Goal: Transaction & Acquisition: Purchase product/service

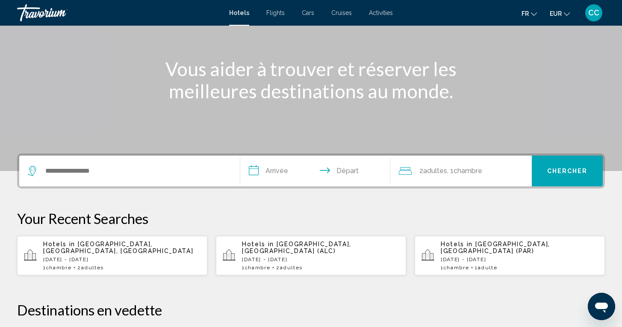
scroll to position [87, 0]
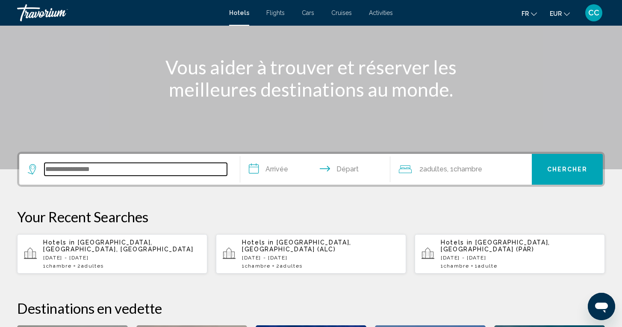
click at [152, 172] on input "Search widget" at bounding box center [135, 169] width 182 height 13
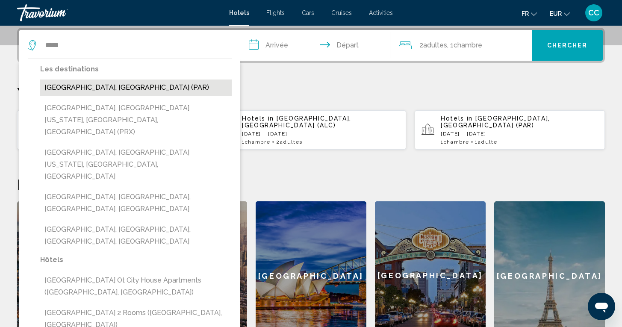
click at [76, 86] on button "[GEOGRAPHIC_DATA], [GEOGRAPHIC_DATA] (PAR)" at bounding box center [135, 87] width 191 height 16
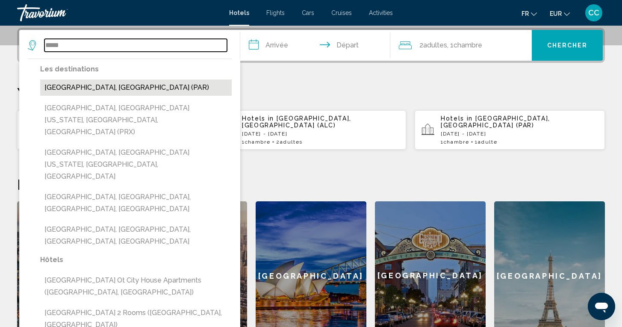
type input "**********"
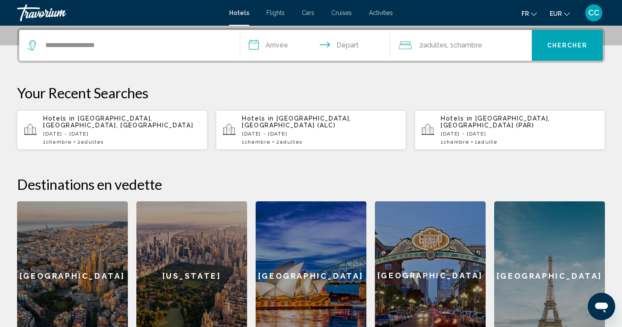
click at [286, 44] on input "**********" at bounding box center [316, 46] width 153 height 33
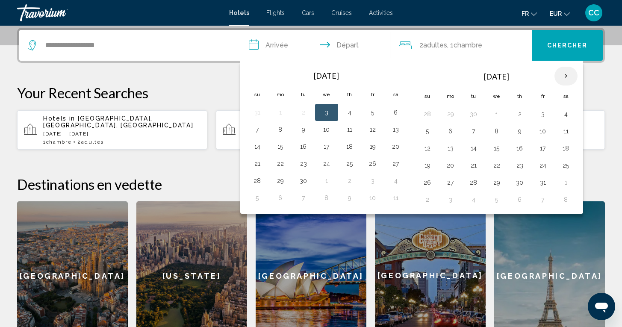
click at [564, 76] on th "Next month" at bounding box center [565, 76] width 23 height 19
click at [542, 182] on button "28" at bounding box center [543, 183] width 14 height 12
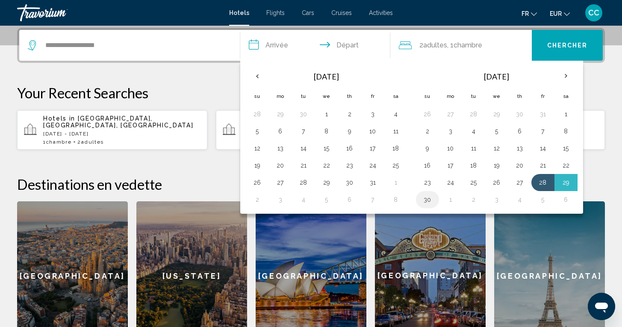
click at [427, 202] on button "30" at bounding box center [428, 200] width 14 height 12
type input "**********"
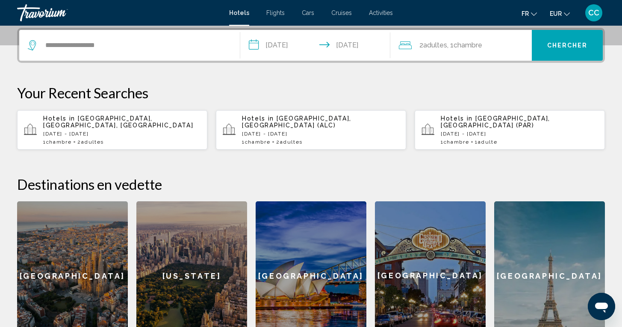
click at [453, 50] on span ", 1 Chambre pièces" at bounding box center [464, 45] width 35 height 12
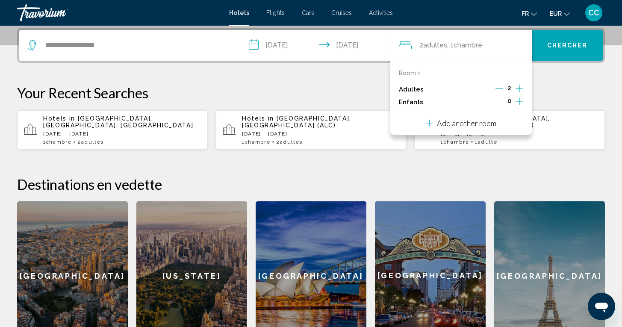
click at [500, 91] on icon "Decrement adults" at bounding box center [499, 89] width 8 height 8
click at [573, 47] on span "Chercher" at bounding box center [567, 45] width 41 height 7
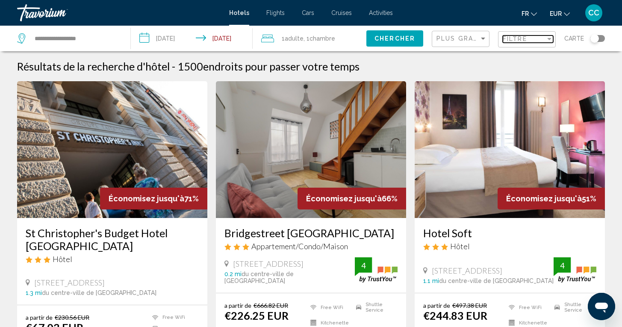
click at [545, 40] on div "Filter" at bounding box center [549, 38] width 8 height 7
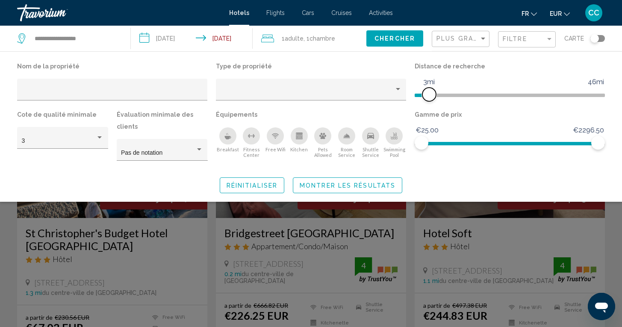
drag, startPoint x: 535, startPoint y: 94, endPoint x: 430, endPoint y: 95, distance: 105.1
click at [430, 95] on span "Hotel Filters" at bounding box center [429, 95] width 14 height 14
click at [362, 184] on span "Montrer les résultats" at bounding box center [348, 185] width 96 height 7
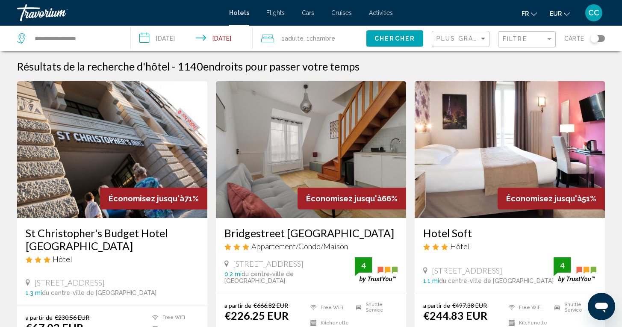
click at [600, 39] on div "Toggle map" at bounding box center [597, 38] width 15 height 7
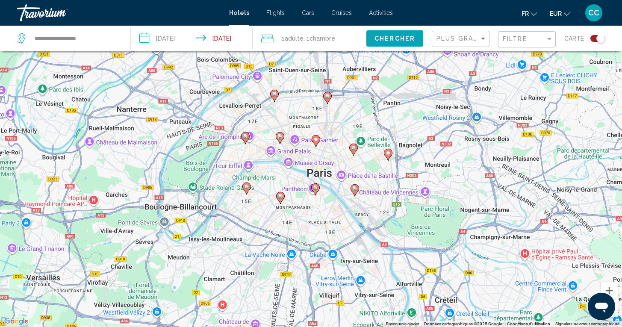
click at [245, 140] on icon "Main content" at bounding box center [245, 137] width 8 height 11
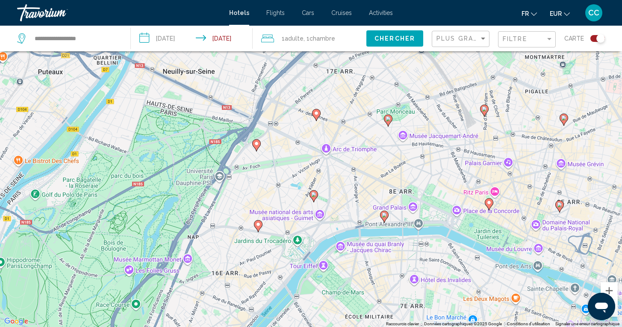
click at [257, 146] on image "Main content" at bounding box center [256, 143] width 5 height 5
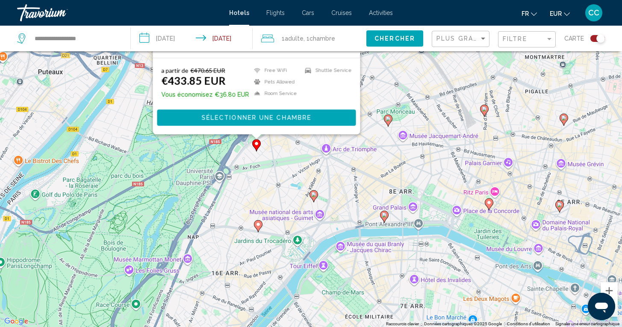
scroll to position [0, 0]
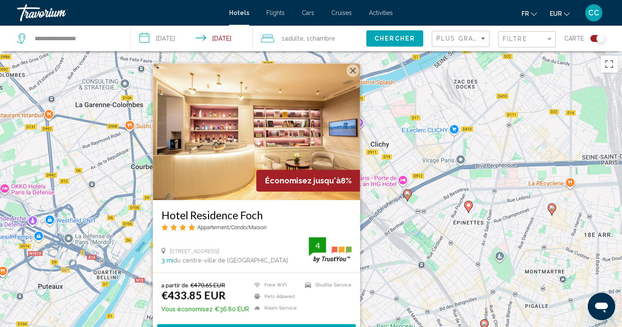
click at [383, 255] on div "Pour naviguer, appuyez sur les touches fléchées. Pour activer le glissement ave…" at bounding box center [311, 214] width 622 height 327
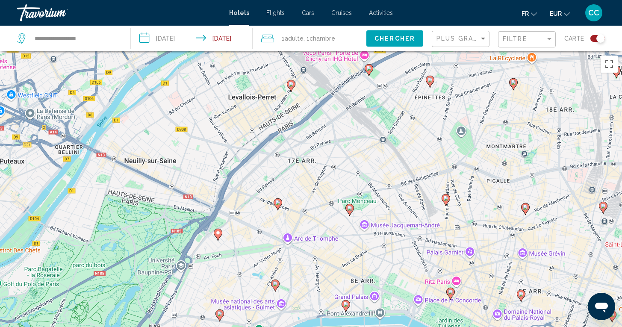
drag, startPoint x: 270, startPoint y: 283, endPoint x: 232, endPoint y: 156, distance: 132.5
click at [232, 156] on div "Pour naviguer, appuyez sur les touches fléchées. Pour activer le glissement ave…" at bounding box center [311, 214] width 622 height 327
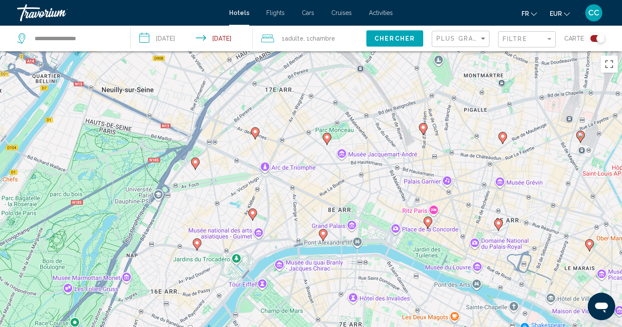
drag, startPoint x: 228, startPoint y: 272, endPoint x: 206, endPoint y: 201, distance: 74.8
click at [206, 200] on div "Pour naviguer, appuyez sur les touches fléchées. Pour activer le glissement ave…" at bounding box center [311, 214] width 622 height 327
click at [196, 166] on icon "Main content" at bounding box center [195, 163] width 8 height 11
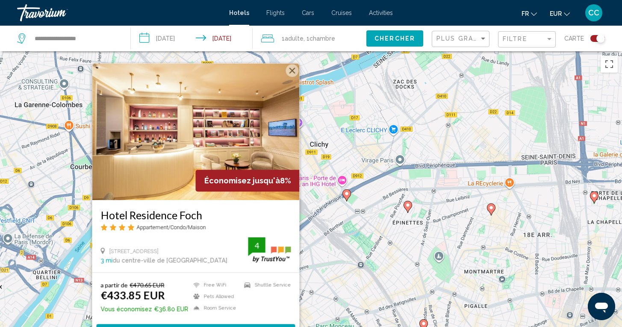
click at [309, 235] on div "Pour naviguer, appuyez sur les touches fléchées. Pour activer le glissement ave…" at bounding box center [311, 214] width 622 height 327
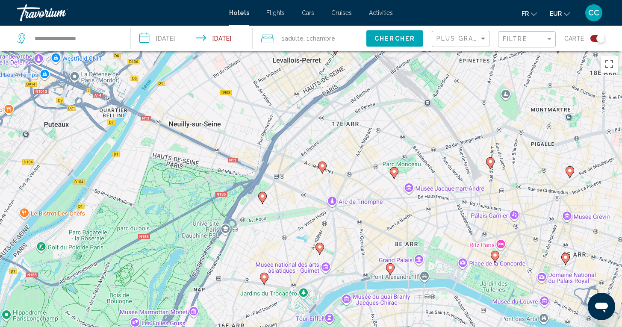
drag, startPoint x: 250, startPoint y: 292, endPoint x: 317, endPoint y: 129, distance: 176.3
click at [317, 129] on div "Pour naviguer, appuyez sur les touches fléchées. Pour activer le glissement ave…" at bounding box center [311, 214] width 622 height 327
click at [265, 274] on image "Main content" at bounding box center [264, 276] width 5 height 5
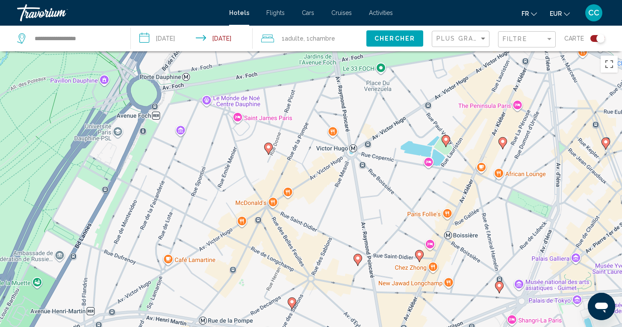
drag, startPoint x: 225, startPoint y: 167, endPoint x: 185, endPoint y: 291, distance: 130.6
click at [185, 291] on div "Pour naviguer, appuyez sur les touches fléchées. Pour activer le glissement ave…" at bounding box center [311, 214] width 622 height 327
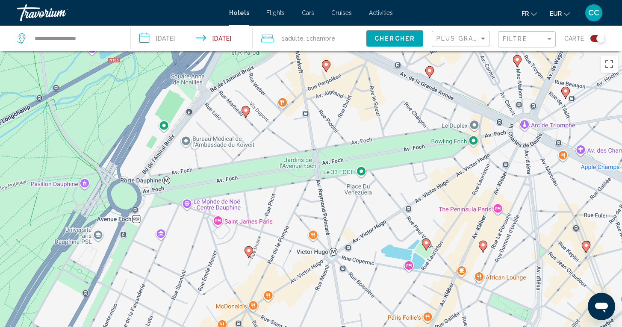
drag, startPoint x: 200, startPoint y: 185, endPoint x: 179, endPoint y: 291, distance: 107.5
click at [180, 291] on div "Pour naviguer, appuyez sur les touches fléchées. Pour activer le glissement ave…" at bounding box center [311, 214] width 622 height 327
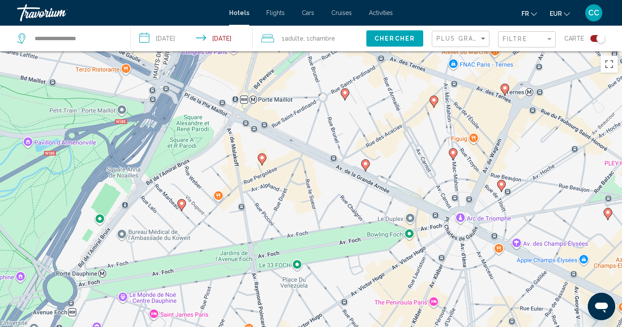
drag, startPoint x: 264, startPoint y: 203, endPoint x: 199, endPoint y: 300, distance: 117.3
click at [199, 300] on div "Pour naviguer, appuyez sur les touches fléchées. Pour activer le glissement ave…" at bounding box center [311, 214] width 622 height 327
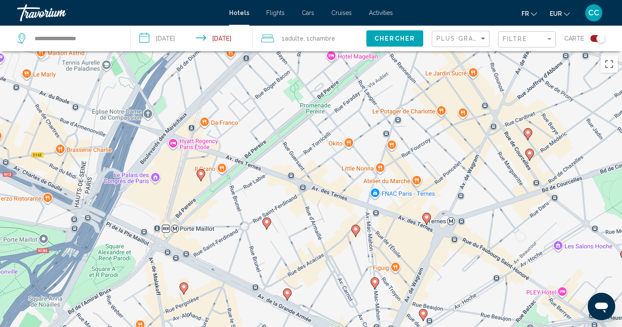
drag, startPoint x: 286, startPoint y: 170, endPoint x: 208, endPoint y: 301, distance: 153.0
click at [208, 302] on div "Pour naviguer, appuyez sur les touches fléchées. Pour activer le glissement ave…" at bounding box center [311, 214] width 622 height 327
click at [202, 176] on icon "Main content" at bounding box center [201, 174] width 8 height 11
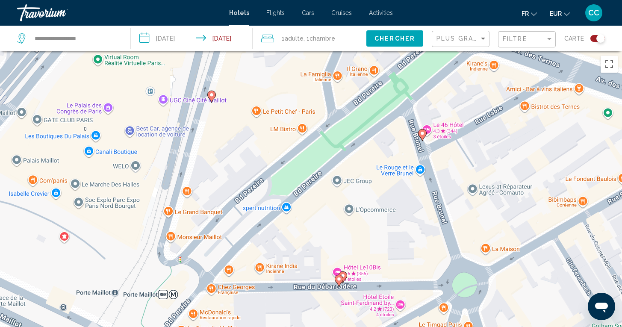
drag, startPoint x: 251, startPoint y: 279, endPoint x: 231, endPoint y: 169, distance: 111.7
click at [231, 169] on div "Pour naviguer, appuyez sur les touches fléchées. Pour activer le glissement ave…" at bounding box center [311, 214] width 622 height 327
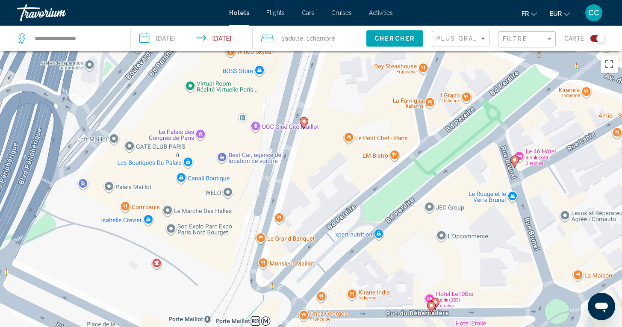
drag, startPoint x: 349, startPoint y: 168, endPoint x: 438, endPoint y: 196, distance: 93.3
click at [438, 197] on div "Pour naviguer, appuyez sur les touches fléchées. Pour activer le glissement ave…" at bounding box center [311, 214] width 622 height 327
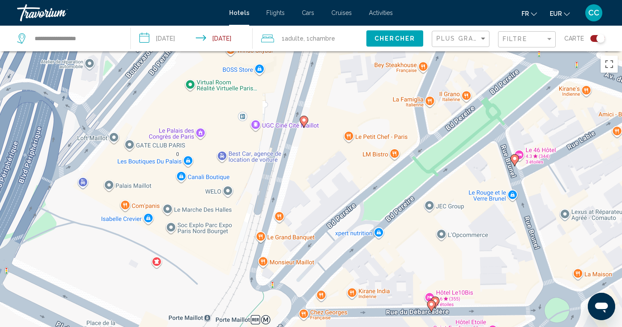
click at [305, 120] on image "Main content" at bounding box center [303, 120] width 5 height 5
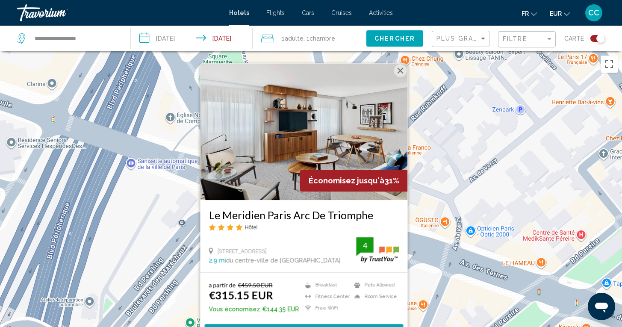
click at [291, 214] on h3 "Le Meridien Paris Arc De Triomphe" at bounding box center [304, 215] width 190 height 13
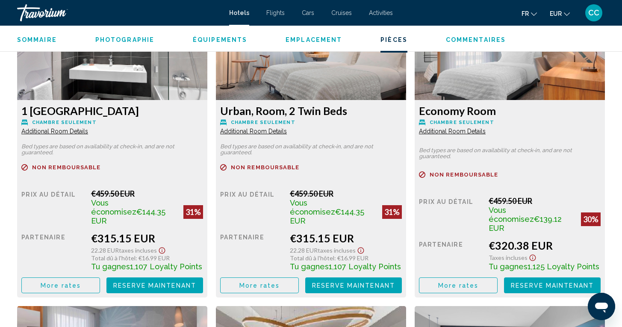
scroll to position [1222, 0]
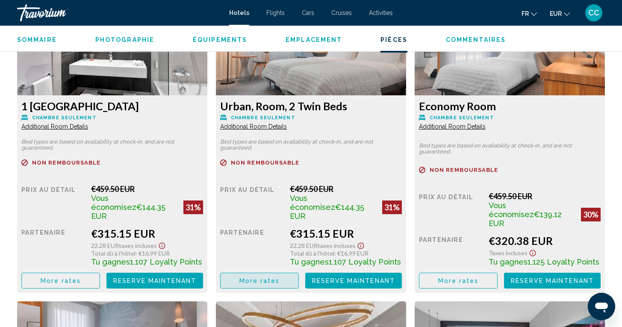
click at [81, 277] on span "More rates" at bounding box center [61, 280] width 41 height 7
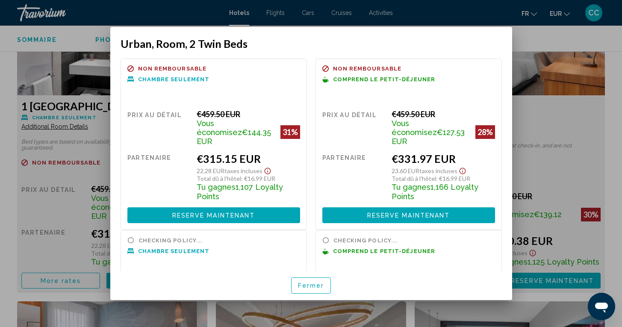
scroll to position [0, 0]
click at [303, 282] on span "Fermer" at bounding box center [311, 285] width 26 height 7
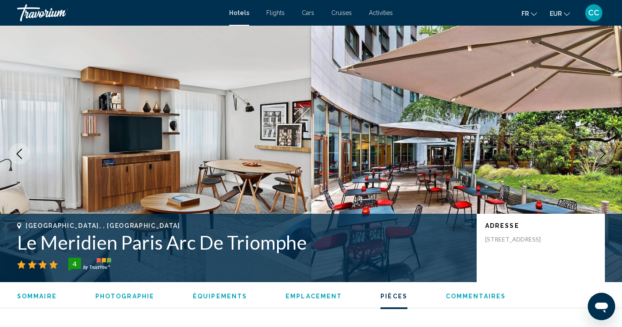
scroll to position [1222, 0]
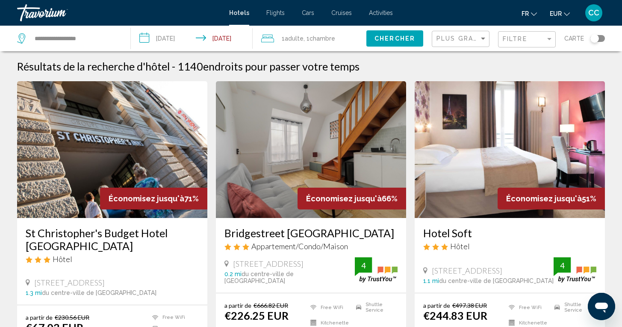
click at [600, 38] on div "Toggle map" at bounding box center [597, 38] width 15 height 7
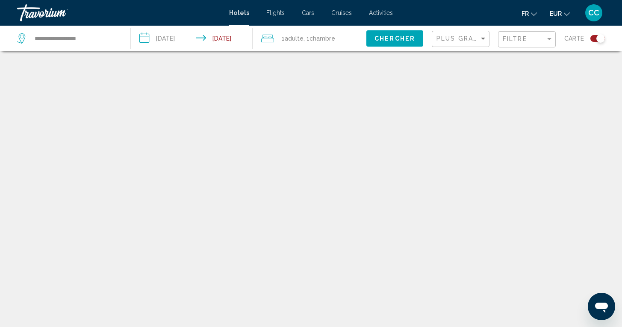
scroll to position [51, 0]
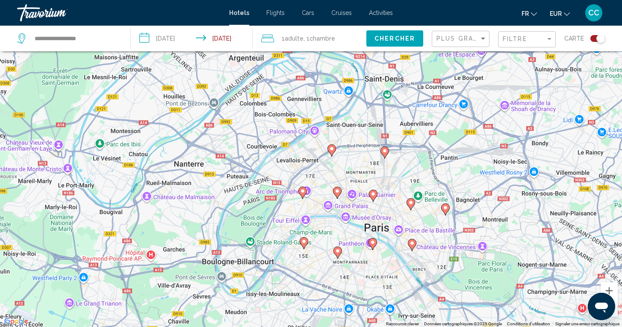
drag, startPoint x: 251, startPoint y: 153, endPoint x: 310, endPoint y: 208, distance: 81.0
click at [310, 208] on div "Pour activer le glissement avec le clavier, appuyez sur Alt+Entrée. Une fois ce…" at bounding box center [311, 163] width 622 height 327
click at [609, 291] on button "Zoom avant" at bounding box center [608, 290] width 17 height 17
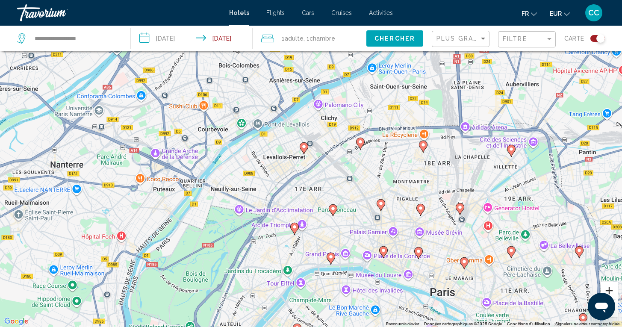
click at [609, 291] on button "Zoom avant" at bounding box center [608, 290] width 17 height 17
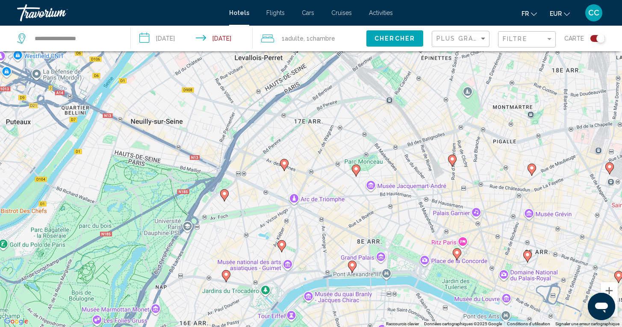
drag, startPoint x: 325, startPoint y: 288, endPoint x: 325, endPoint y: 191, distance: 96.6
click at [325, 191] on div "Pour activer le glissement avec le clavier, appuyez sur Alt+Entrée. Une fois ce…" at bounding box center [311, 163] width 622 height 327
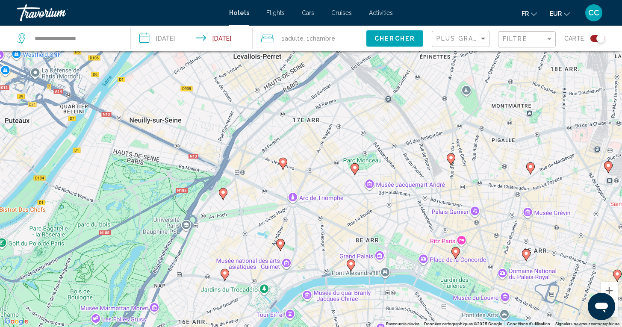
click at [283, 164] on image "Main content" at bounding box center [282, 161] width 5 height 5
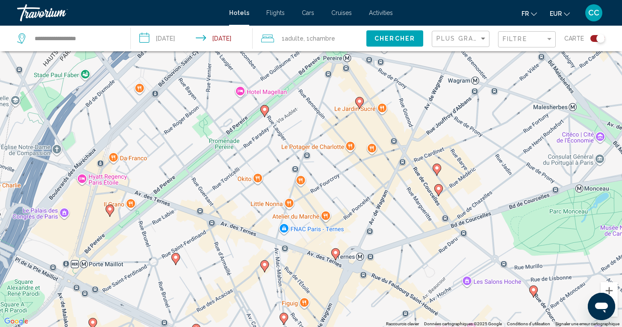
drag, startPoint x: 266, startPoint y: 174, endPoint x: 206, endPoint y: 266, distance: 109.6
click at [206, 267] on div "Pour naviguer, appuyez sur les touches fléchées. Pour activer le glissement ave…" at bounding box center [311, 163] width 622 height 327
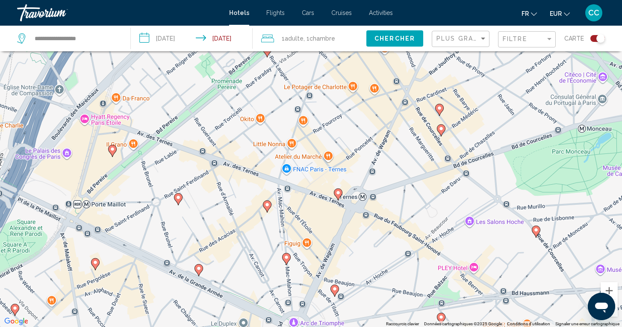
drag, startPoint x: 251, startPoint y: 162, endPoint x: 253, endPoint y: 104, distance: 57.7
click at [253, 103] on div "Pour naviguer, appuyez sur les touches fléchées. Pour activer le glissement ave…" at bounding box center [311, 163] width 622 height 327
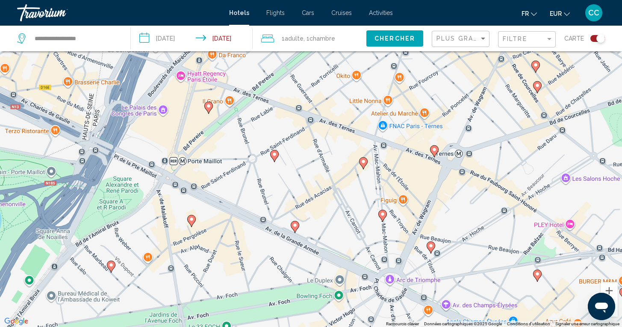
drag, startPoint x: 192, startPoint y: 227, endPoint x: 289, endPoint y: 183, distance: 106.5
click at [289, 183] on div "Pour naviguer, appuyez sur les touches fléchées. Pour activer le glissement ave…" at bounding box center [311, 163] width 622 height 327
click at [209, 109] on icon "Main content" at bounding box center [208, 107] width 8 height 11
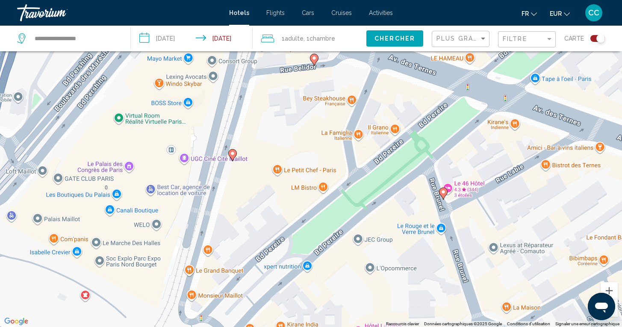
click at [315, 40] on span "Chambre" at bounding box center [322, 38] width 26 height 7
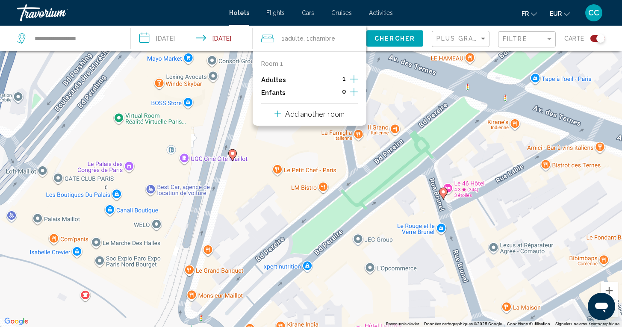
click at [352, 81] on icon "Increment adults" at bounding box center [354, 79] width 8 height 10
click at [395, 39] on span "Chercher" at bounding box center [394, 38] width 41 height 7
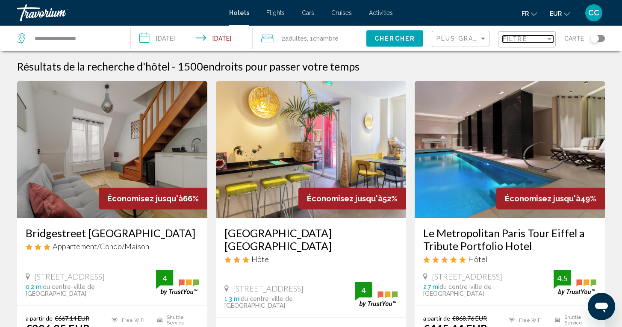
click at [515, 39] on span "Filtre" at bounding box center [515, 38] width 24 height 7
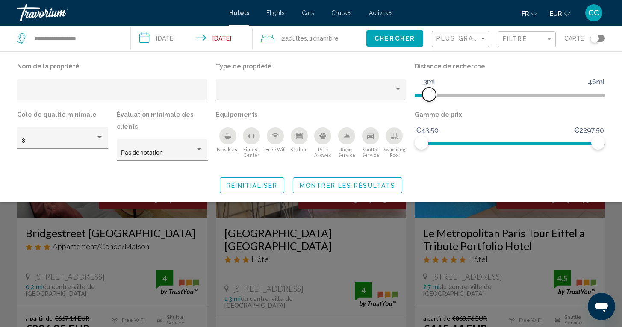
drag, startPoint x: 535, startPoint y: 92, endPoint x: 428, endPoint y: 100, distance: 107.2
click at [428, 100] on span "Hotel Filters" at bounding box center [429, 95] width 14 height 14
click at [379, 186] on span "Montrer les résultats" at bounding box center [348, 185] width 96 height 7
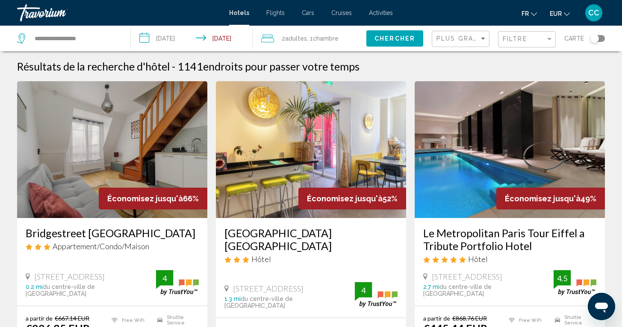
click at [600, 38] on div "Toggle map" at bounding box center [597, 38] width 15 height 7
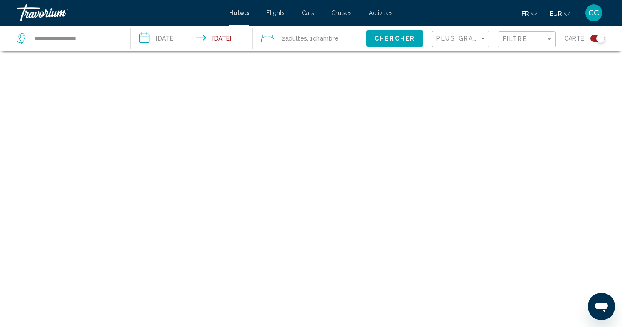
scroll to position [51, 0]
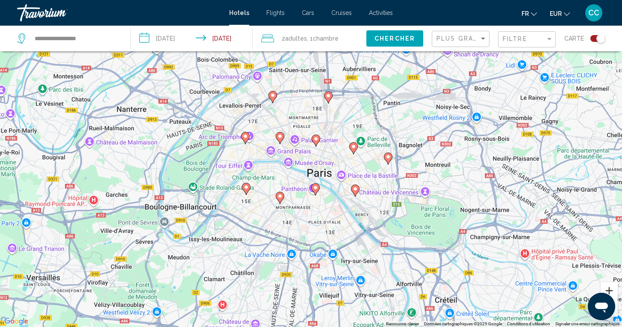
click at [609, 288] on button "Zoom avant" at bounding box center [608, 290] width 17 height 17
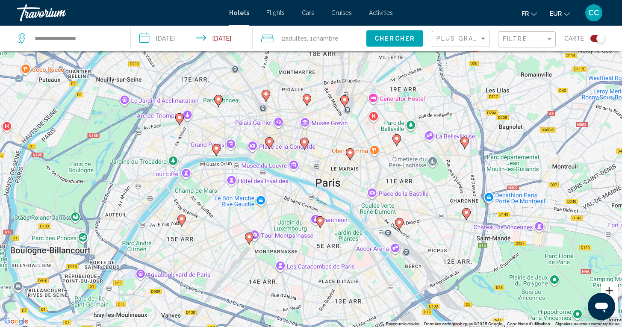
click at [609, 289] on button "Zoom avant" at bounding box center [608, 290] width 17 height 17
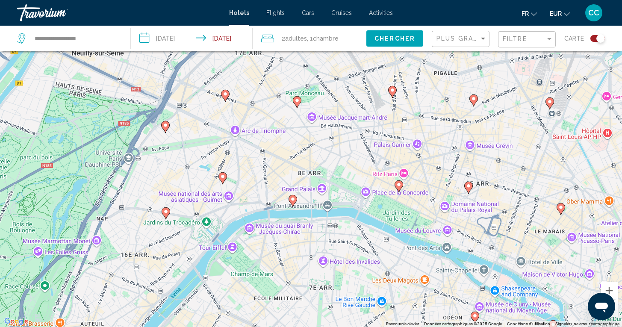
drag, startPoint x: 150, startPoint y: 176, endPoint x: 323, endPoint y: 233, distance: 182.3
click at [323, 233] on div "Pour activer le glissement avec le clavier, appuyez sur Alt+Entrée. Une fois ce…" at bounding box center [311, 163] width 622 height 327
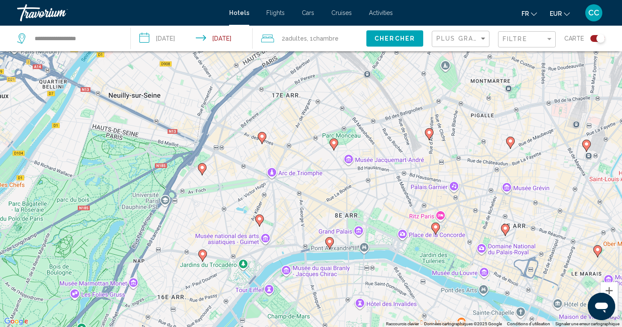
drag, startPoint x: 200, startPoint y: 153, endPoint x: 241, endPoint y: 202, distance: 63.7
click at [242, 202] on div "Pour activer le glissement avec le clavier, appuyez sur Alt+Entrée. Une fois ce…" at bounding box center [311, 163] width 622 height 327
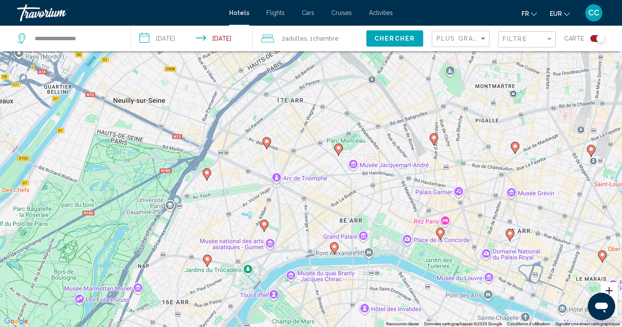
click at [606, 286] on button "Zoom avant" at bounding box center [608, 290] width 17 height 17
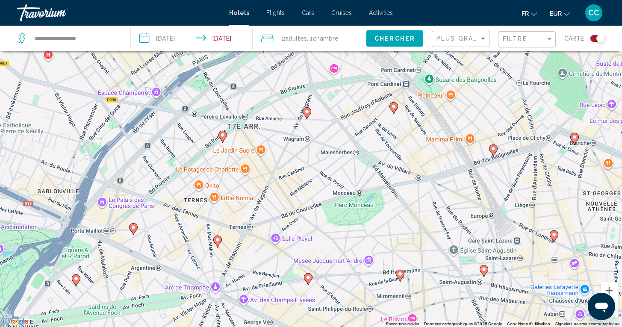
drag, startPoint x: 181, startPoint y: 155, endPoint x: 153, endPoint y: 244, distance: 93.1
click at [154, 244] on div "Pour activer le glissement avec le clavier, appuyez sur Alt+Entrée. Une fois ce…" at bounding box center [311, 163] width 622 height 327
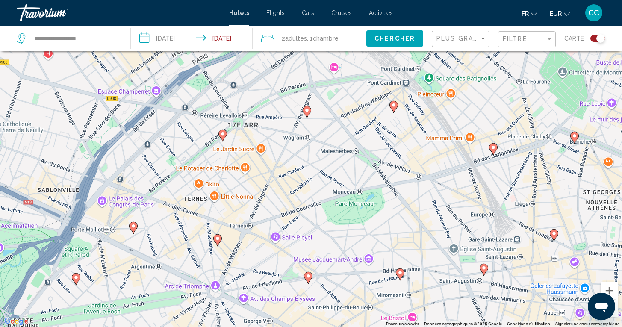
click at [133, 226] on image "Main content" at bounding box center [133, 226] width 5 height 5
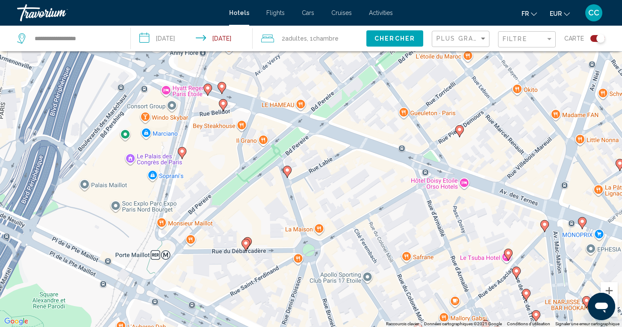
drag, startPoint x: 283, startPoint y: 129, endPoint x: 227, endPoint y: 238, distance: 123.3
click at [227, 238] on div "Pour naviguer, appuyez sur les touches fléchées. Pour activer le glissement ave…" at bounding box center [311, 163] width 622 height 327
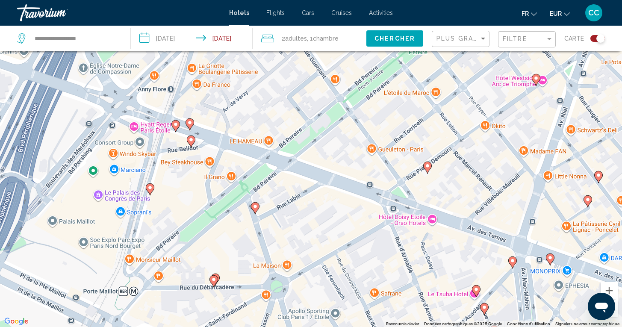
drag, startPoint x: 250, startPoint y: 201, endPoint x: 217, endPoint y: 239, distance: 50.9
click at [217, 239] on div "Pour naviguer, appuyez sur les touches fléchées. Pour activer le glissement ave…" at bounding box center [311, 163] width 622 height 327
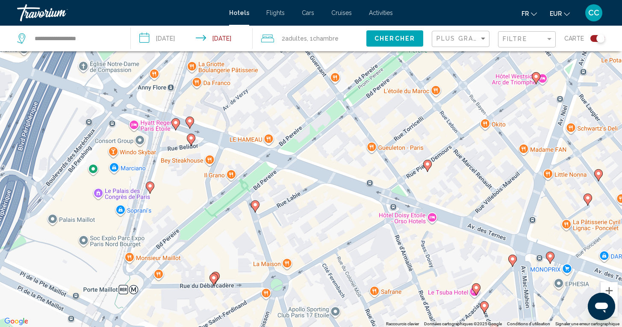
click at [255, 207] on image "Main content" at bounding box center [255, 204] width 5 height 5
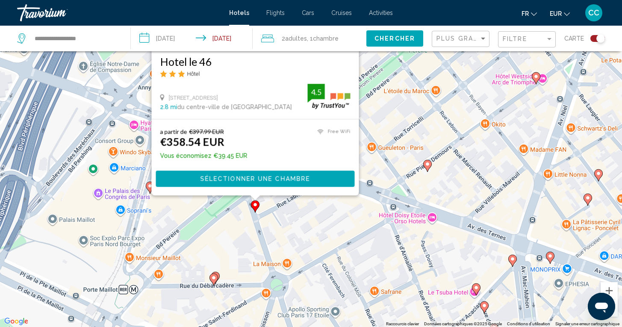
scroll to position [0, 0]
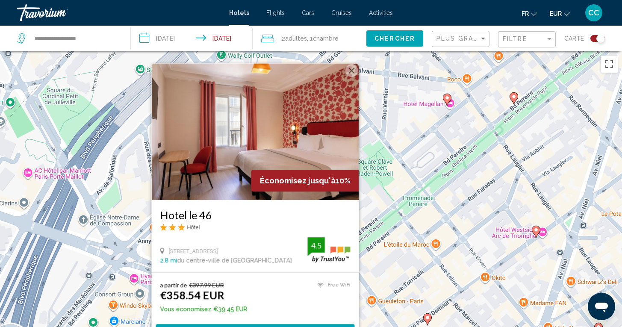
click at [140, 210] on div "Pour activer le glissement avec le clavier, appuyez sur Alt+Entrée. Une fois ce…" at bounding box center [311, 214] width 622 height 327
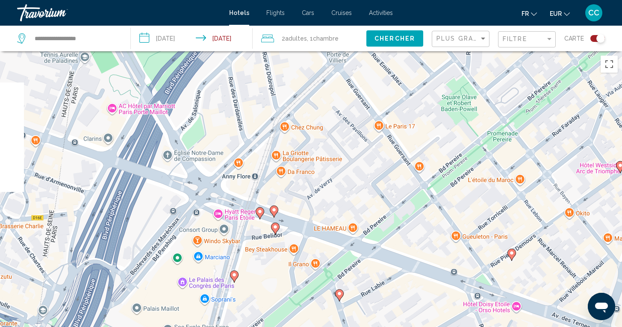
drag, startPoint x: 231, startPoint y: 197, endPoint x: 315, endPoint y: 133, distance: 105.2
click at [315, 133] on div "Pour activer le glissement avec le clavier, appuyez sur Alt+Entrée. Une fois ce…" at bounding box center [311, 214] width 622 height 327
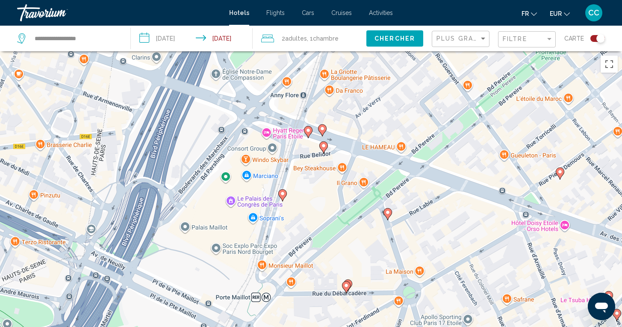
drag, startPoint x: 181, startPoint y: 248, endPoint x: 229, endPoint y: 166, distance: 95.6
click at [229, 166] on div "Pour activer le glissement avec le clavier, appuyez sur Alt+Entrée. Une fois ce…" at bounding box center [311, 214] width 622 height 327
click at [282, 194] on image "Main content" at bounding box center [281, 193] width 5 height 5
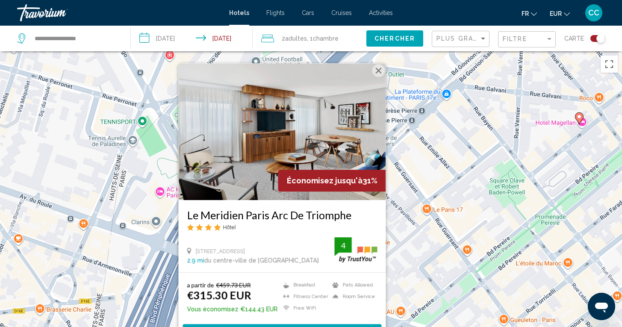
click at [252, 217] on h3 "Le Meridien Paris Arc De Triomphe" at bounding box center [282, 215] width 190 height 13
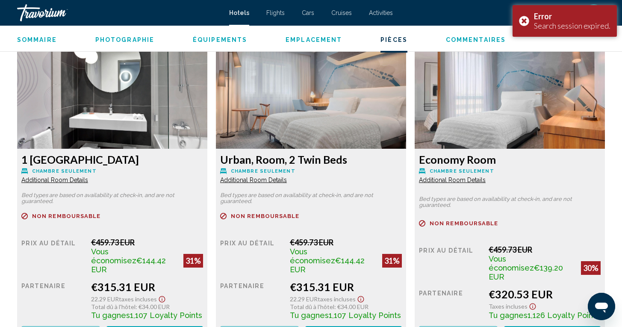
scroll to position [1168, 0]
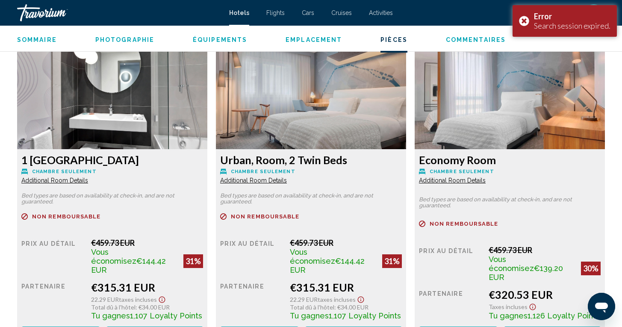
click at [88, 179] on span "Additional Room Details" at bounding box center [54, 180] width 67 height 7
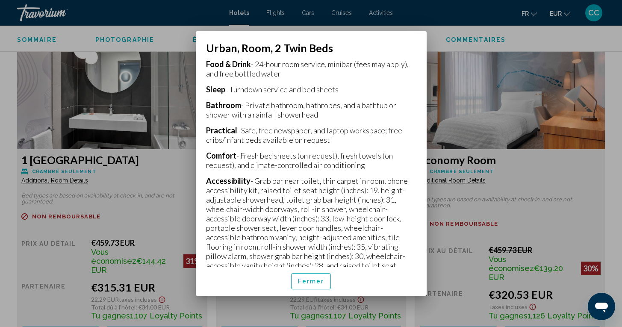
scroll to position [227, 0]
click at [315, 278] on span "Fermer" at bounding box center [311, 281] width 26 height 7
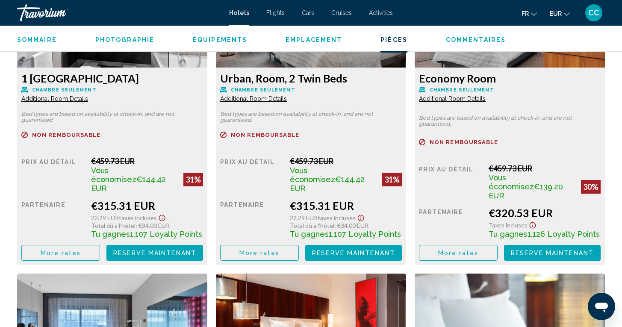
scroll to position [1258, 0]
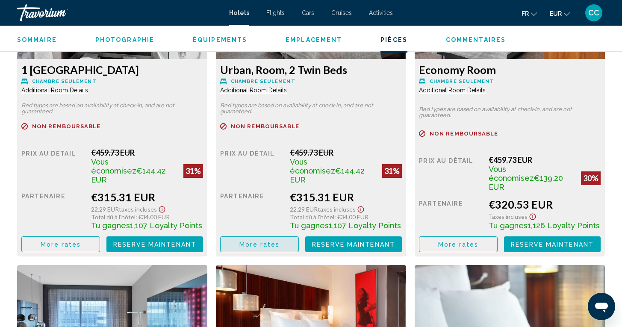
click at [81, 241] on span "More rates" at bounding box center [61, 244] width 41 height 7
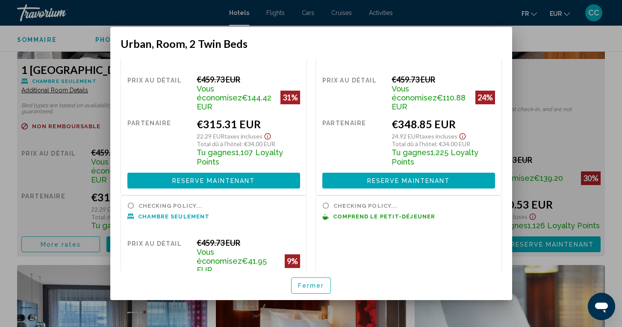
scroll to position [35, 0]
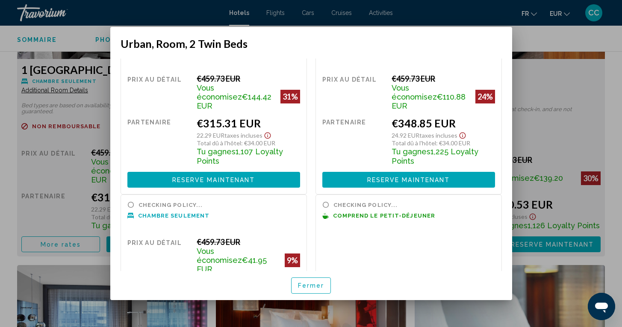
click at [548, 91] on div at bounding box center [311, 163] width 622 height 327
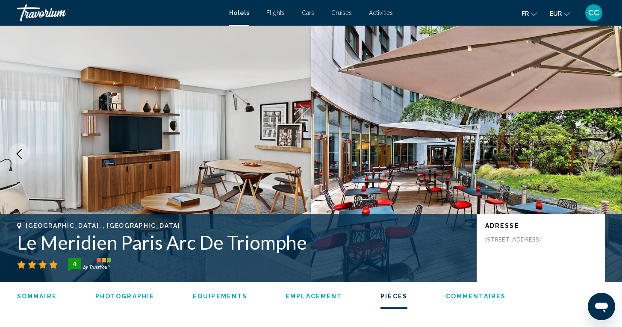
scroll to position [1258, 0]
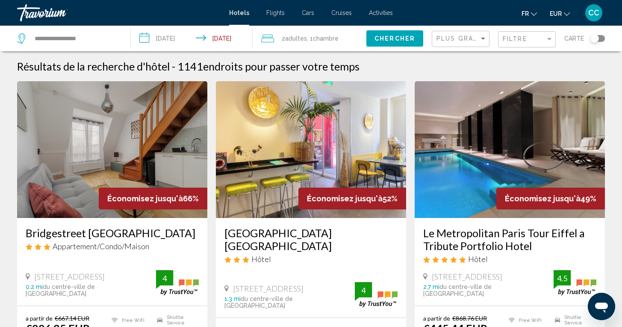
click at [601, 38] on div "Toggle map" at bounding box center [597, 38] width 15 height 7
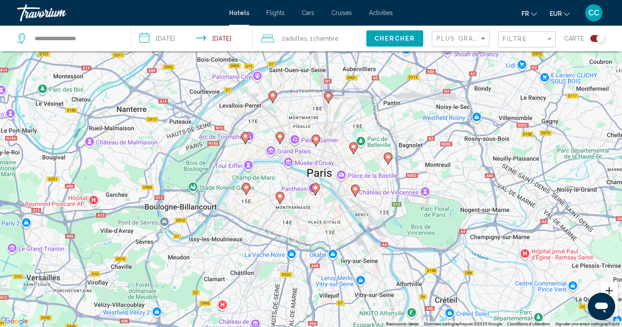
click at [608, 290] on button "Zoom avant" at bounding box center [608, 290] width 17 height 17
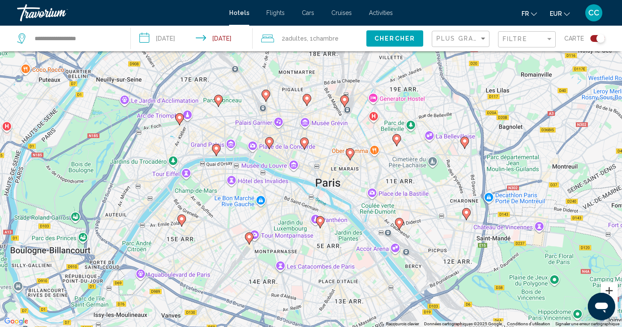
click at [608, 290] on button "Zoom avant" at bounding box center [608, 290] width 17 height 17
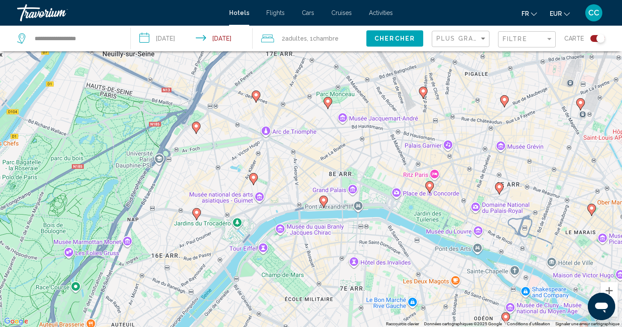
drag, startPoint x: 164, startPoint y: 159, endPoint x: 368, endPoint y: 218, distance: 212.5
click at [368, 218] on div "Pour activer le glissement avec le clavier, appuyez sur Alt+Entrée. Une fois ce…" at bounding box center [311, 163] width 622 height 327
click at [609, 289] on button "Zoom avant" at bounding box center [608, 290] width 17 height 17
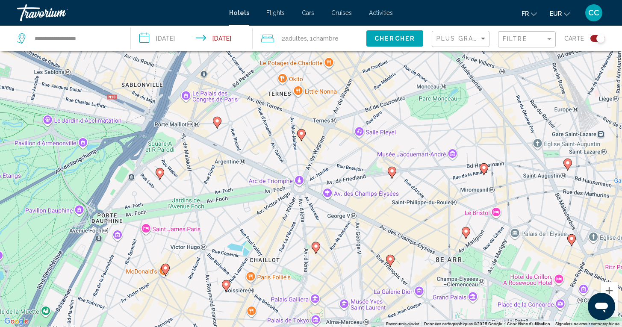
drag, startPoint x: 177, startPoint y: 161, endPoint x: 257, endPoint y: 237, distance: 110.3
click at [257, 238] on div "Pour activer le glissement avec le clavier, appuyez sur Alt+Entrée. Une fois ce…" at bounding box center [311, 163] width 622 height 327
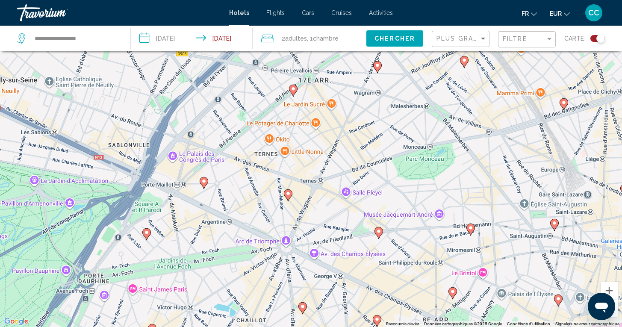
drag, startPoint x: 239, startPoint y: 227, endPoint x: 226, endPoint y: 288, distance: 62.5
click at [226, 288] on div "Pour activer le glissement avec le clavier, appuyez sur Alt+Entrée. Une fois ce…" at bounding box center [311, 163] width 622 height 327
click at [609, 289] on button "Zoom avant" at bounding box center [608, 290] width 17 height 17
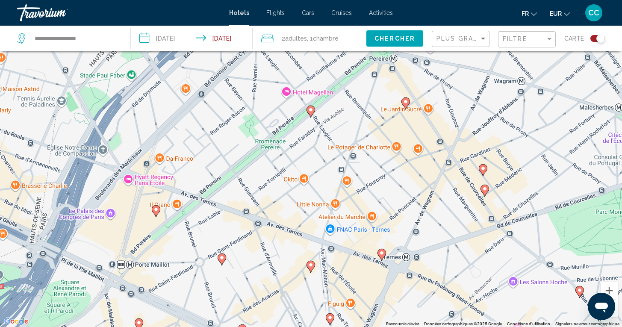
drag, startPoint x: 177, startPoint y: 191, endPoint x: 253, endPoint y: 251, distance: 97.0
click at [254, 251] on div "Pour activer le glissement avec le clavier, appuyez sur Alt+Entrée. Une fois ce…" at bounding box center [311, 163] width 622 height 327
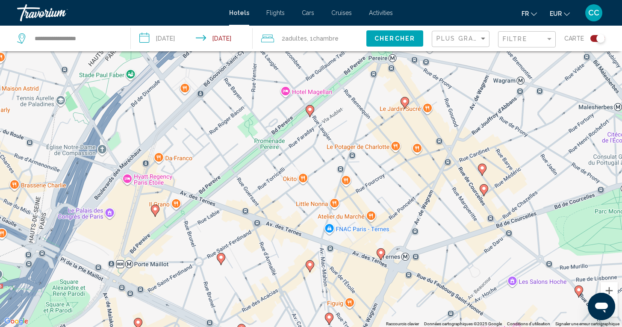
click at [222, 261] on icon "Main content" at bounding box center [221, 258] width 8 height 11
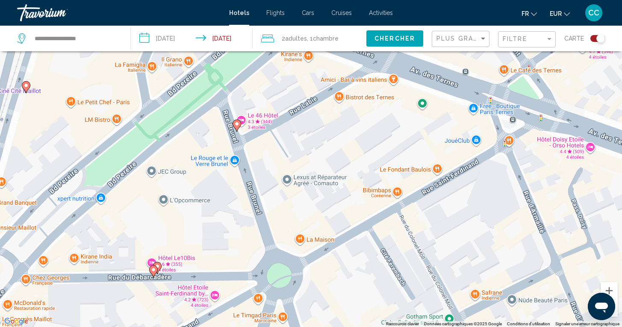
drag, startPoint x: 149, startPoint y: 129, endPoint x: 204, endPoint y: 254, distance: 137.0
click at [204, 255] on div "Pour activer le glissement avec le clavier, appuyez sur Alt+Entrée. Une fois ce…" at bounding box center [311, 163] width 622 height 327
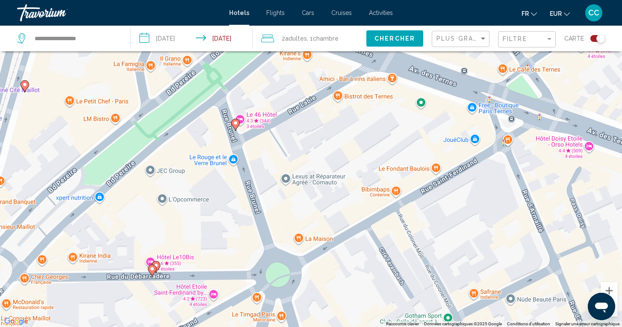
click at [158, 262] on icon "Main content" at bounding box center [156, 266] width 8 height 11
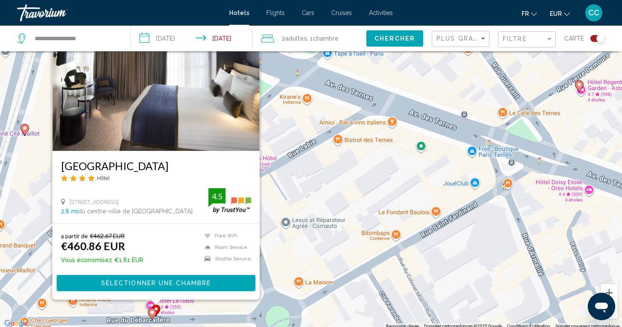
click at [151, 314] on image "Main content" at bounding box center [152, 312] width 5 height 5
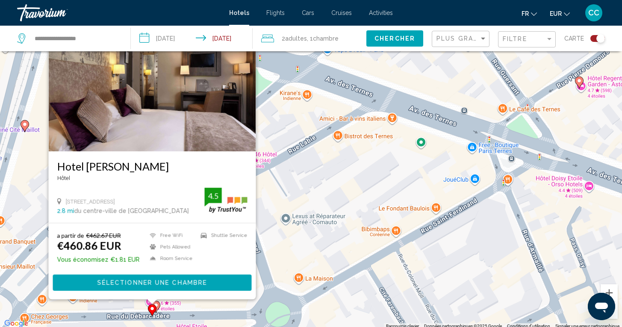
click at [285, 254] on div "Pour activer le glissement avec le clavier, appuyez sur Alt+Entrée. Une fois ce…" at bounding box center [311, 165] width 622 height 327
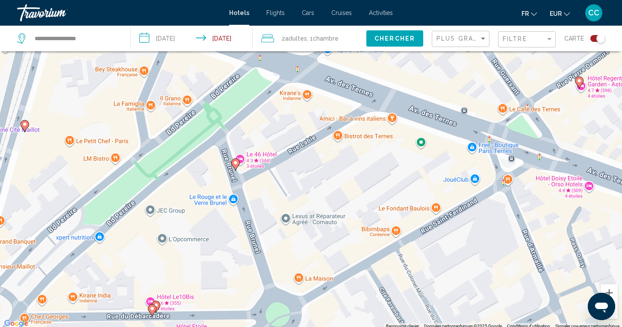
click at [235, 164] on image "Main content" at bounding box center [235, 162] width 5 height 5
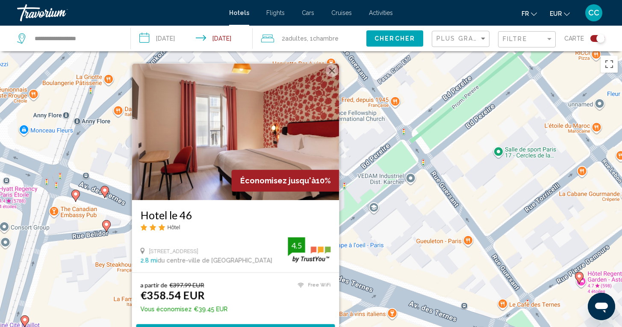
click at [374, 255] on div "Pour activer le glissement avec le clavier, appuyez sur Alt+Entrée. Une fois ce…" at bounding box center [311, 214] width 622 height 327
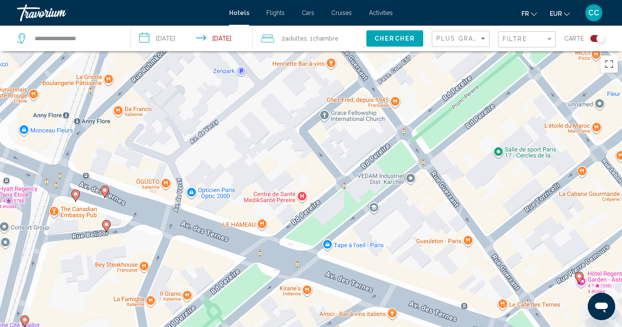
click at [106, 226] on image "Main content" at bounding box center [106, 224] width 5 height 5
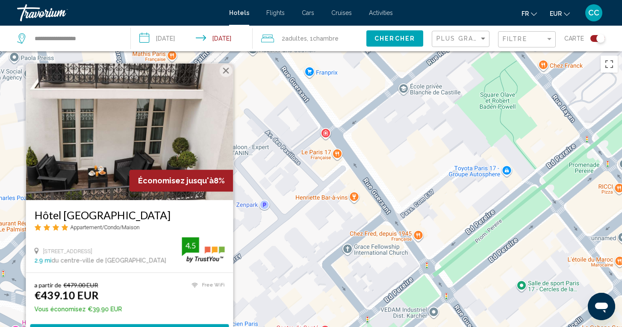
click at [250, 272] on div "Pour activer le glissement avec le clavier, appuyez sur Alt+Entrée. Une fois ce…" at bounding box center [311, 214] width 622 height 327
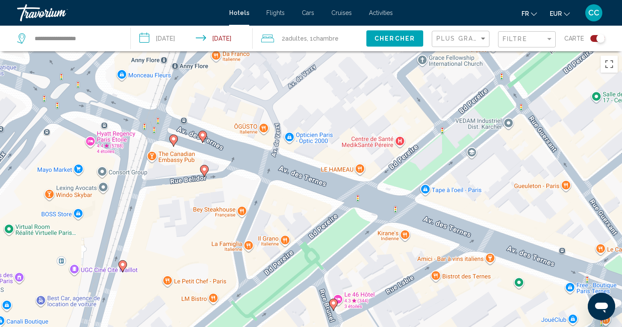
drag, startPoint x: 128, startPoint y: 293, endPoint x: 205, endPoint y: 103, distance: 205.0
click at [204, 101] on div "Pour activer le glissement avec le clavier, appuyez sur Alt+Entrée. Une fois ce…" at bounding box center [311, 214] width 622 height 327
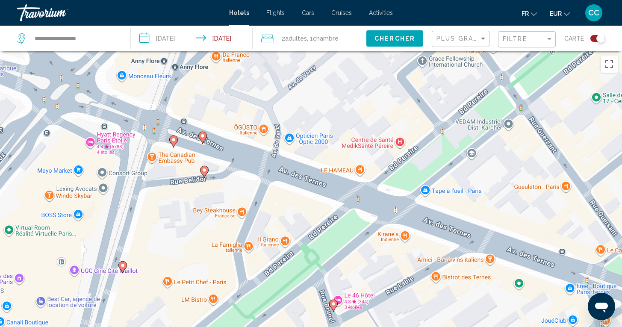
click at [205, 136] on image "Main content" at bounding box center [202, 135] width 5 height 5
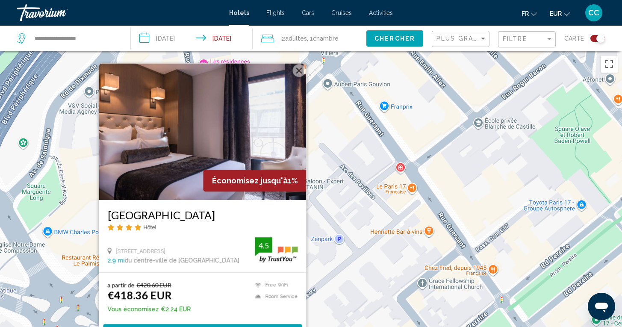
click at [319, 273] on div "Pour activer le glissement avec le clavier, appuyez sur Alt+Entrée. Une fois ce…" at bounding box center [311, 214] width 622 height 327
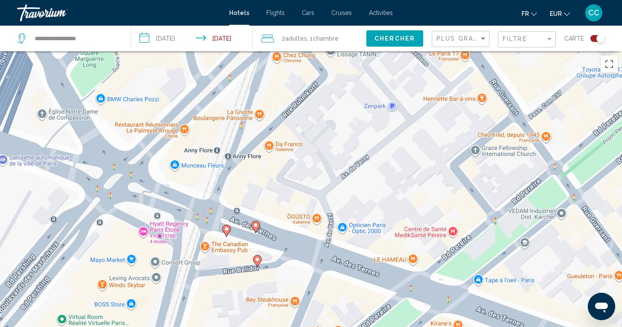
drag, startPoint x: 319, startPoint y: 273, endPoint x: 371, endPoint y: 140, distance: 142.2
click at [371, 139] on div "Pour activer le glissement avec le clavier, appuyez sur Alt+Entrée. Une fois ce…" at bounding box center [311, 214] width 622 height 327
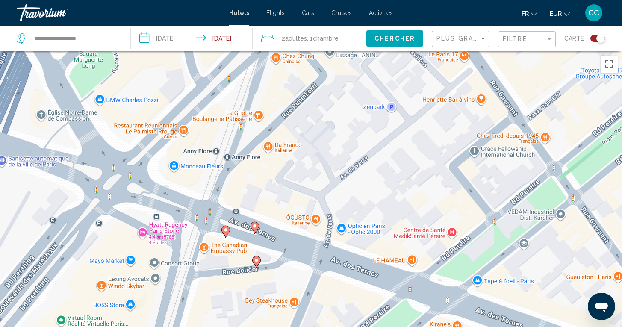
click at [224, 229] on image "Main content" at bounding box center [225, 229] width 5 height 5
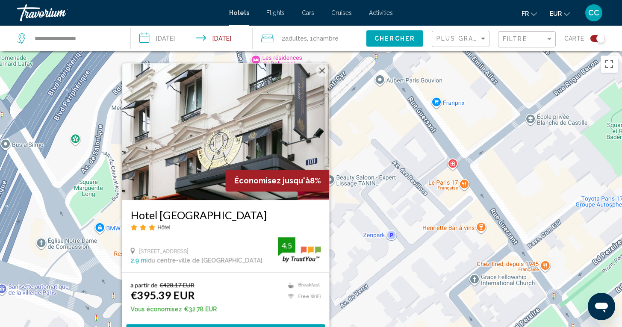
click at [368, 267] on div "Pour activer le glissement avec le clavier, appuyez sur Alt+Entrée. Une fois ce…" at bounding box center [311, 214] width 622 height 327
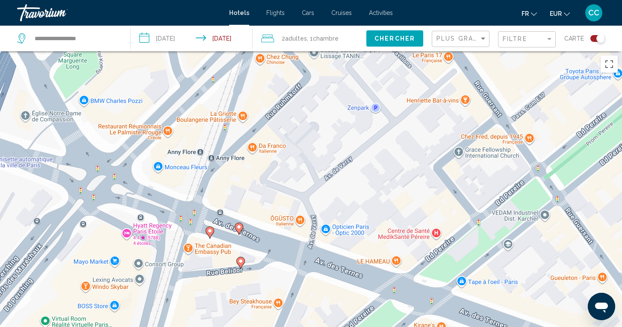
drag, startPoint x: 350, startPoint y: 272, endPoint x: 335, endPoint y: 145, distance: 127.9
click at [335, 144] on div "Pour activer le glissement avec le clavier, appuyez sur Alt+Entrée. Une fois ce…" at bounding box center [311, 214] width 622 height 327
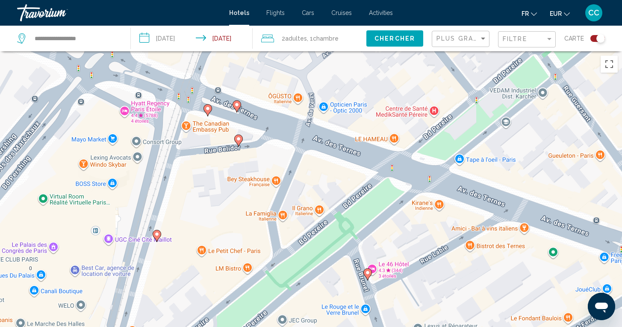
drag, startPoint x: 327, startPoint y: 253, endPoint x: 324, endPoint y: 127, distance: 126.1
click at [324, 127] on div "Pour activer le glissement avec le clavier, appuyez sur Alt+Entrée. Une fois ce…" at bounding box center [311, 214] width 622 height 327
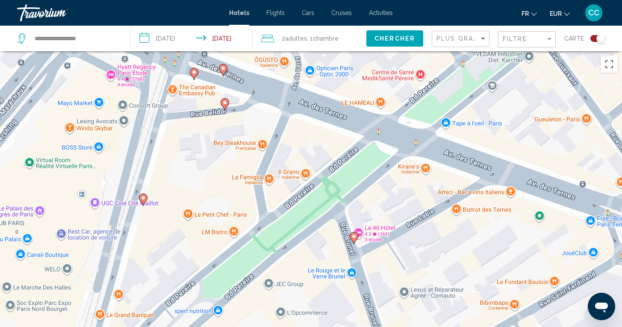
drag, startPoint x: 227, startPoint y: 253, endPoint x: 213, endPoint y: 215, distance: 40.4
click at [213, 215] on div "Pour activer le glissement avec le clavier, appuyez sur Alt+Entrée. Une fois ce…" at bounding box center [311, 214] width 622 height 327
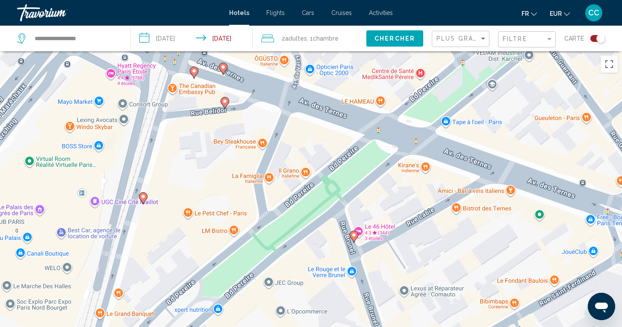
click at [353, 238] on icon "Main content" at bounding box center [354, 236] width 8 height 11
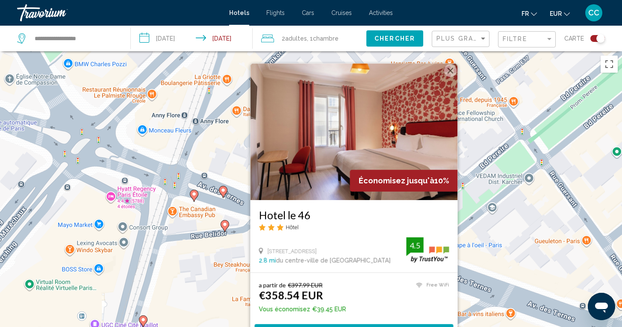
click at [206, 289] on div "Pour activer le glissement avec le clavier, appuyez sur Alt+Entrée. Une fois ce…" at bounding box center [311, 214] width 622 height 327
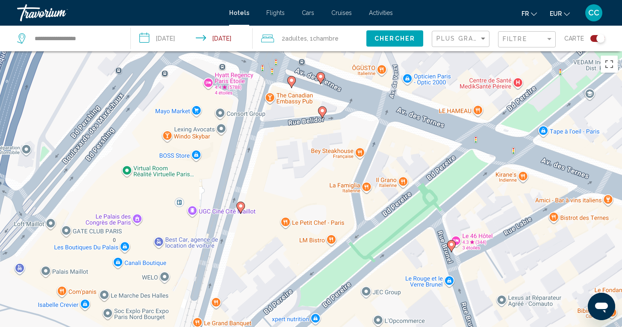
drag, startPoint x: 195, startPoint y: 284, endPoint x: 293, endPoint y: 171, distance: 150.3
click at [293, 171] on div "Pour activer le glissement avec le clavier, appuyez sur Alt+Entrée. Une fois ce…" at bounding box center [311, 214] width 622 height 327
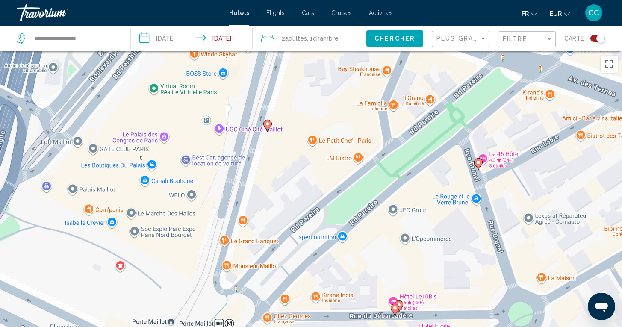
drag, startPoint x: 238, startPoint y: 263, endPoint x: 265, endPoint y: 179, distance: 88.0
click at [265, 179] on div "Pour activer le glissement avec le clavier, appuyez sur Alt+Entrée. Une fois ce…" at bounding box center [311, 214] width 622 height 327
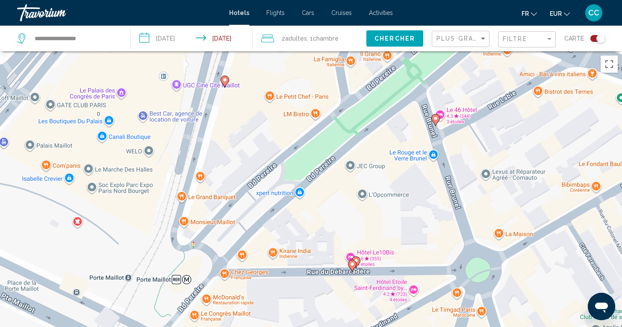
drag, startPoint x: 285, startPoint y: 207, endPoint x: 239, endPoint y: 165, distance: 62.0
click at [239, 165] on div "Pour activer le glissement avec le clavier, appuyez sur Alt+Entrée. Une fois ce…" at bounding box center [311, 214] width 622 height 327
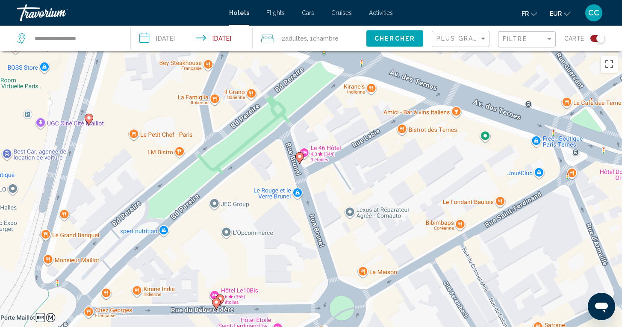
drag, startPoint x: 366, startPoint y: 233, endPoint x: 233, endPoint y: 264, distance: 136.4
click at [233, 264] on div "Pour activer le glissement avec le clavier, appuyez sur Alt+Entrée. Une fois ce…" at bounding box center [311, 214] width 622 height 327
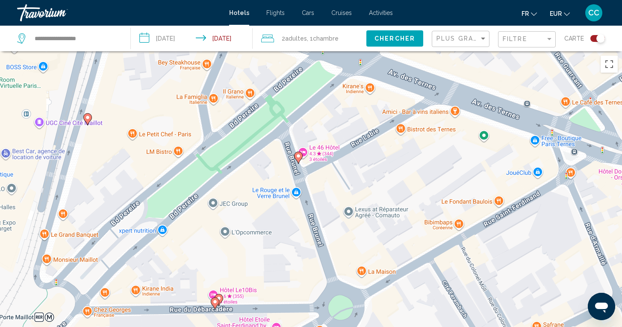
click at [297, 158] on image "Main content" at bounding box center [298, 155] width 5 height 5
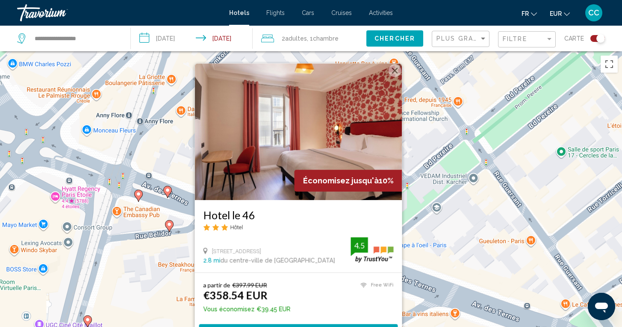
click at [421, 256] on div "Pour activer le glissement avec le clavier, appuyez sur Alt+Entrée. Une fois ce…" at bounding box center [311, 214] width 622 height 327
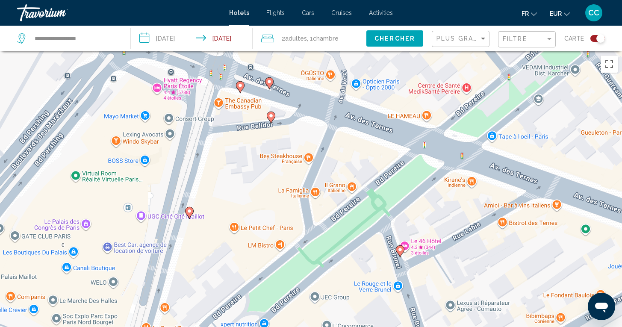
drag, startPoint x: 241, startPoint y: 282, endPoint x: 343, endPoint y: 173, distance: 150.0
click at [343, 173] on div "Pour activer le glissement avec le clavier, appuyez sur Alt+Entrée. Une fois ce…" at bounding box center [311, 214] width 622 height 327
click at [190, 211] on image "Main content" at bounding box center [189, 211] width 5 height 5
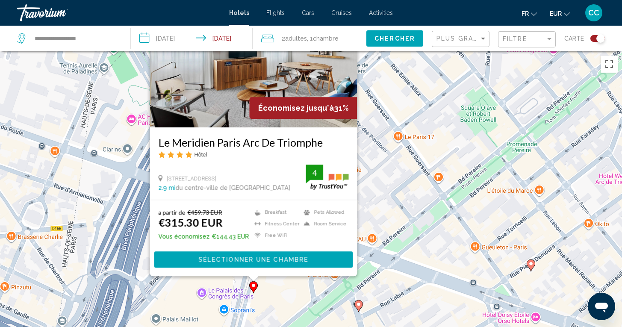
click at [265, 259] on span "Sélectionner une chambre" at bounding box center [253, 259] width 110 height 7
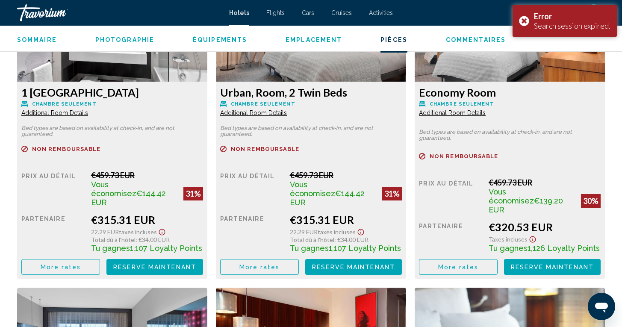
scroll to position [1238, 0]
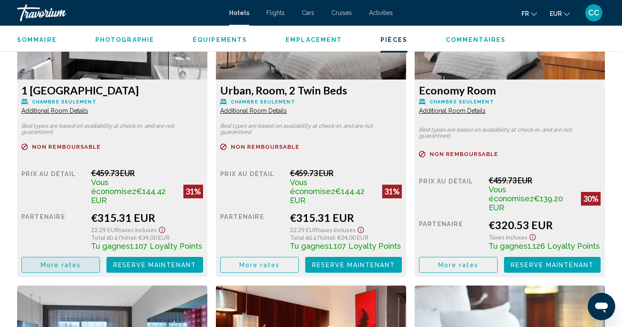
click at [66, 262] on span "More rates" at bounding box center [61, 265] width 41 height 7
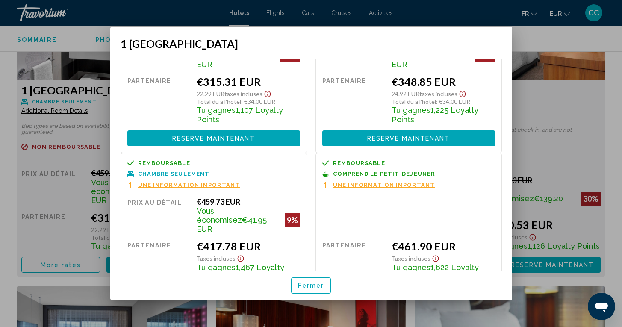
scroll to position [77, 0]
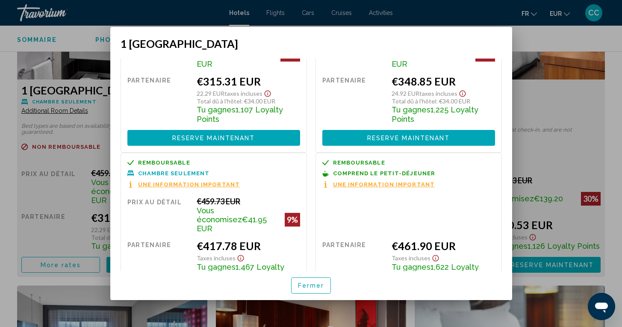
click at [306, 282] on span "Fermer" at bounding box center [311, 285] width 26 height 7
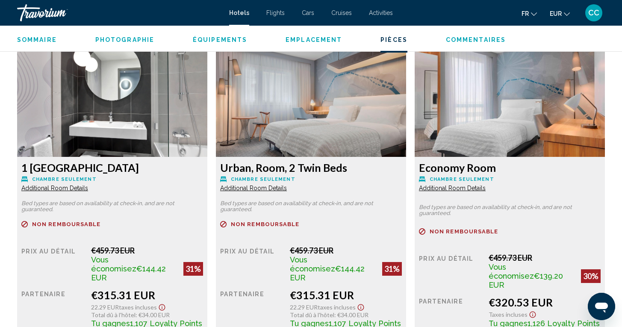
scroll to position [1160, 0]
click at [64, 188] on span "Additional Room Details" at bounding box center [54, 188] width 67 height 7
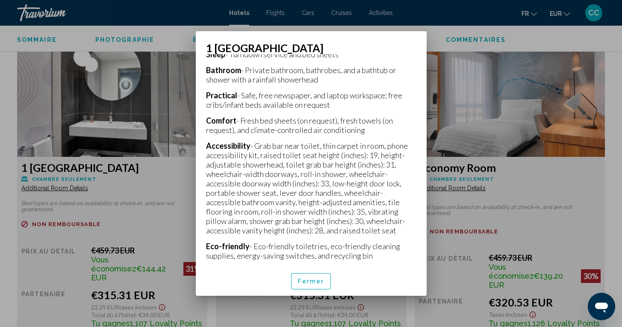
scroll to position [271, 0]
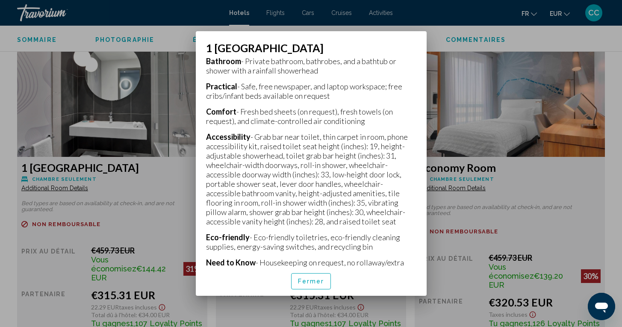
click at [309, 285] on button "Fermer" at bounding box center [311, 281] width 40 height 16
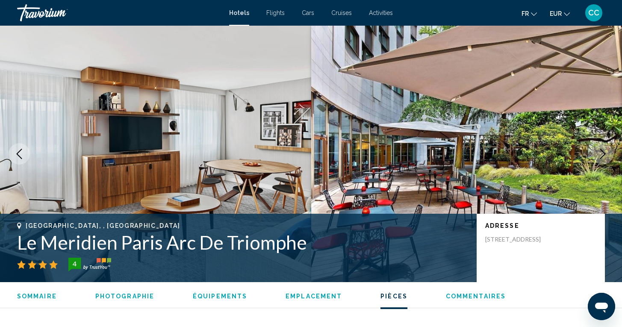
scroll to position [1160, 0]
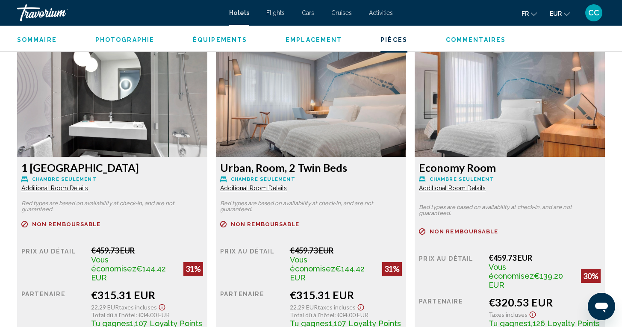
click at [88, 186] on span "Additional Room Details" at bounding box center [54, 188] width 67 height 7
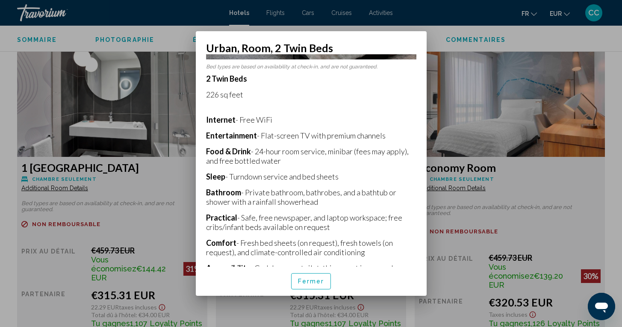
scroll to position [143, 0]
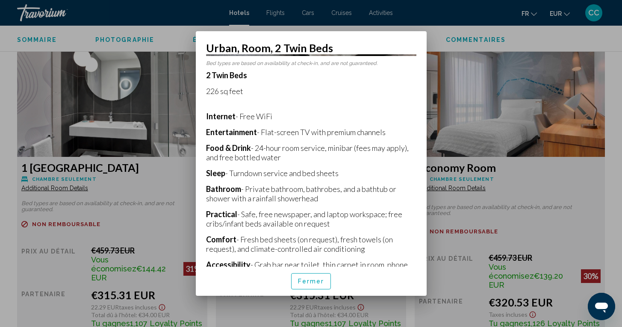
click at [343, 221] on p "Practical - Safe, free newspaper, and laptop workspace; free cribs/infant beds …" at bounding box center [311, 218] width 210 height 19
click at [308, 278] on span "Fermer" at bounding box center [311, 281] width 26 height 7
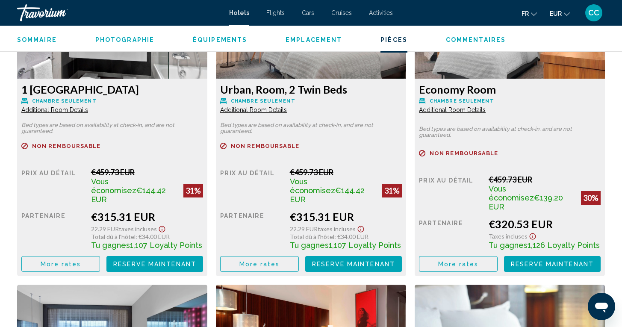
scroll to position [1243, 0]
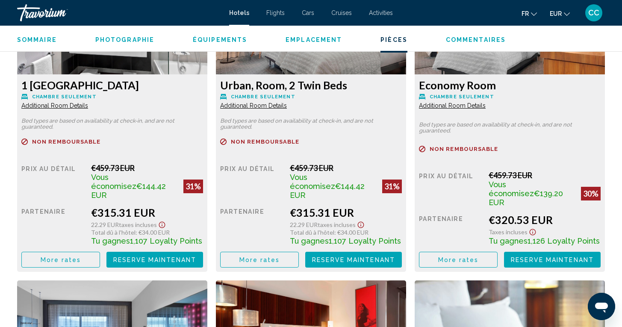
click at [196, 256] on span "Reserve maintenant" at bounding box center [154, 259] width 83 height 7
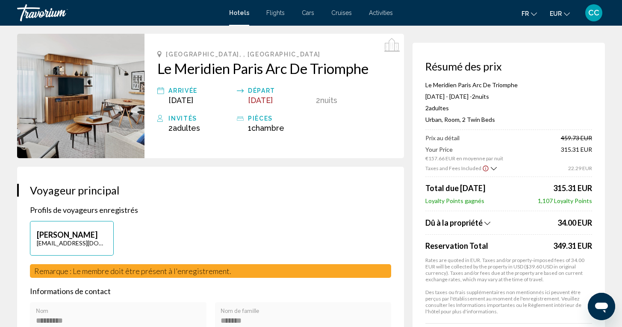
scroll to position [34, 0]
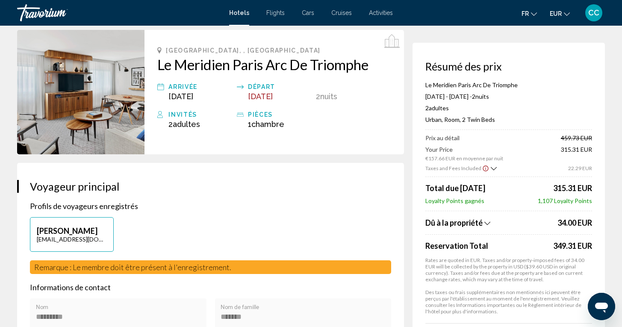
click at [491, 170] on icon "Show Taxes and Fees breakdown" at bounding box center [494, 168] width 6 height 3
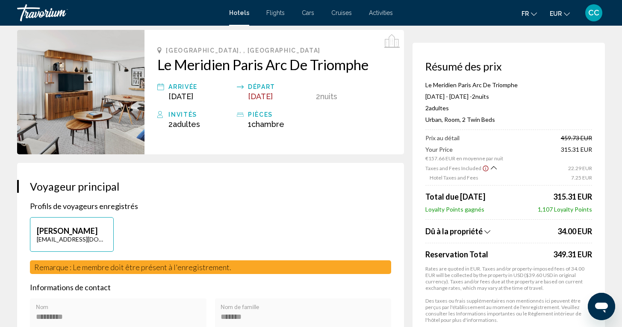
click at [483, 169] on icon "Show Taxes and Fees disclaimer" at bounding box center [485, 169] width 7 height 8
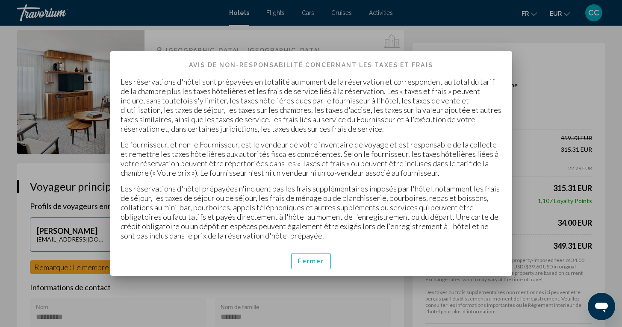
click at [309, 261] on span "Fermer" at bounding box center [311, 261] width 26 height 7
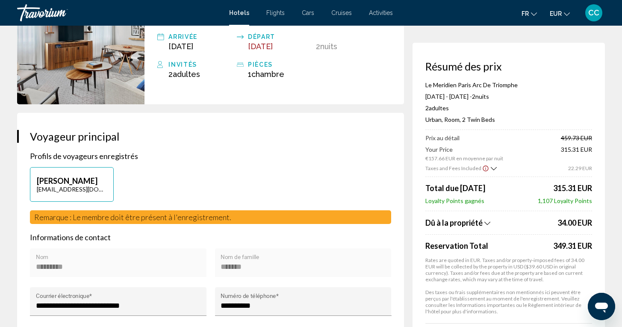
scroll to position [83, 0]
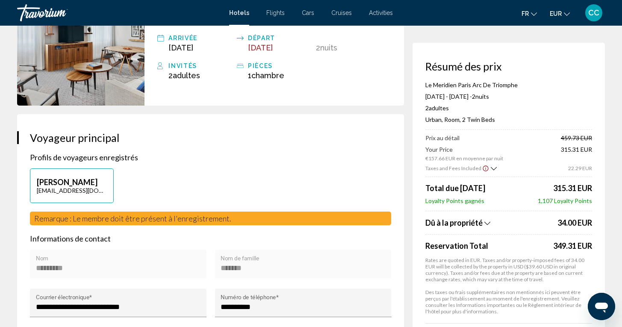
click at [486, 224] on icon "Show Taxes and Fees breakdown" at bounding box center [487, 223] width 6 height 7
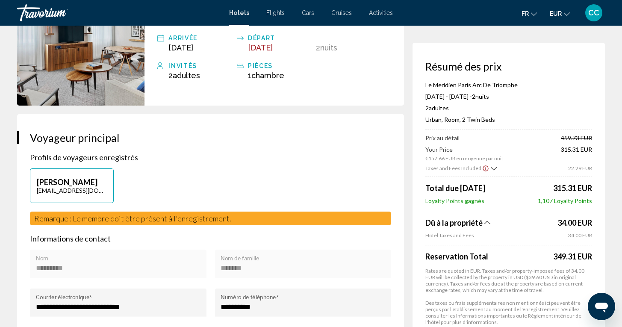
click at [486, 224] on icon "Show Taxes and Fees breakdown" at bounding box center [487, 222] width 6 height 7
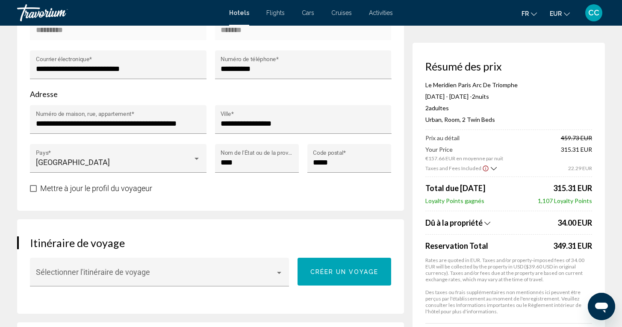
scroll to position [334, 0]
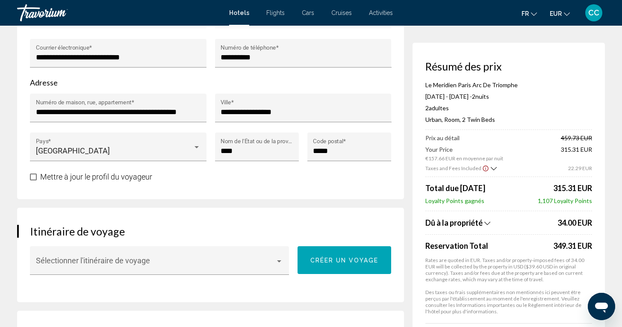
scroll to position [332, 0]
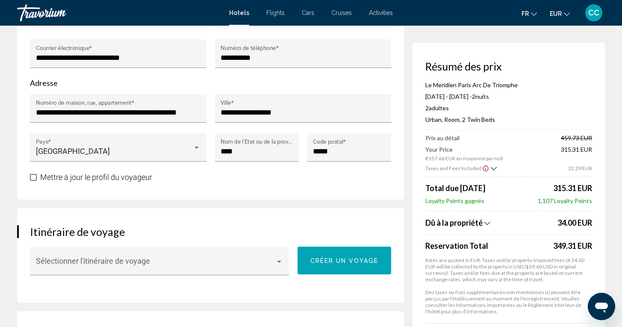
click at [412, 278] on div "Résumé des prix Le Meridien Paris Arc De Triomphe [DATE] - [DATE] - 2 nuit nuit…" at bounding box center [508, 237] width 192 height 389
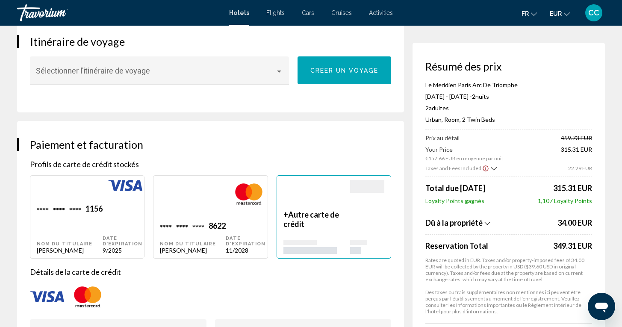
scroll to position [517, 0]
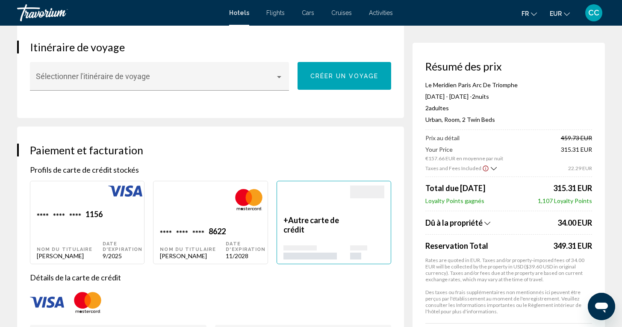
click at [612, 191] on div "Réservation d'hotel Résumé des prix Le Meridien Paris Arc De Triomphe [DATE] - …" at bounding box center [311, 237] width 622 height 1457
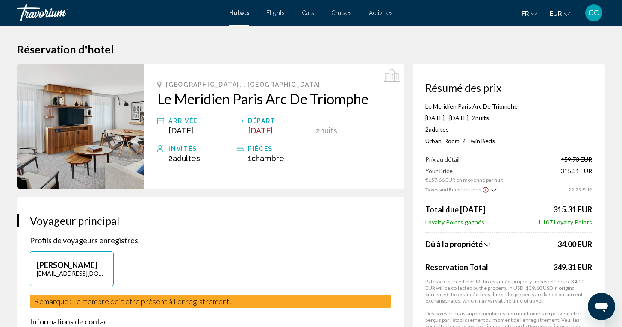
scroll to position [0, 0]
drag, startPoint x: 377, startPoint y: 99, endPoint x: 358, endPoint y: 100, distance: 19.3
drag, startPoint x: 157, startPoint y: 97, endPoint x: 176, endPoint y: 97, distance: 18.8
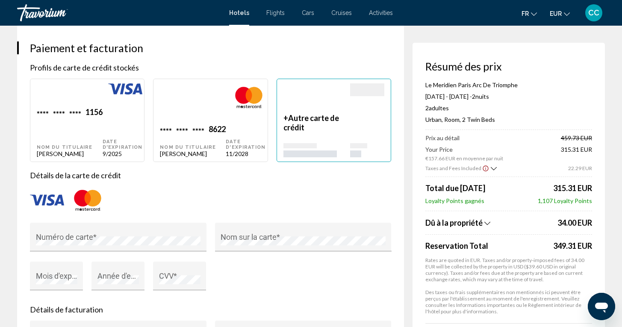
scroll to position [618, 0]
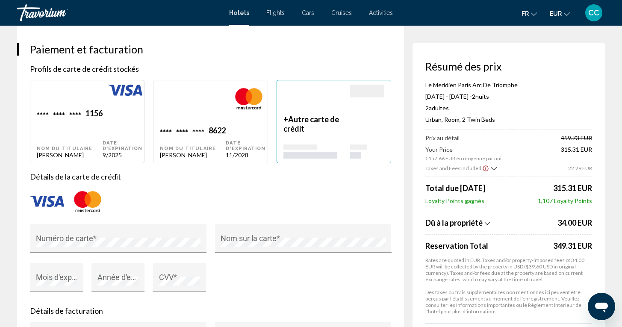
click at [103, 137] on div "**** **** **** 8622 Nom du titulaire [PERSON_NAME]" at bounding box center [70, 134] width 66 height 50
type input "*********"
type input "*******"
type input "**********"
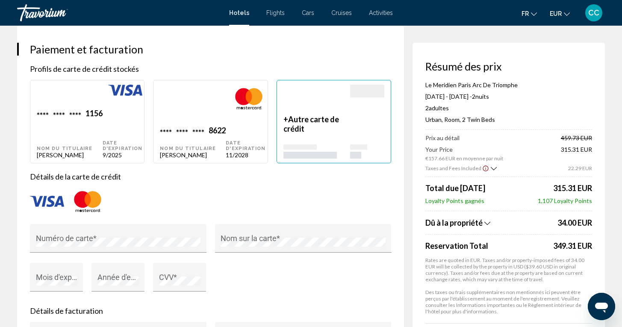
type input "****"
type input "*****"
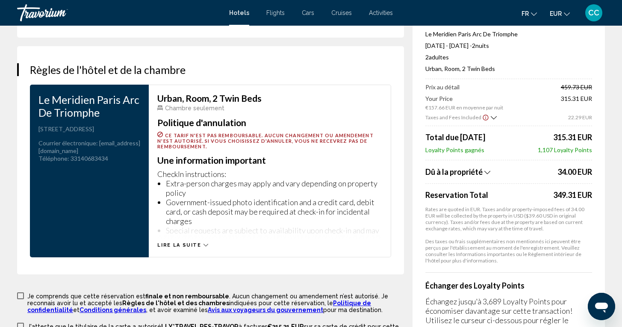
scroll to position [1076, 0]
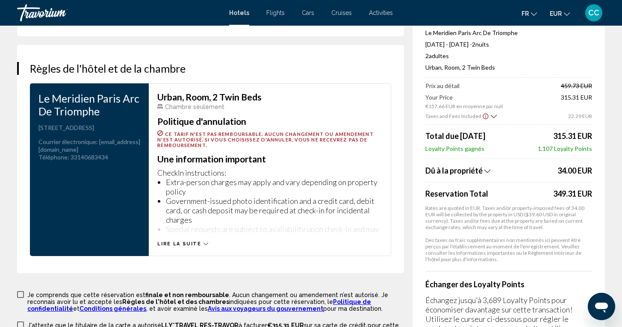
click at [182, 241] on span "Lire la suite" at bounding box center [179, 244] width 44 height 6
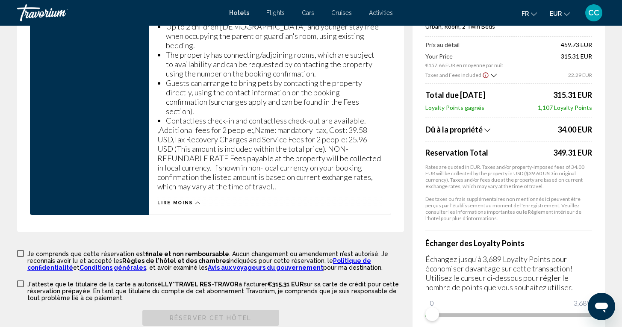
scroll to position [1548, 0]
click at [21, 250] on span "Main content" at bounding box center [20, 253] width 7 height 7
click at [21, 281] on span "Main content" at bounding box center [20, 284] width 7 height 7
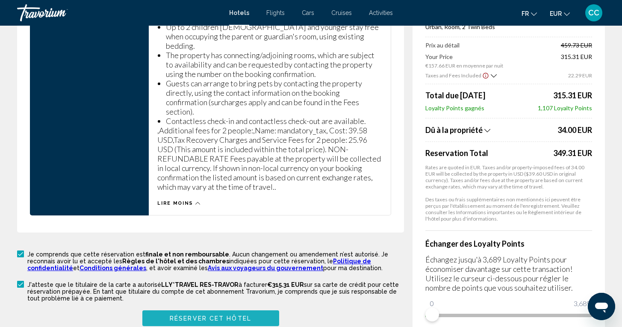
click at [199, 315] on span "Réserver cet hôtel" at bounding box center [211, 318] width 82 height 7
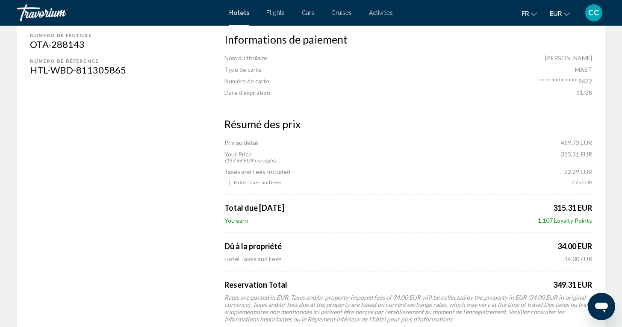
scroll to position [736, 0]
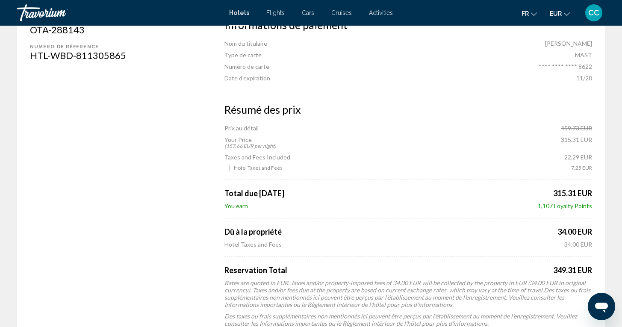
click at [235, 13] on span "Hotels" at bounding box center [239, 12] width 20 height 7
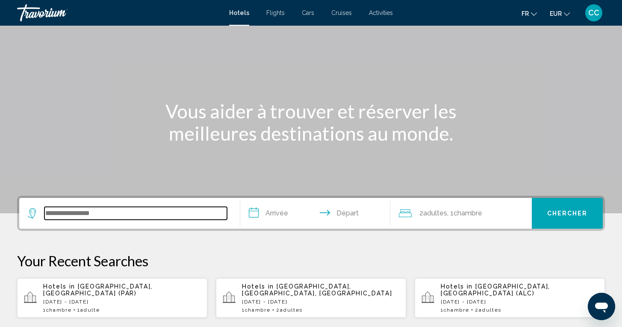
click at [128, 211] on input "Search widget" at bounding box center [135, 213] width 182 height 13
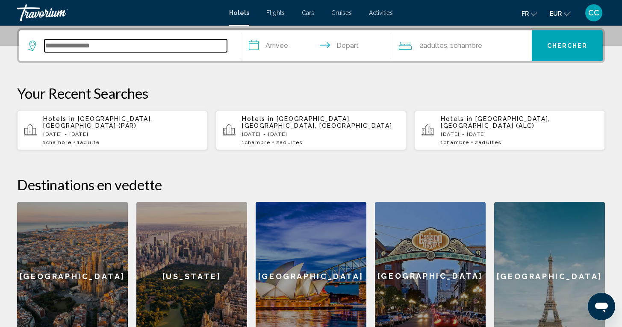
scroll to position [211, 0]
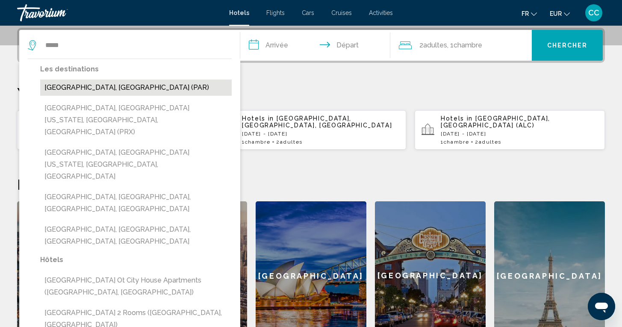
click at [159, 92] on button "[GEOGRAPHIC_DATA], [GEOGRAPHIC_DATA] (PAR)" at bounding box center [135, 87] width 191 height 16
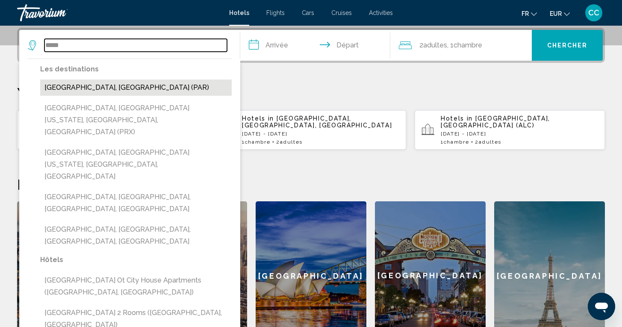
type input "**********"
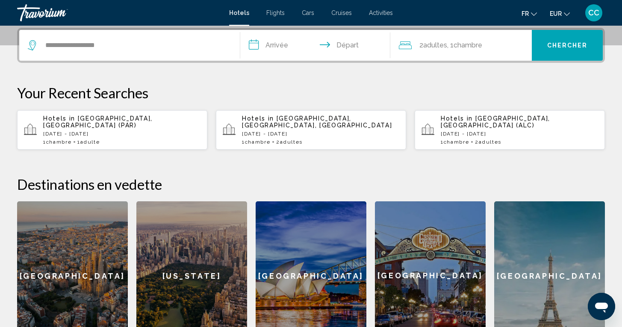
click at [281, 48] on input "**********" at bounding box center [316, 46] width 153 height 33
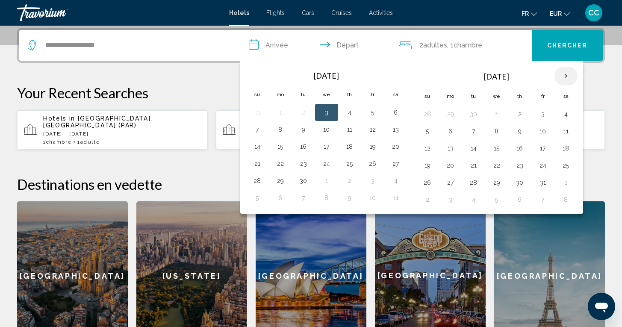
click at [565, 76] on th "Next month" at bounding box center [565, 76] width 23 height 19
click at [517, 181] on button "27" at bounding box center [520, 183] width 14 height 12
click at [540, 182] on button "28" at bounding box center [543, 183] width 14 height 12
type input "**********"
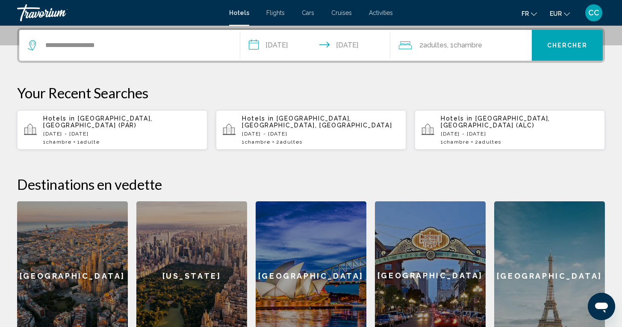
click at [451, 49] on span ", 1 Chambre pièces" at bounding box center [464, 45] width 35 height 12
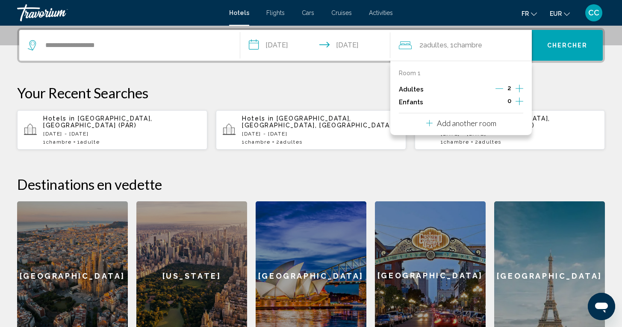
click at [501, 91] on icon "Decrement adults" at bounding box center [499, 89] width 8 height 8
click at [578, 45] on span "Chercher" at bounding box center [567, 45] width 41 height 7
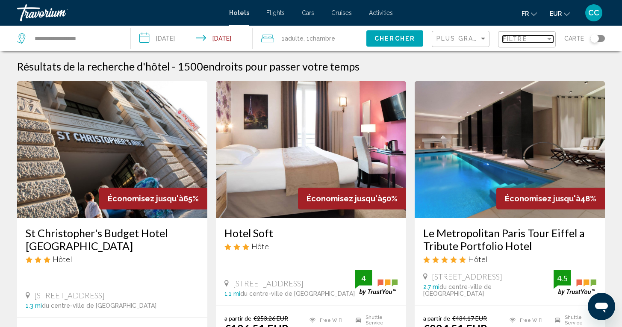
click at [541, 42] on div "Filtre" at bounding box center [524, 38] width 43 height 7
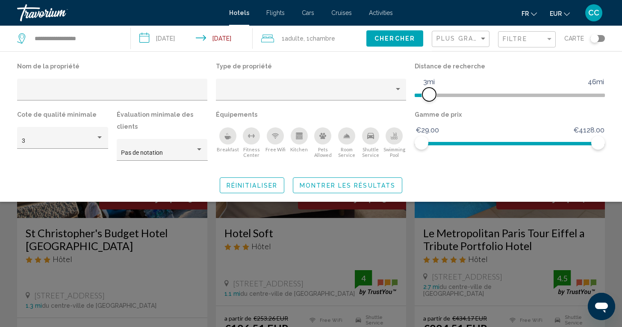
drag, startPoint x: 535, startPoint y: 92, endPoint x: 429, endPoint y: 100, distance: 106.7
click at [429, 100] on span "Hotel Filters" at bounding box center [429, 95] width 14 height 14
click at [369, 183] on span "Montrer les résultats" at bounding box center [348, 185] width 96 height 7
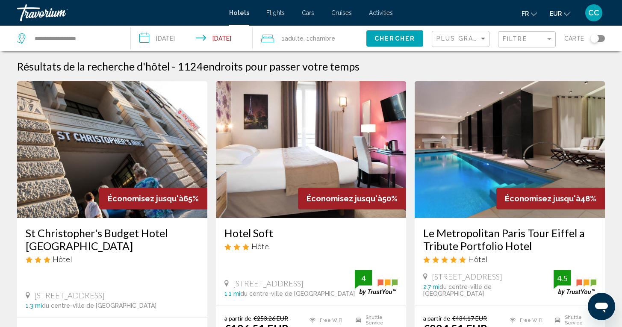
click at [602, 37] on div "Toggle map" at bounding box center [597, 38] width 15 height 7
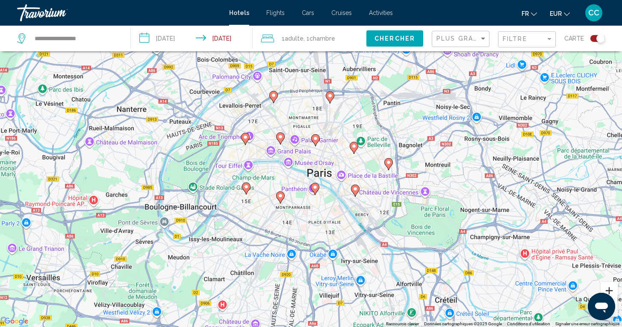
click at [608, 289] on button "Zoom avant" at bounding box center [608, 290] width 17 height 17
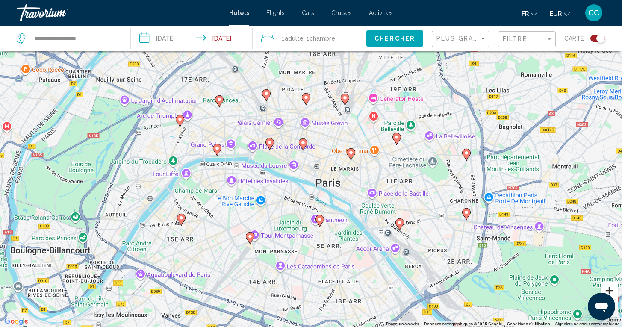
click at [608, 290] on button "Zoom avant" at bounding box center [608, 290] width 17 height 17
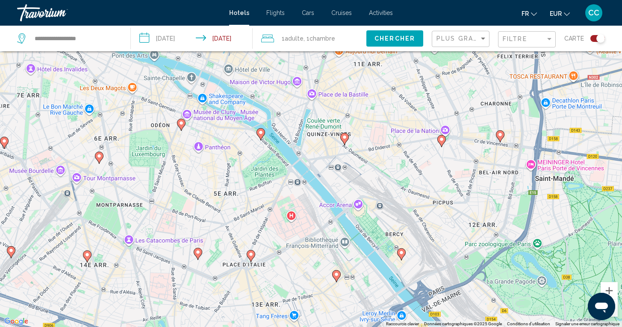
drag, startPoint x: 501, startPoint y: 288, endPoint x: 377, endPoint y: 154, distance: 183.0
click at [377, 154] on div "Pour activer le glissement avec le clavier, appuyez sur Alt+Entrée. Une fois ce…" at bounding box center [311, 163] width 622 height 327
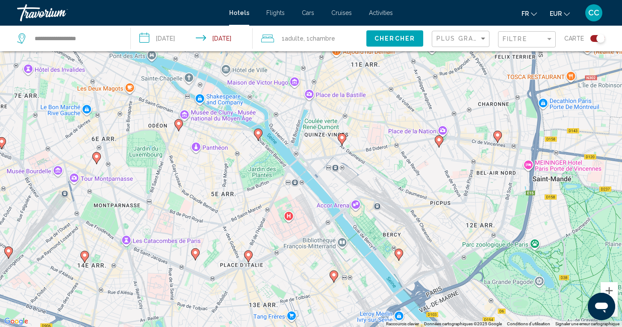
click at [341, 138] on image "Main content" at bounding box center [341, 137] width 5 height 5
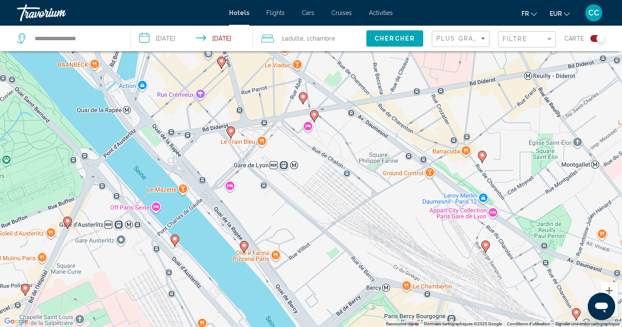
drag, startPoint x: 332, startPoint y: 240, endPoint x: 332, endPoint y: 152, distance: 87.6
click at [332, 152] on div "Pour naviguer, appuyez sur les touches fléchées. Pour activer le glissement ave…" at bounding box center [311, 163] width 622 height 327
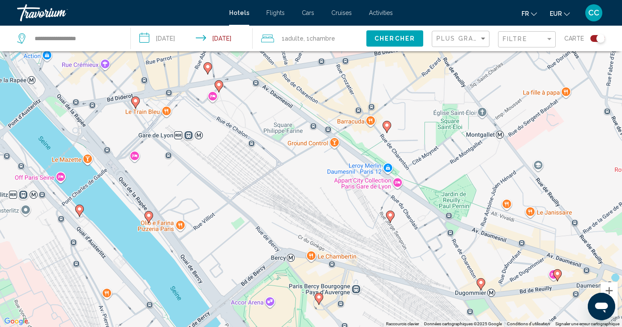
drag, startPoint x: 425, startPoint y: 224, endPoint x: 329, endPoint y: 193, distance: 101.4
click at [329, 194] on div "Pour naviguer, appuyez sur les touches fléchées. Pour activer le glissement ave…" at bounding box center [311, 163] width 622 height 327
click at [389, 214] on image "Main content" at bounding box center [389, 214] width 5 height 5
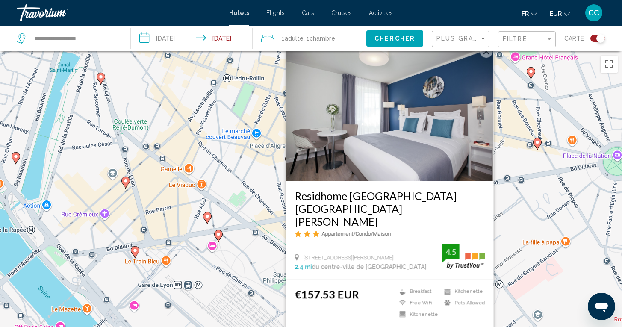
click at [262, 268] on div "Pour naviguer, appuyez sur les touches fléchées. Pour activer le glissement ave…" at bounding box center [311, 214] width 622 height 327
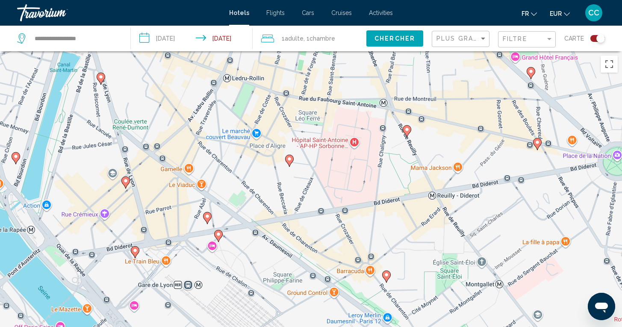
click at [386, 275] on image "Main content" at bounding box center [386, 274] width 5 height 5
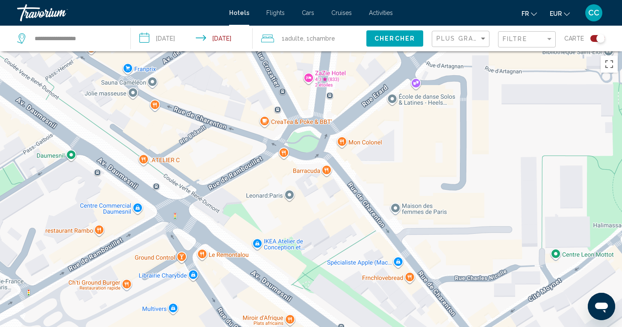
drag, startPoint x: 260, startPoint y: 229, endPoint x: 341, endPoint y: 215, distance: 81.9
click at [341, 216] on div "Pour naviguer, appuyez sur les touches fléchées. Pour activer le glissement ave…" at bounding box center [311, 214] width 622 height 327
click at [609, 66] on button "Passer en plein écran" at bounding box center [608, 64] width 17 height 17
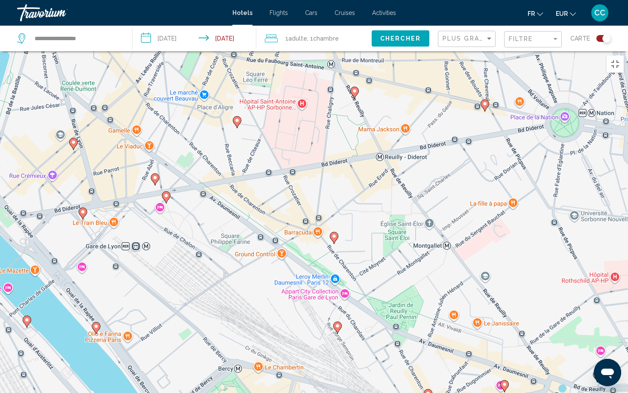
click at [338, 322] on icon "Main content" at bounding box center [338, 327] width 8 height 11
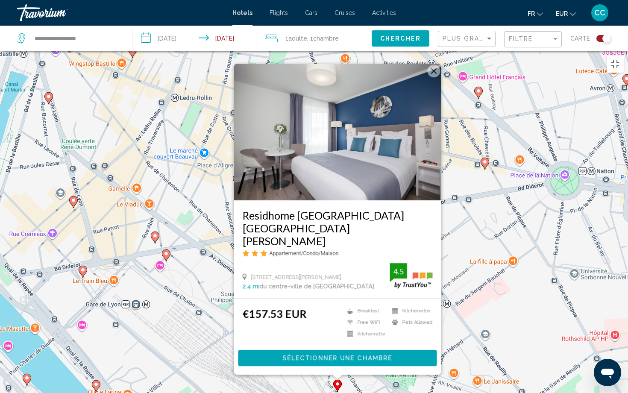
click at [222, 268] on div "Pour naviguer, appuyez sur les touches fléchées. Pour activer le glissement ave…" at bounding box center [314, 247] width 628 height 393
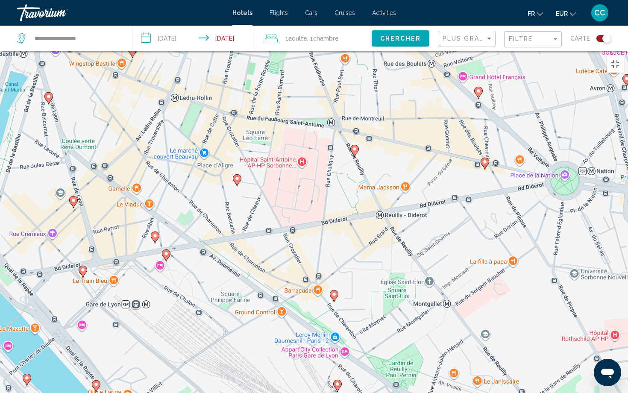
click at [333, 291] on icon "Main content" at bounding box center [334, 296] width 8 height 11
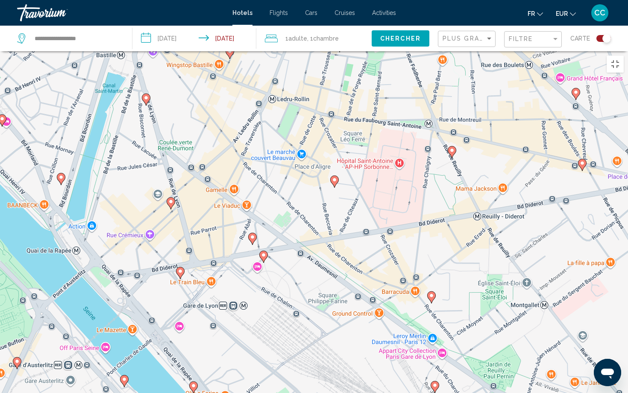
drag, startPoint x: 239, startPoint y: 252, endPoint x: 362, endPoint y: 318, distance: 139.2
click at [362, 318] on div "Pour naviguer, appuyez sur les touches fléchées. Pour activer le glissement ave…" at bounding box center [314, 247] width 628 height 393
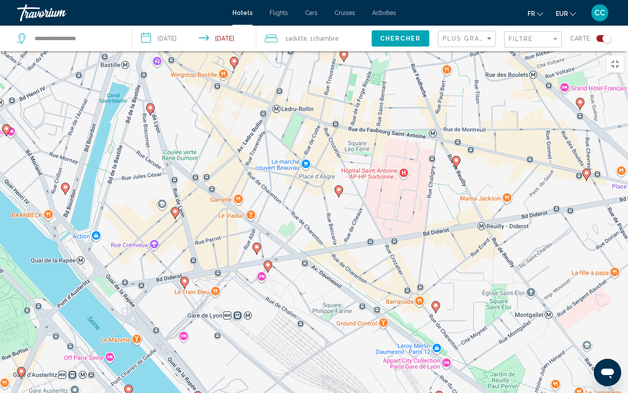
click at [185, 277] on icon "Main content" at bounding box center [185, 282] width 8 height 11
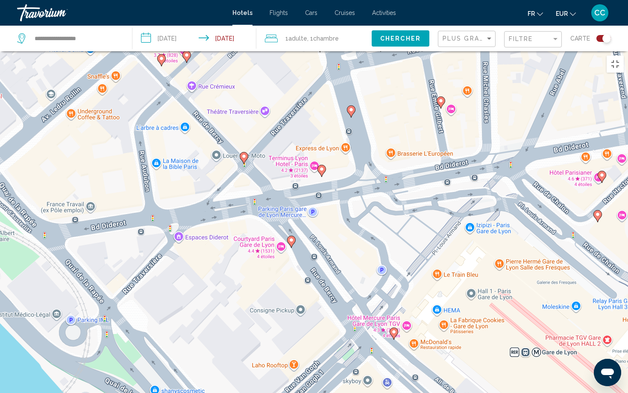
click at [294, 236] on icon "Main content" at bounding box center [292, 241] width 8 height 11
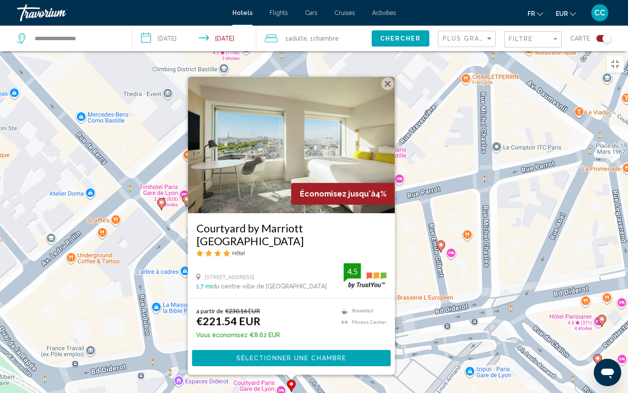
click at [233, 327] on div "Pour activer le glissement avec le clavier, appuyez sur Alt+Entrée. Une fois ce…" at bounding box center [314, 247] width 628 height 393
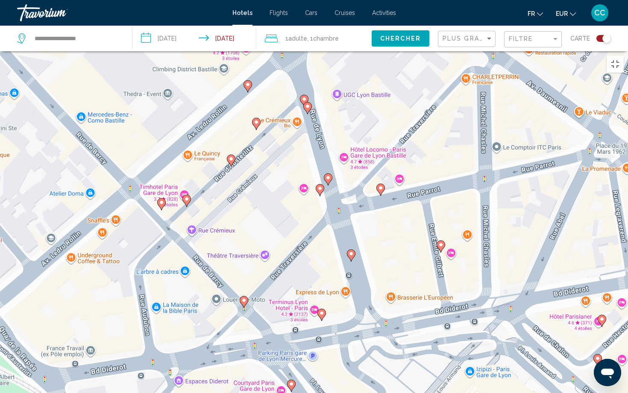
click at [324, 311] on image "Main content" at bounding box center [321, 313] width 5 height 5
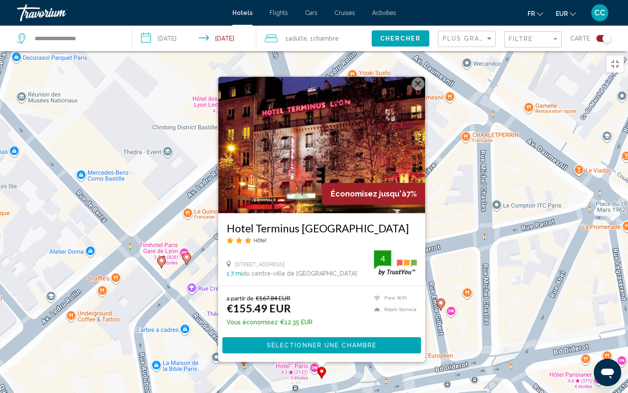
click at [245, 327] on div "Pour activer le glissement avec le clavier, appuyez sur Alt+Entrée. Une fois ce…" at bounding box center [314, 247] width 628 height 393
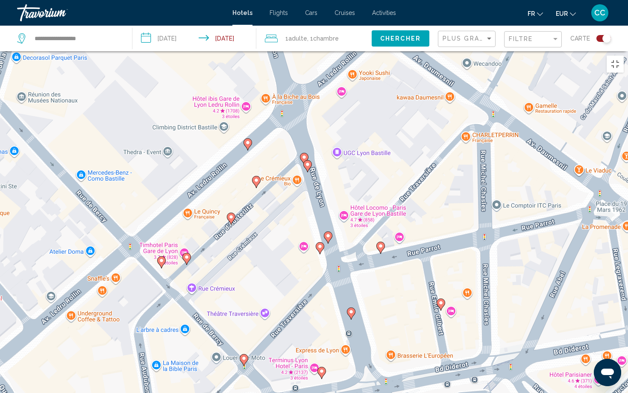
click at [353, 309] on image "Main content" at bounding box center [351, 311] width 5 height 5
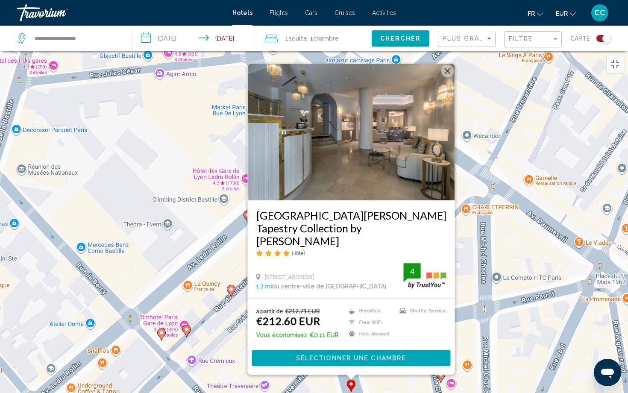
click at [324, 327] on div "Pour activer le glissement avec le clavier, appuyez sur Alt+Entrée. Une fois ce…" at bounding box center [314, 247] width 628 height 393
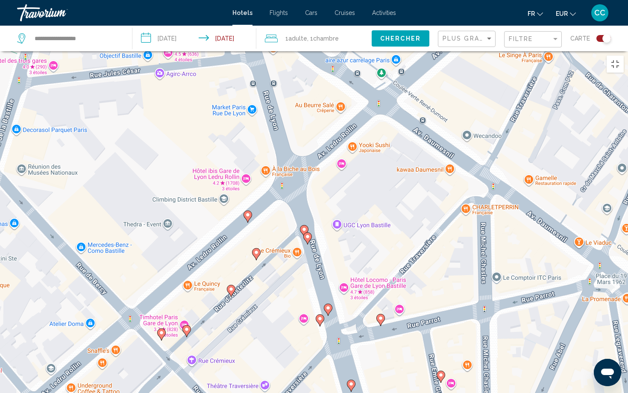
click at [380, 316] on image "Main content" at bounding box center [380, 318] width 5 height 5
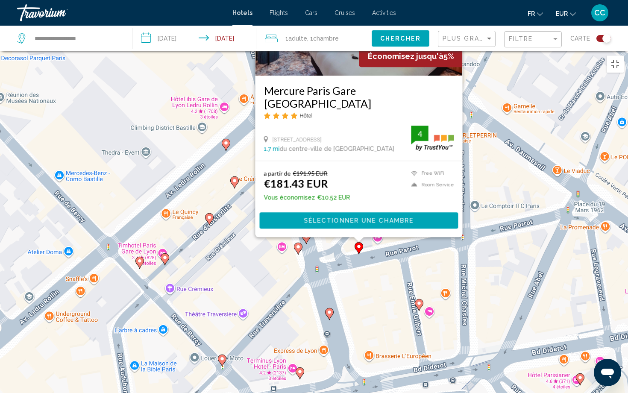
drag, startPoint x: 394, startPoint y: 366, endPoint x: 372, endPoint y: 228, distance: 140.2
click at [372, 228] on div "Pour activer le glissement avec le clavier, appuyez sur Alt+Entrée. Une fois ce…" at bounding box center [314, 247] width 628 height 393
click at [421, 301] on image "Main content" at bounding box center [419, 303] width 5 height 5
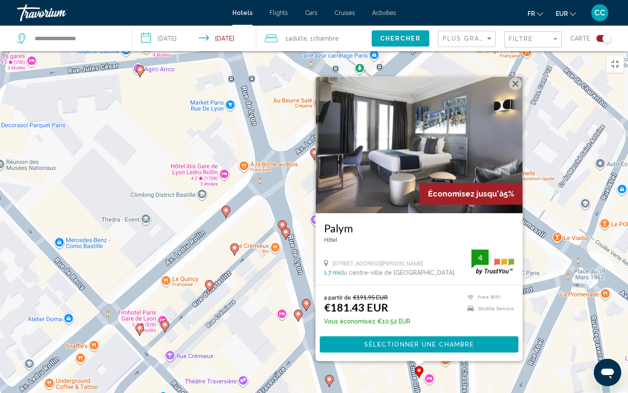
click at [375, 318] on div "Pour activer le glissement avec le clavier, appuyez sur Alt+Entrée. Une fois ce…" at bounding box center [314, 247] width 628 height 393
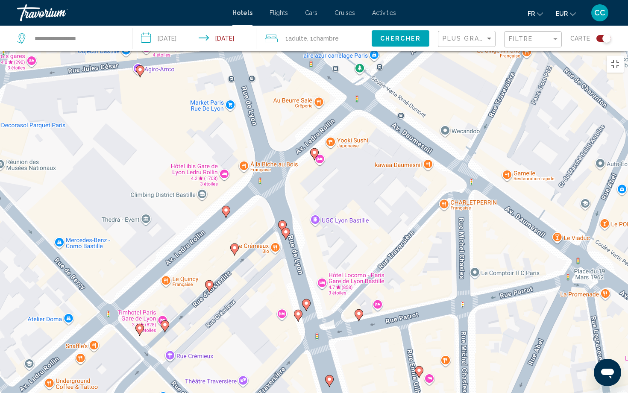
click at [308, 301] on image "Main content" at bounding box center [306, 303] width 5 height 5
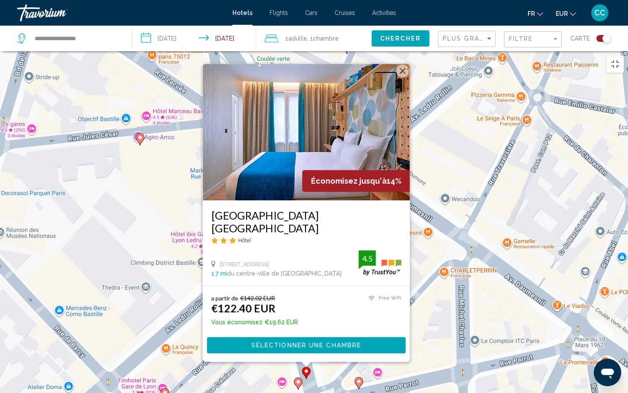
click at [298, 327] on icon "Main content" at bounding box center [298, 383] width 8 height 11
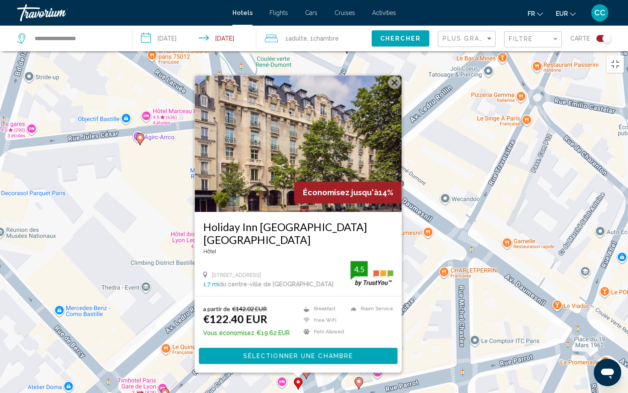
click at [278, 327] on div "Pour activer le glissement avec le clavier, appuyez sur Alt+Entrée. Une fois ce…" at bounding box center [314, 247] width 628 height 393
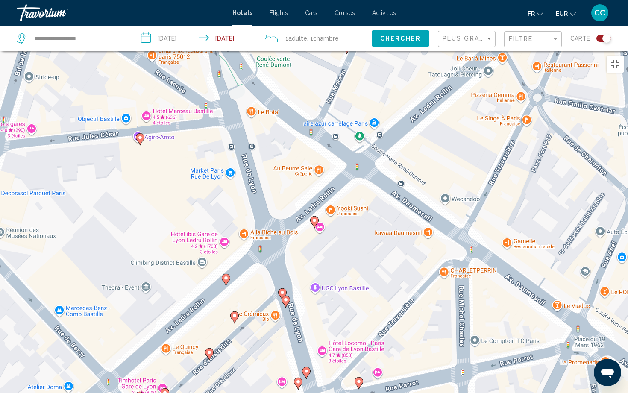
click at [288, 296] on icon "Main content" at bounding box center [286, 301] width 8 height 11
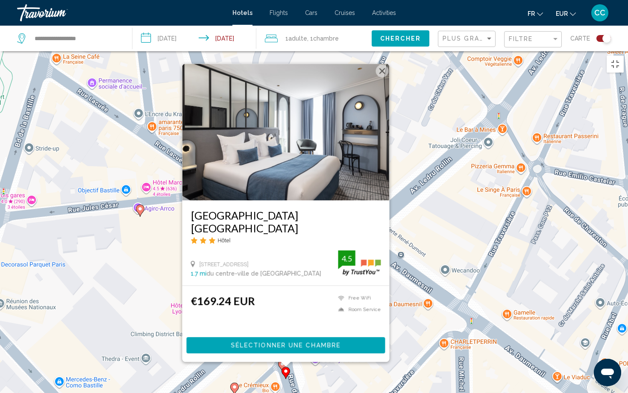
click at [277, 327] on div "Pour activer le glissement avec le clavier, appuyez sur Alt+Entrée. Une fois ce…" at bounding box center [314, 247] width 628 height 393
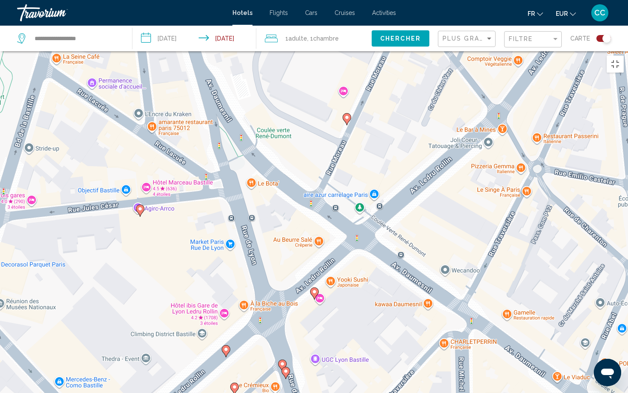
click at [282, 327] on image "Main content" at bounding box center [282, 364] width 5 height 5
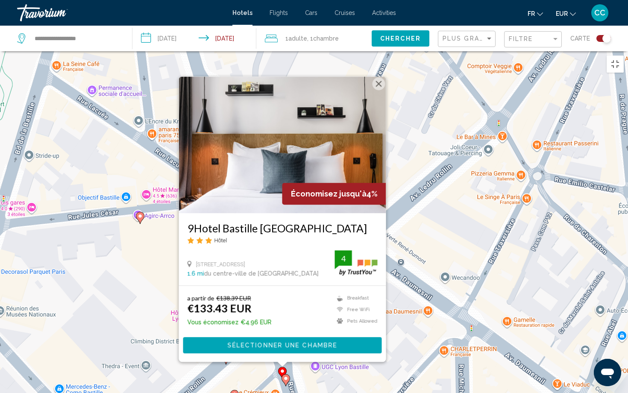
click at [311, 327] on div "Pour activer le glissement avec le clavier, appuyez sur Alt+Entrée. Une fois ce…" at bounding box center [314, 247] width 628 height 393
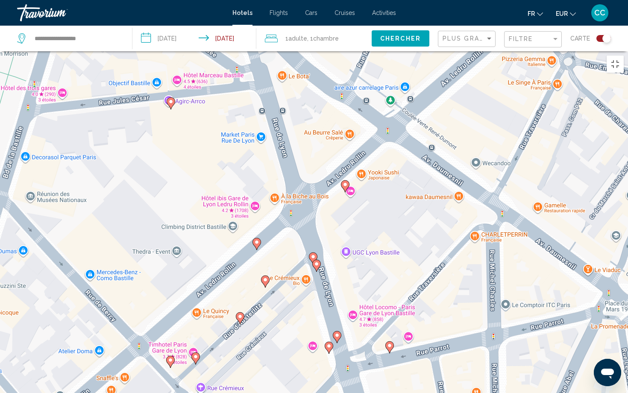
drag, startPoint x: 282, startPoint y: 371, endPoint x: 313, endPoint y: 256, distance: 119.4
click at [313, 256] on div "Pour activer le glissement avec le clavier, appuyez sur Alt+Entrée. Une fois ce…" at bounding box center [314, 247] width 628 height 393
click at [266, 277] on image "Main content" at bounding box center [265, 279] width 5 height 5
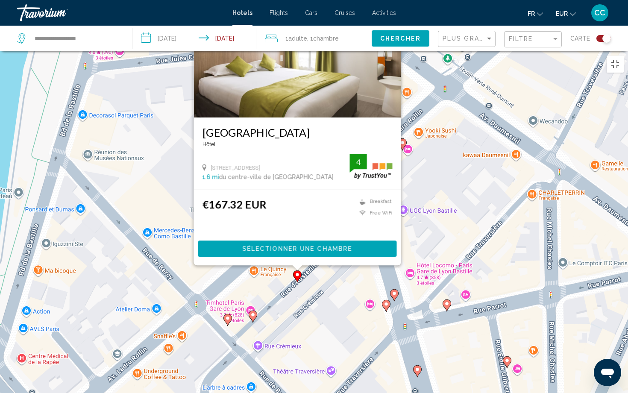
drag, startPoint x: 286, startPoint y: 378, endPoint x: 344, endPoint y: 244, distance: 145.5
click at [344, 244] on div "Pour activer le glissement avec le clavier, appuyez sur Alt+Entrée. Une fois ce…" at bounding box center [314, 247] width 628 height 393
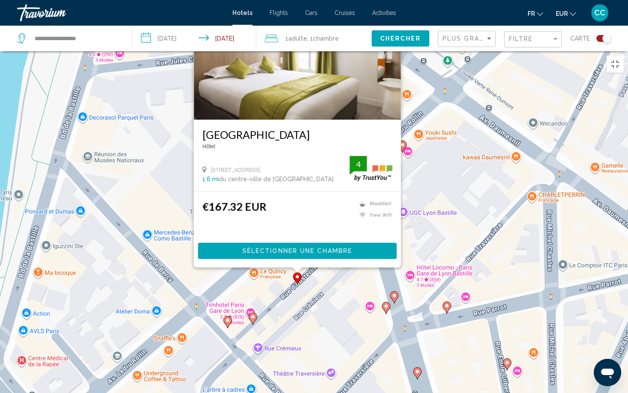
click at [253, 315] on image "Main content" at bounding box center [252, 317] width 5 height 5
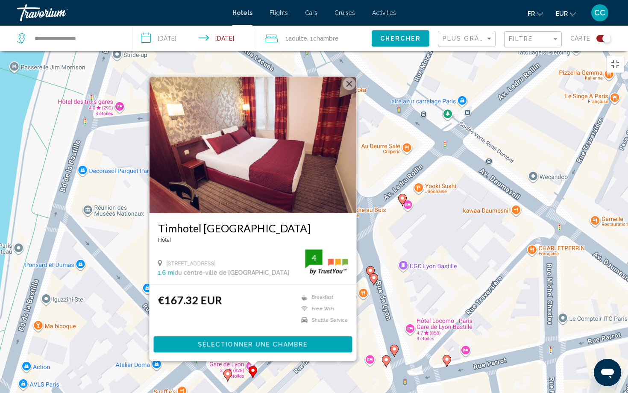
click at [227, 327] on image "Main content" at bounding box center [227, 373] width 5 height 5
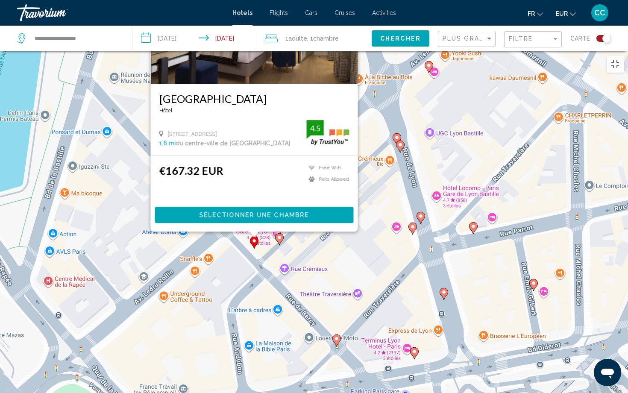
drag, startPoint x: 320, startPoint y: 363, endPoint x: 346, endPoint y: 219, distance: 146.4
click at [346, 219] on div "Pour activer le glissement avec le clavier, appuyez sur Alt+Entrée. Une fois ce…" at bounding box center [314, 247] width 628 height 393
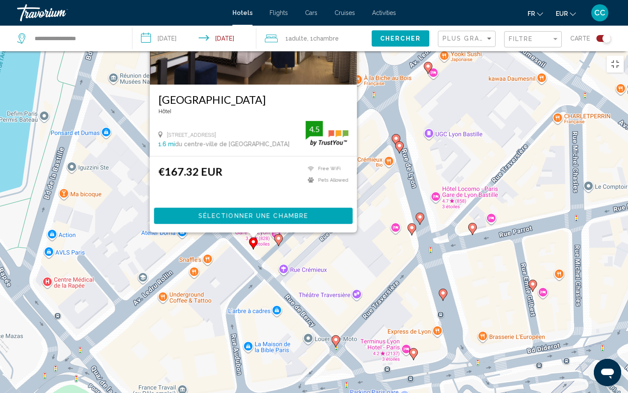
click at [346, 219] on div "Pour activer le glissement avec le clavier, appuyez sur Alt+Entrée. Une fois ce…" at bounding box center [314, 247] width 628 height 393
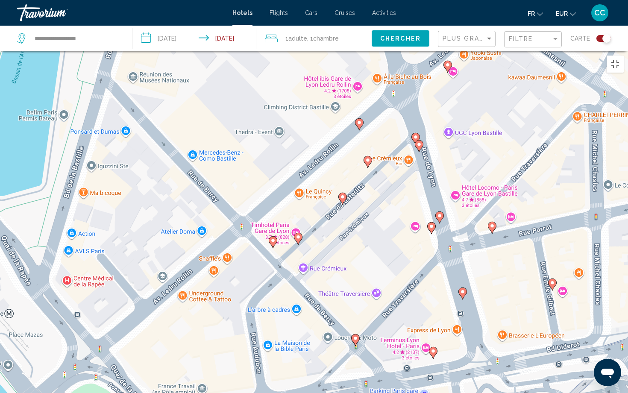
drag, startPoint x: 177, startPoint y: 315, endPoint x: 198, endPoint y: 312, distance: 21.2
click at [198, 312] on div "Pour activer le glissement avec le clavier, appuyez sur Alt+Entrée. Une fois ce…" at bounding box center [314, 247] width 628 height 393
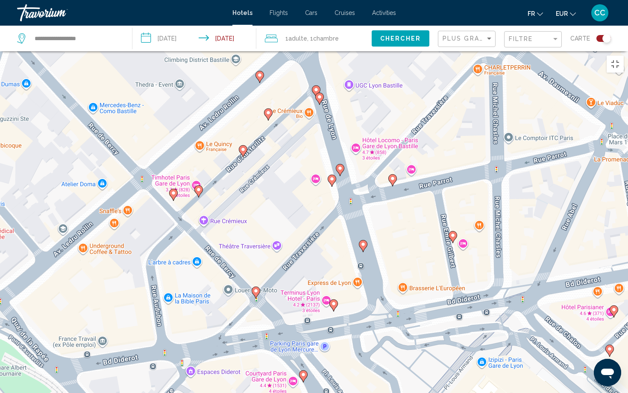
drag, startPoint x: 288, startPoint y: 313, endPoint x: 187, endPoint y: 267, distance: 110.5
click at [187, 267] on div "Pour activer le glissement avec le clavier, appuyez sur Alt+Entrée. Une fois ce…" at bounding box center [314, 247] width 628 height 393
click at [256, 288] on image "Main content" at bounding box center [255, 290] width 5 height 5
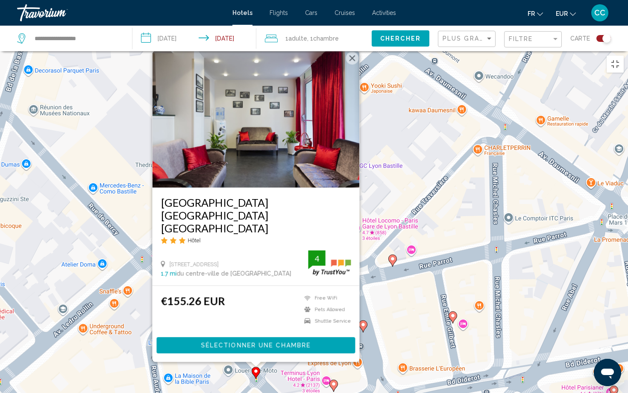
click at [207, 327] on div "Pour activer le glissement avec le clavier, appuyez sur Alt+Entrée. Une fois ce…" at bounding box center [314, 247] width 628 height 393
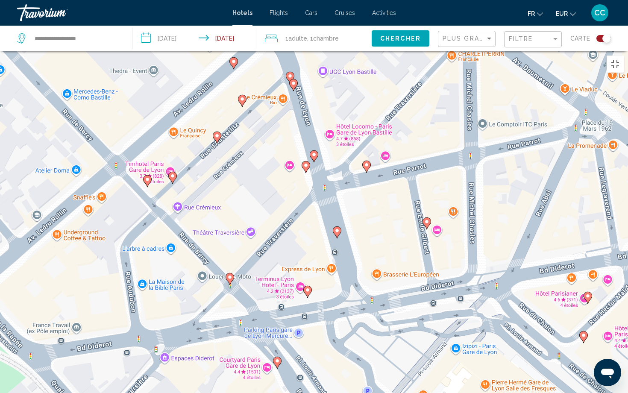
drag, startPoint x: 282, startPoint y: 344, endPoint x: 256, endPoint y: 249, distance: 98.8
click at [255, 248] on div "Pour activer le glissement avec le clavier, appuyez sur Alt+Entrée. Une fois ce…" at bounding box center [314, 247] width 628 height 393
click at [278, 327] on image "Main content" at bounding box center [277, 361] width 5 height 5
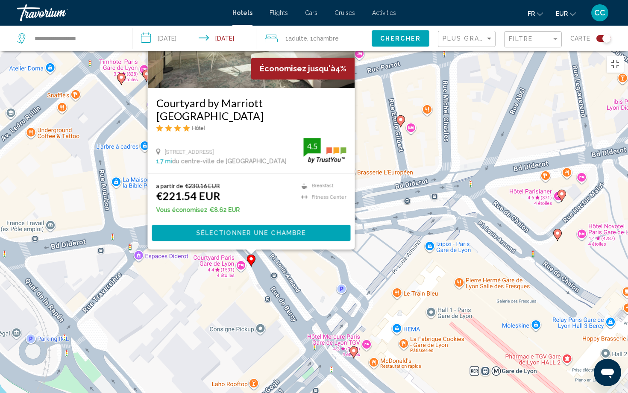
drag, startPoint x: 233, startPoint y: 361, endPoint x: 207, endPoint y: 233, distance: 130.4
click at [207, 233] on div "Pour activer le glissement avec le clavier, appuyez sur Alt+Entrée. Une fois ce…" at bounding box center [314, 247] width 628 height 393
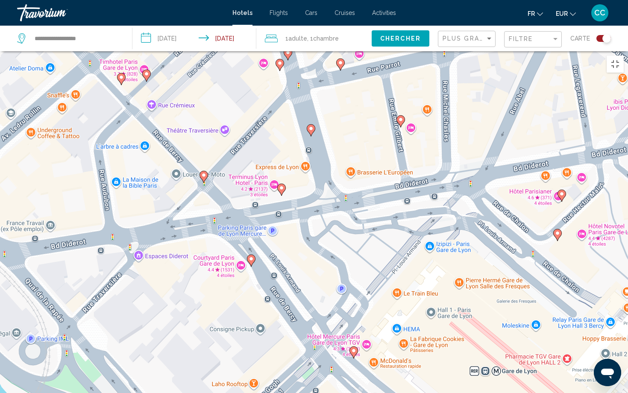
click at [356, 327] on icon "Main content" at bounding box center [354, 353] width 9 height 12
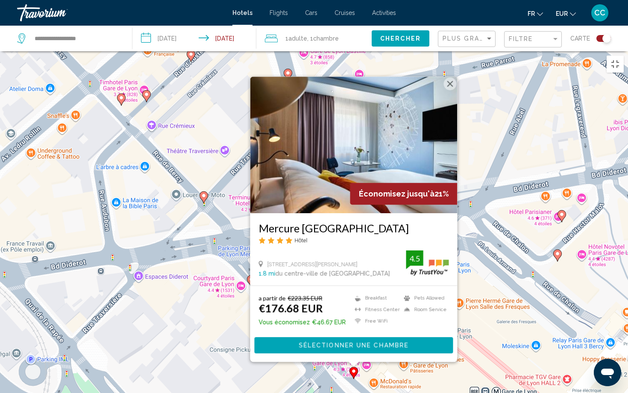
click at [281, 327] on div "Pour activer le glissement avec le clavier, appuyez sur Alt+Entrée. Une fois ce…" at bounding box center [314, 247] width 628 height 393
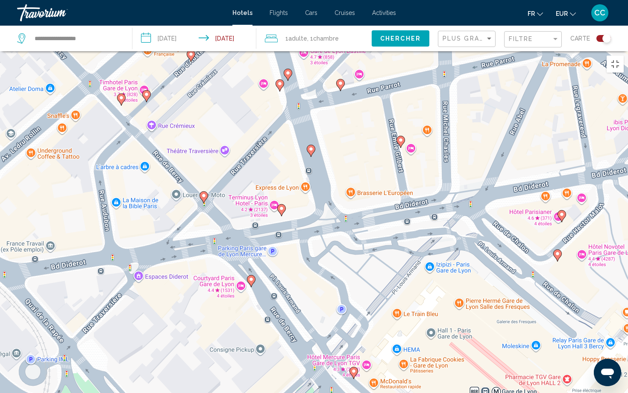
click at [282, 205] on icon "Main content" at bounding box center [282, 210] width 8 height 11
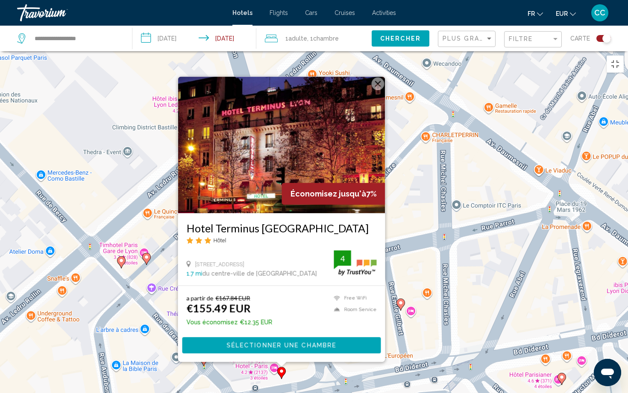
click at [417, 291] on div "Pour activer le glissement avec le clavier, appuyez sur Alt+Entrée. Une fois ce…" at bounding box center [314, 247] width 628 height 393
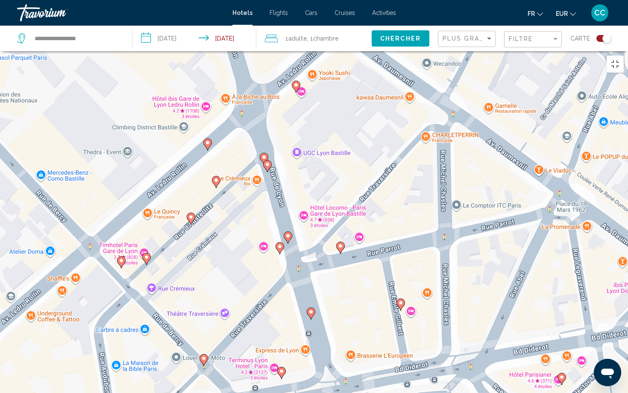
click at [310, 308] on icon "Main content" at bounding box center [311, 313] width 8 height 11
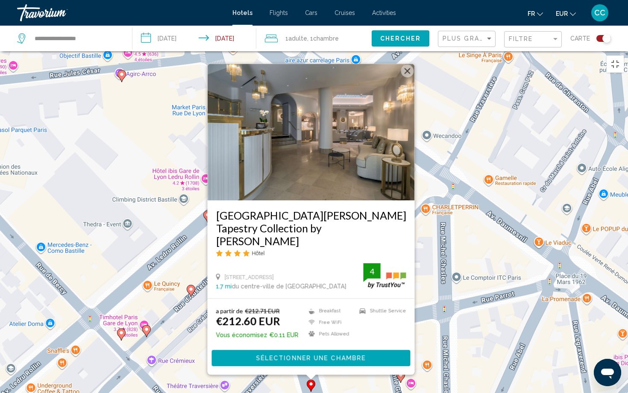
click at [350, 327] on div "Pour activer le glissement avec le clavier, appuyez sur Alt+Entrée. Une fois ce…" at bounding box center [314, 247] width 628 height 393
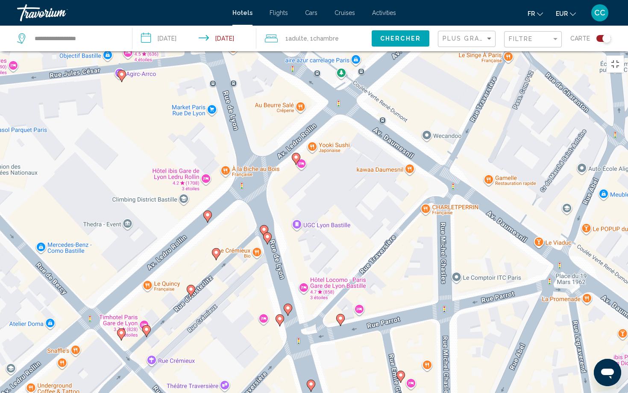
click at [403, 327] on image "Main content" at bounding box center [400, 375] width 5 height 5
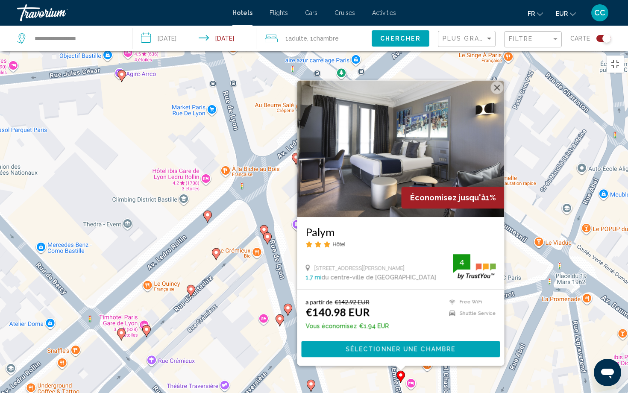
click at [377, 327] on div "Pour activer le glissement avec le clavier, appuyez sur Alt+Entrée. Une fois ce…" at bounding box center [314, 247] width 628 height 393
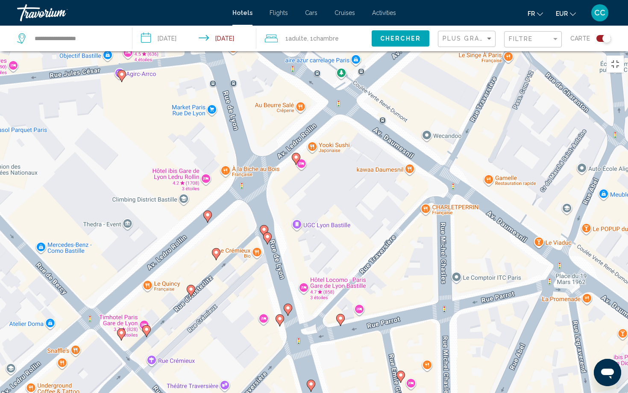
click at [339, 315] on icon "Main content" at bounding box center [341, 320] width 8 height 11
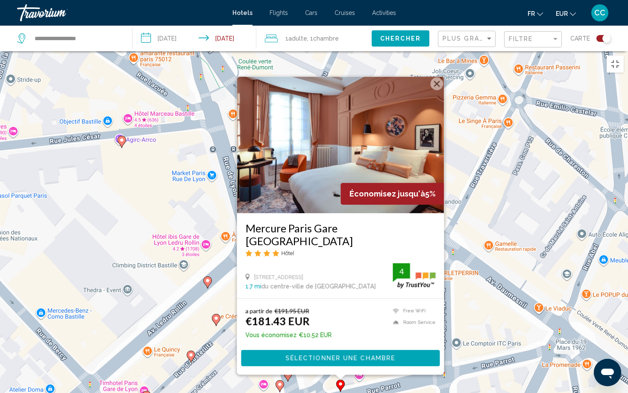
click at [354, 327] on div "Pour activer le glissement avec le clavier, appuyez sur Alt+Entrée. Une fois ce…" at bounding box center [314, 247] width 628 height 393
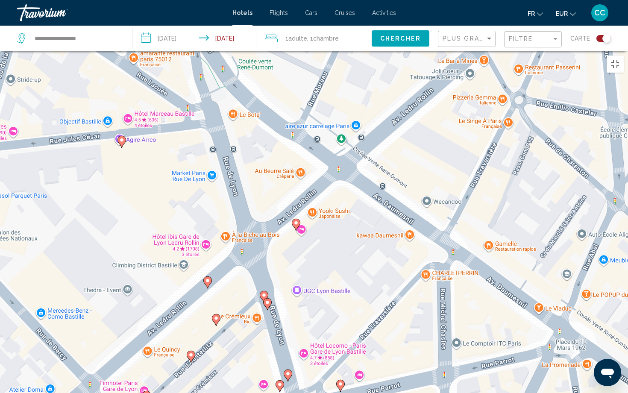
click at [289, 327] on image "Main content" at bounding box center [287, 373] width 5 height 5
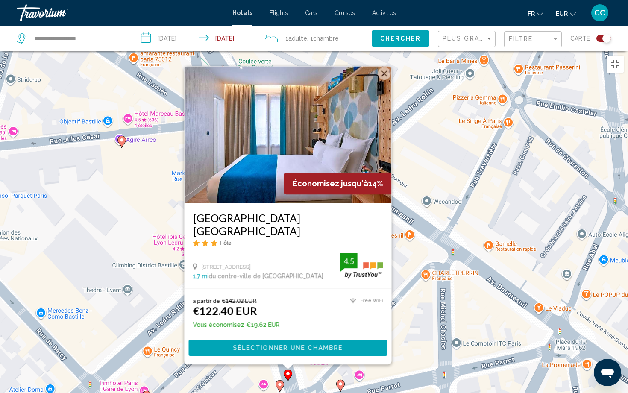
click at [279, 327] on image "Main content" at bounding box center [279, 384] width 5 height 5
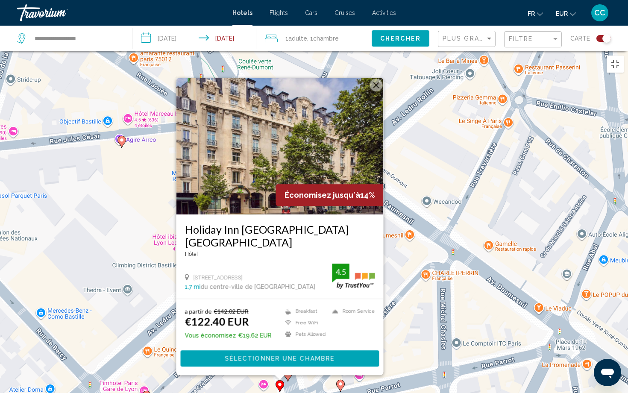
click at [271, 327] on div "Pour activer le glissement avec le clavier, appuyez sur Alt+Entrée. Une fois ce…" at bounding box center [314, 247] width 628 height 393
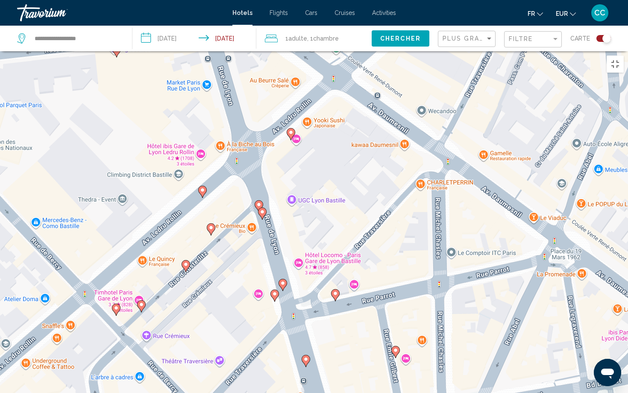
drag, startPoint x: 301, startPoint y: 338, endPoint x: 296, endPoint y: 247, distance: 91.6
click at [296, 247] on div "Pour activer le glissement avec le clavier, appuyez sur Alt+Entrée. Une fois ce…" at bounding box center [314, 247] width 628 height 393
click at [263, 210] on image "Main content" at bounding box center [262, 212] width 5 height 5
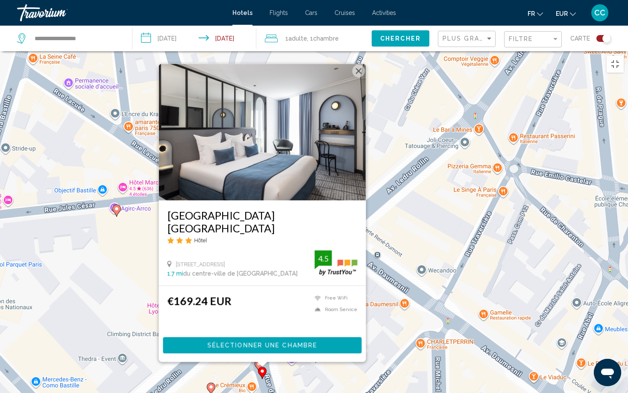
click at [288, 327] on div "Pour activer le glissement avec le clavier, appuyez sur Alt+Entrée. Une fois ce…" at bounding box center [314, 247] width 628 height 393
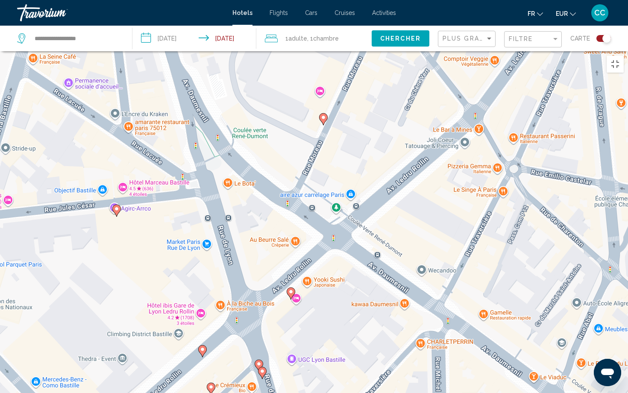
click at [260, 327] on gmp-advanced-marker "Main content" at bounding box center [259, 365] width 9 height 13
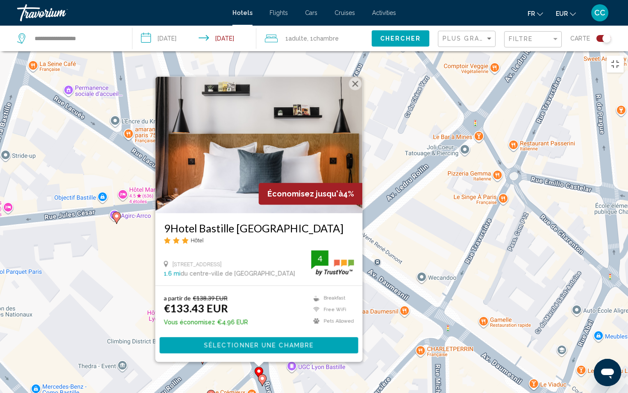
click at [286, 327] on div "Pour activer le glissement avec le clavier, appuyez sur Alt+Entrée. Une fois ce…" at bounding box center [314, 247] width 628 height 393
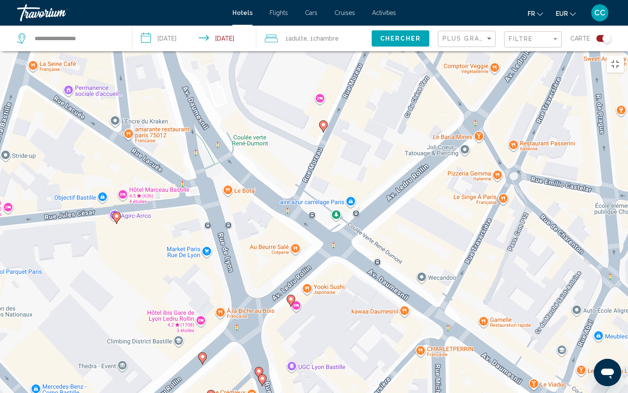
click at [291, 297] on image "Main content" at bounding box center [290, 299] width 5 height 5
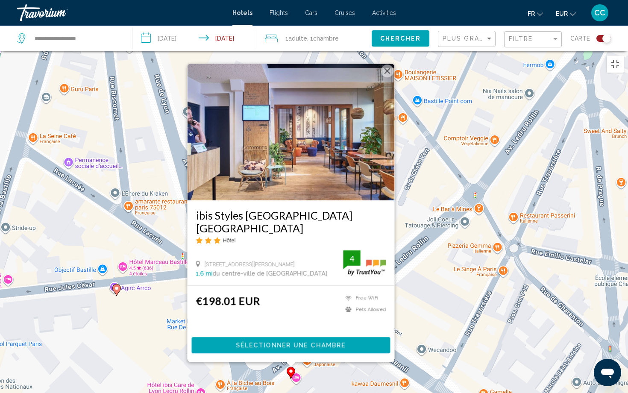
click at [278, 327] on div "Pour activer le glissement avec le clavier, appuyez sur Alt+Entrée. Une fois ce…" at bounding box center [314, 247] width 628 height 393
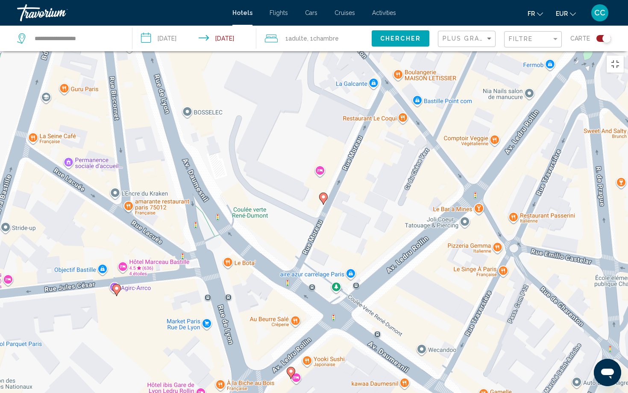
click at [118, 286] on image "Main content" at bounding box center [116, 288] width 5 height 5
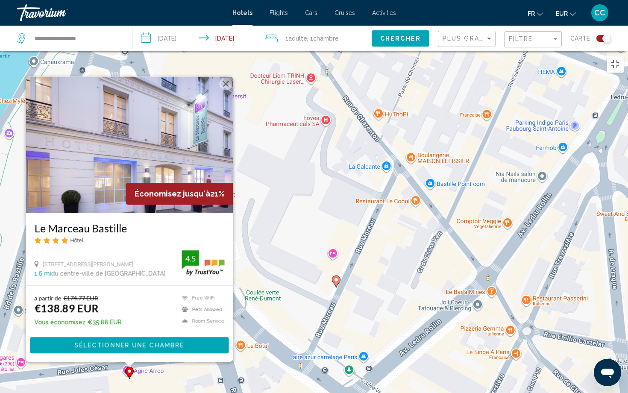
click at [154, 327] on div "Pour activer le glissement avec le clavier, appuyez sur Alt+Entrée. Une fois ce…" at bounding box center [314, 247] width 628 height 393
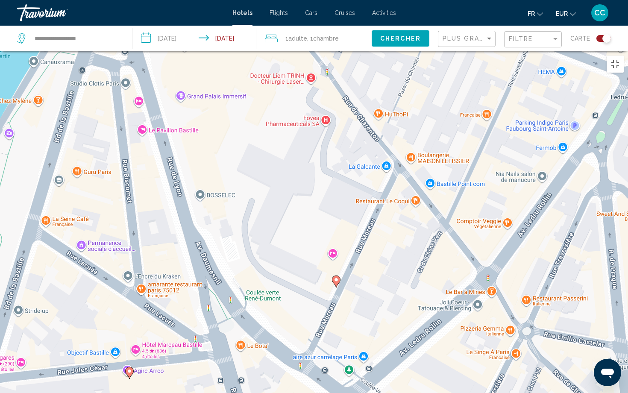
click at [336, 277] on image "Main content" at bounding box center [336, 279] width 5 height 5
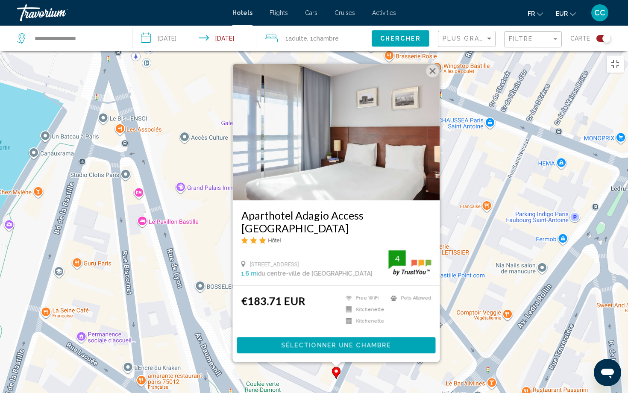
click at [376, 327] on div "Pour activer le glissement avec le clavier, appuyez sur Alt+Entrée. Une fois ce…" at bounding box center [314, 247] width 628 height 393
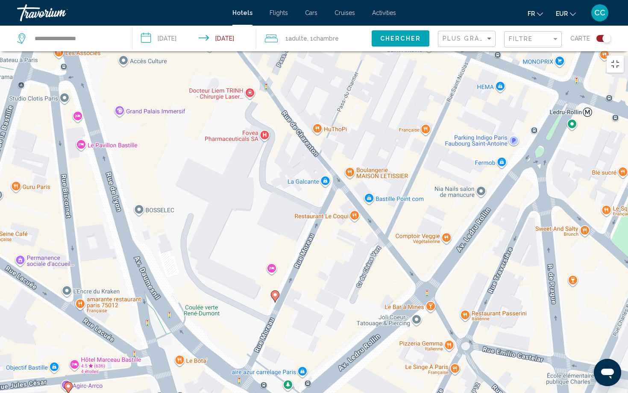
drag, startPoint x: 380, startPoint y: 339, endPoint x: 319, endPoint y: 262, distance: 98.6
click at [319, 262] on div "Pour activer le glissement avec le clavier, appuyez sur Alt+Entrée. Une fois ce…" at bounding box center [314, 247] width 628 height 393
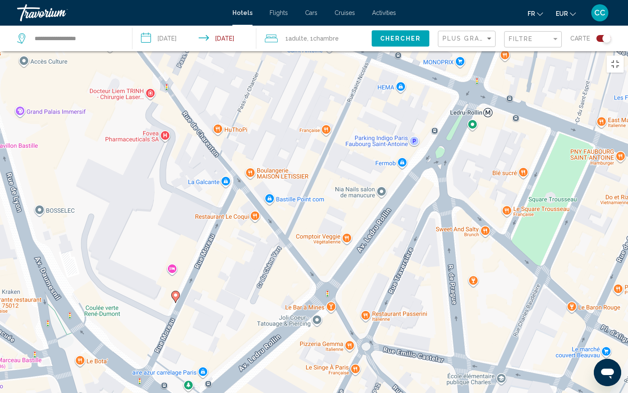
drag, startPoint x: 361, startPoint y: 346, endPoint x: 260, endPoint y: 347, distance: 100.9
click at [260, 327] on div "Pour activer le glissement avec le clavier, appuyez sur Alt+Entrée. Une fois ce…" at bounding box center [314, 247] width 628 height 393
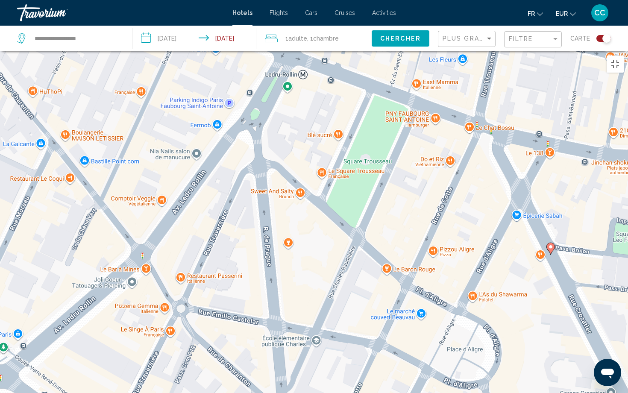
drag, startPoint x: 425, startPoint y: 282, endPoint x: 239, endPoint y: 246, distance: 189.0
click at [239, 245] on div "Pour activer le glissement avec le clavier, appuyez sur Alt+Entrée. Une fois ce…" at bounding box center [314, 247] width 628 height 393
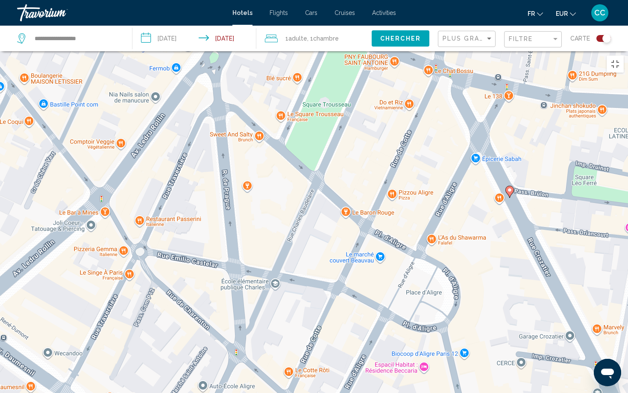
drag, startPoint x: 377, startPoint y: 267, endPoint x: 334, endPoint y: 209, distance: 72.4
click at [334, 209] on div "Pour activer le glissement avec le clavier, appuyez sur Alt+Entrée. Une fois ce…" at bounding box center [314, 247] width 628 height 393
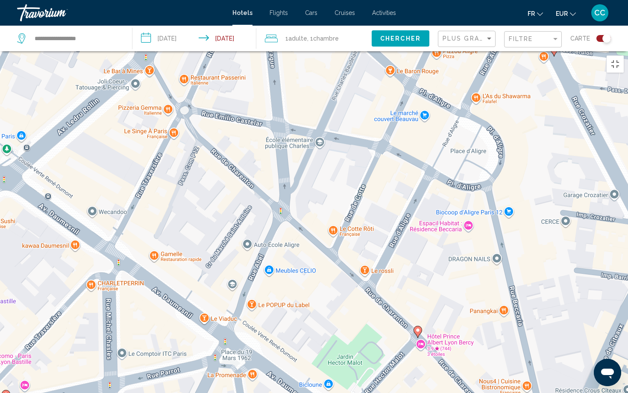
drag, startPoint x: 277, startPoint y: 304, endPoint x: 322, endPoint y: 162, distance: 149.6
click at [322, 162] on div "Pour activer le glissement avec le clavier, appuyez sur Alt+Entrée. Une fois ce…" at bounding box center [314, 247] width 628 height 393
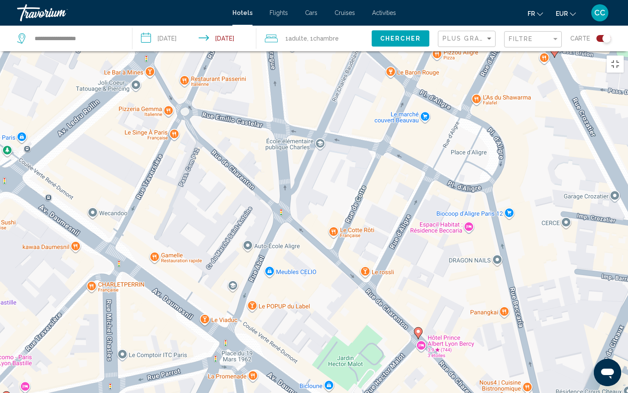
click at [420, 327] on image "Main content" at bounding box center [418, 331] width 5 height 5
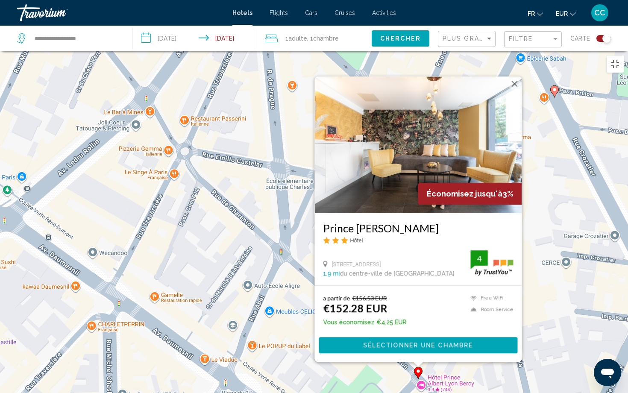
click at [318, 327] on div "Pour activer le glissement avec le clavier, appuyez sur Alt+Entrée. Une fois ce…" at bounding box center [314, 247] width 628 height 393
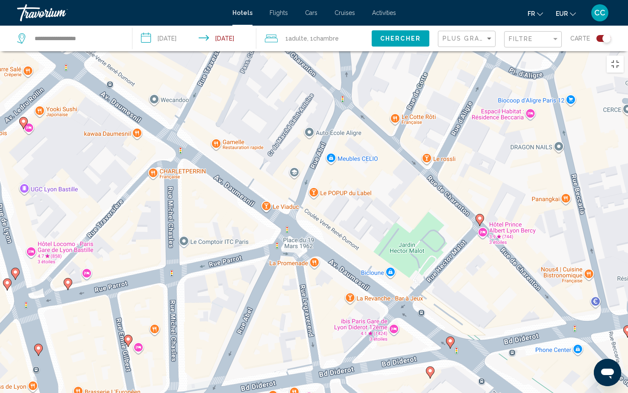
drag, startPoint x: 314, startPoint y: 332, endPoint x: 376, endPoint y: 177, distance: 166.5
click at [376, 177] on div "Pour activer le glissement avec le clavier, appuyez sur Alt+Entrée. Une fois ce…" at bounding box center [314, 247] width 628 height 393
click at [450, 327] on image "Main content" at bounding box center [450, 340] width 5 height 5
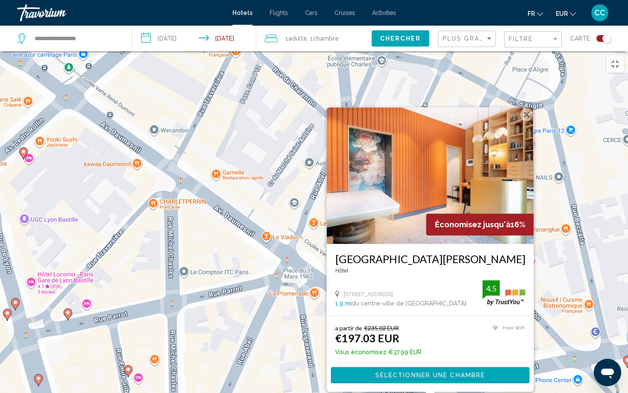
click at [375, 327] on div "Pour activer le glissement avec le clavier, appuyez sur Alt+Entrée. Une fois ce…" at bounding box center [314, 247] width 628 height 393
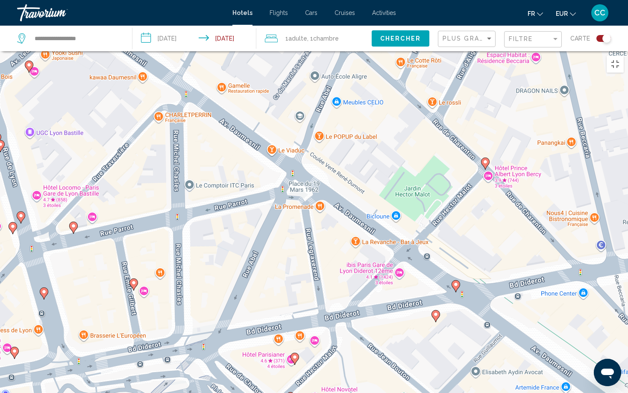
drag, startPoint x: 330, startPoint y: 322, endPoint x: 336, endPoint y: 233, distance: 89.1
click at [335, 233] on div "Pour activer le glissement avec le clavier, appuyez sur Alt+Entrée. Une fois ce…" at bounding box center [314, 247] width 628 height 393
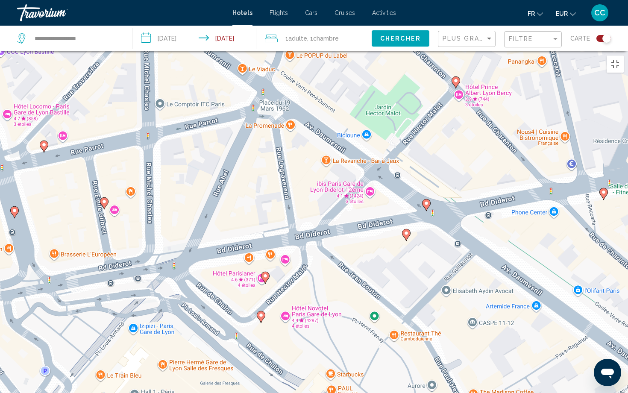
drag, startPoint x: 393, startPoint y: 341, endPoint x: 363, endPoint y: 259, distance: 87.2
click at [363, 258] on div "Pour activer le glissement avec le clavier, appuyez sur Alt+Entrée. Une fois ce…" at bounding box center [314, 247] width 628 height 393
click at [263, 311] on gmp-advanced-marker "Main content" at bounding box center [261, 317] width 9 height 13
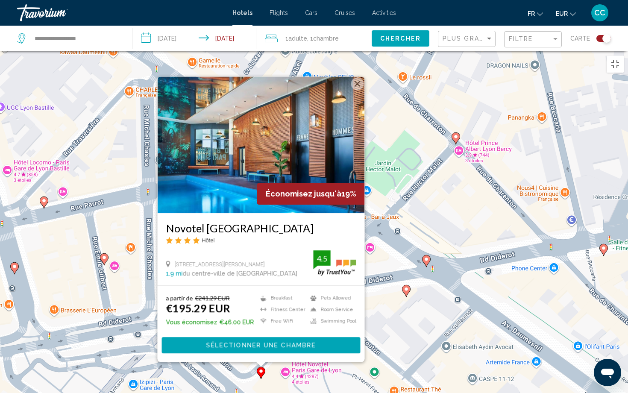
click at [387, 288] on div "Pour activer le glissement avec le clavier, appuyez sur Alt+Entrée. Une fois ce…" at bounding box center [314, 247] width 628 height 393
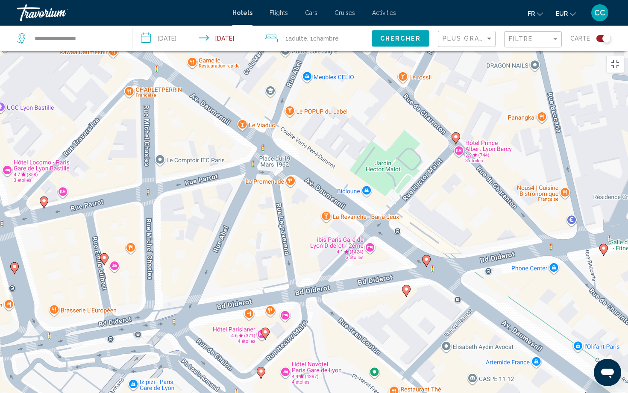
click at [266, 327] on icon "Main content" at bounding box center [266, 333] width 8 height 11
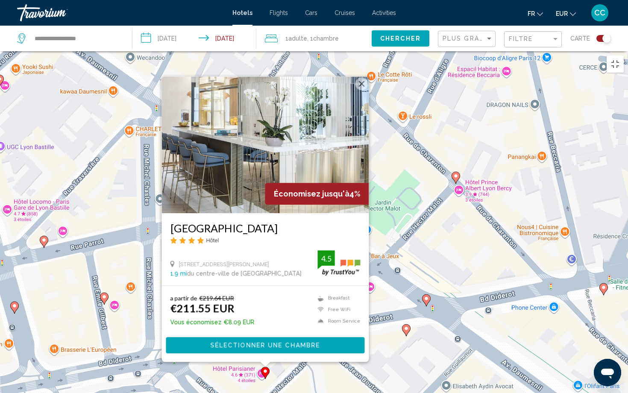
click at [393, 327] on div "Pour activer le glissement avec le clavier, appuyez sur Alt+Entrée. Une fois ce…" at bounding box center [314, 247] width 628 height 393
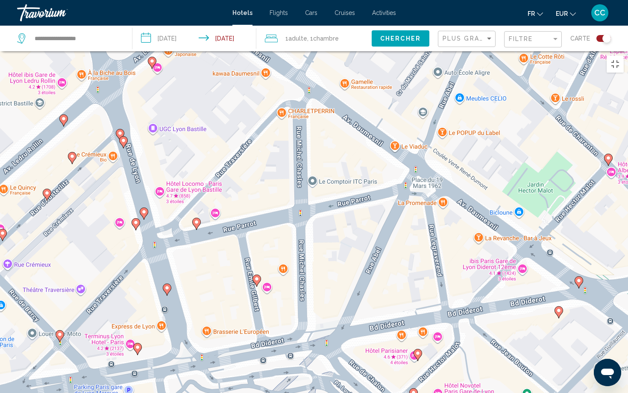
drag, startPoint x: 179, startPoint y: 265, endPoint x: 333, endPoint y: 247, distance: 155.7
click at [334, 247] on div "Pour activer le glissement avec le clavier, appuyez sur Alt+Entrée. Une fois ce…" at bounding box center [314, 247] width 628 height 393
click at [614, 56] on button "Passer en plein écran" at bounding box center [615, 64] width 17 height 17
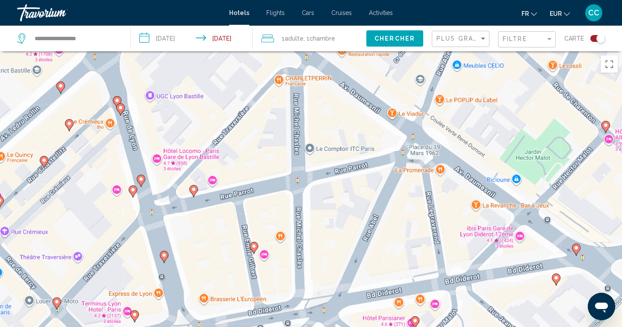
click at [592, 36] on div "Toggle map" at bounding box center [597, 38] width 15 height 7
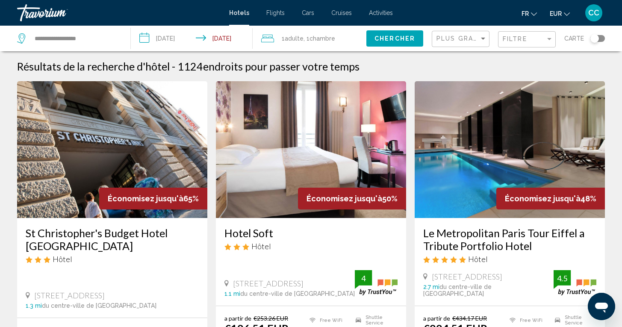
click at [194, 41] on input "**********" at bounding box center [194, 40] width 126 height 28
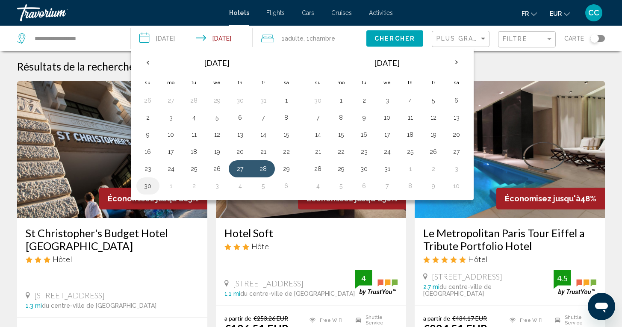
click at [146, 187] on button "30" at bounding box center [148, 186] width 14 height 12
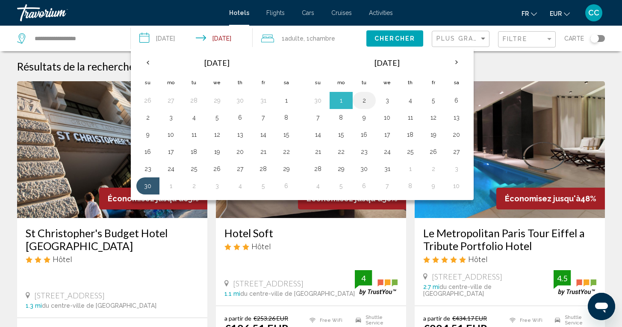
click at [361, 103] on button "2" at bounding box center [364, 100] width 14 height 12
type input "**********"
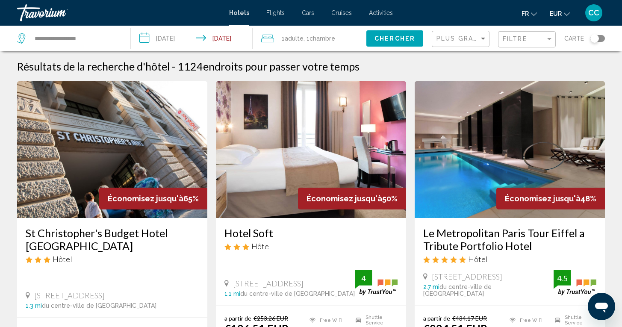
click at [198, 38] on input "**********" at bounding box center [194, 40] width 126 height 28
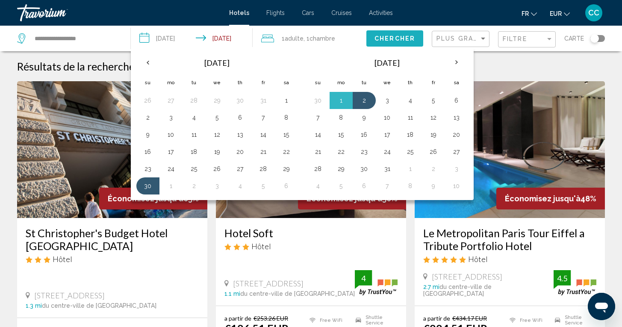
click at [393, 38] on span "Chercher" at bounding box center [394, 38] width 41 height 7
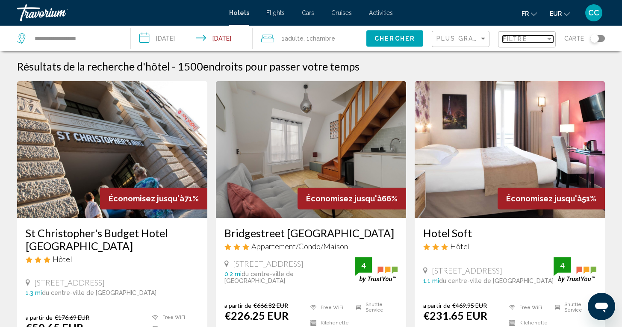
click at [547, 41] on div "Filter" at bounding box center [549, 38] width 8 height 7
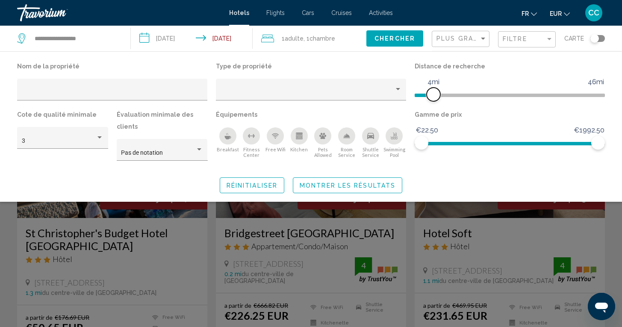
drag, startPoint x: 538, startPoint y: 94, endPoint x: 433, endPoint y: 101, distance: 105.4
click at [433, 101] on span "Hotel Filters" at bounding box center [434, 95] width 14 height 14
click at [388, 187] on span "Montrer les résultats" at bounding box center [348, 185] width 96 height 7
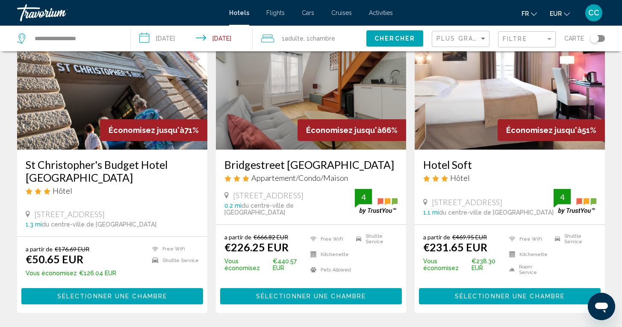
scroll to position [70, 0]
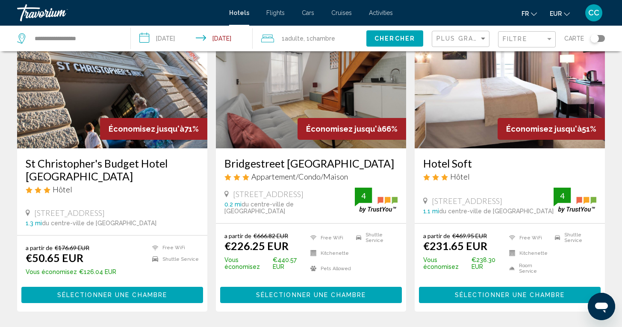
click at [132, 162] on h3 "St Christopher's Budget Hotel [GEOGRAPHIC_DATA]" at bounding box center [112, 170] width 173 height 26
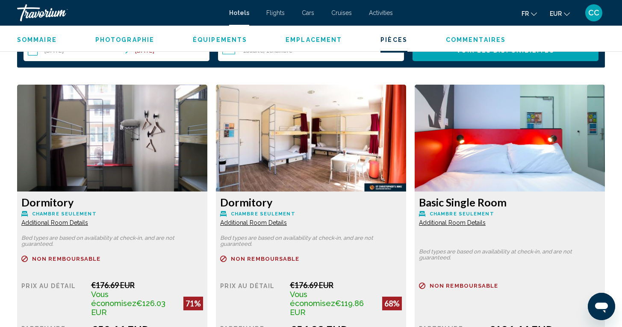
scroll to position [1100, 0]
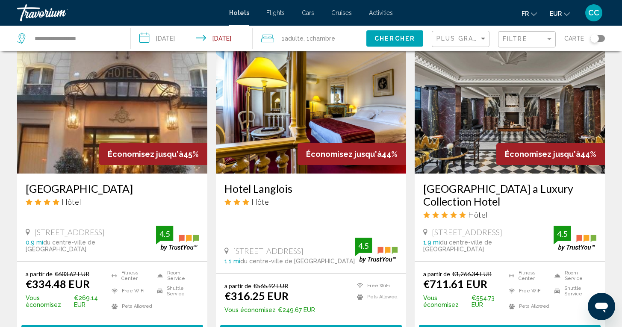
scroll to position [696, 0]
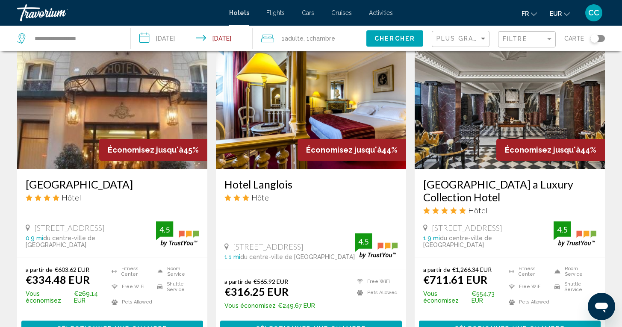
click at [206, 43] on input "**********" at bounding box center [194, 40] width 126 height 28
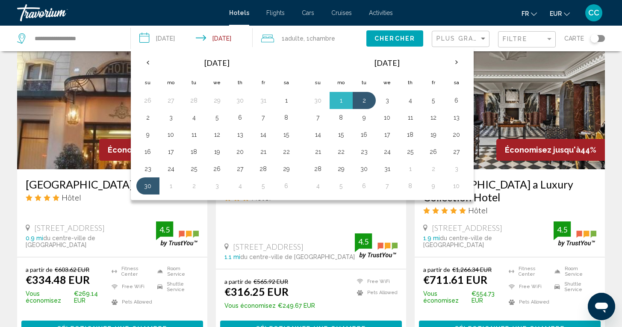
click at [214, 224] on app-hotels-search-item "Économisez jusqu'à 44% Hotel Langlois Hôtel [STREET_ADDRESS] 1.1 mi du centre-v…" at bounding box center [311, 188] width 199 height 313
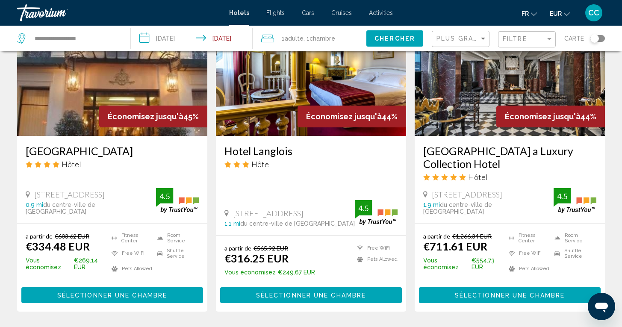
scroll to position [730, 0]
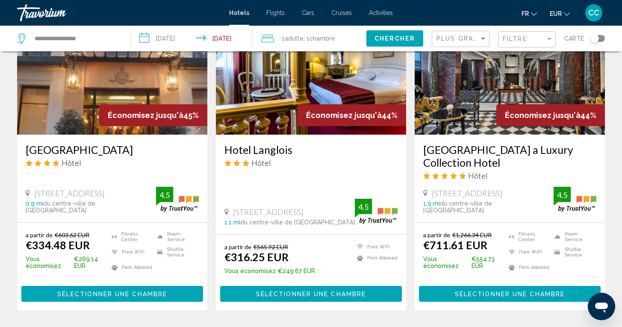
click at [600, 39] on div "Toggle map" at bounding box center [597, 38] width 15 height 7
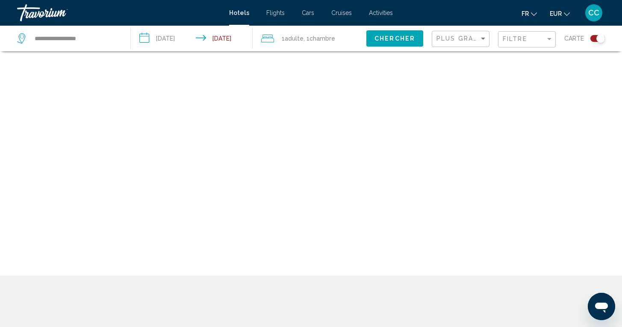
scroll to position [51, 0]
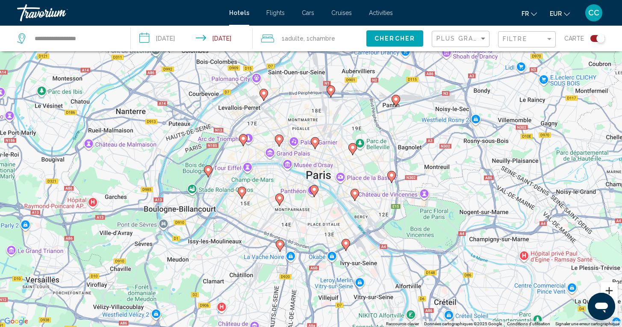
click at [609, 289] on button "Zoom avant" at bounding box center [608, 290] width 17 height 17
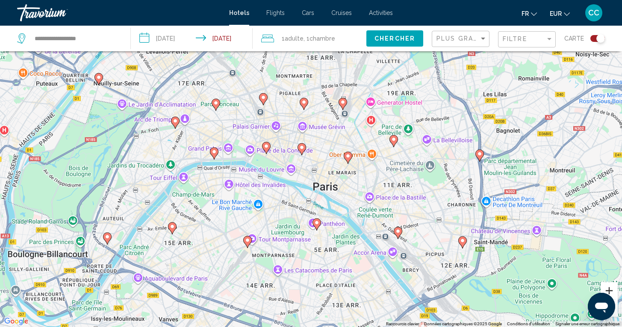
click at [609, 288] on button "Zoom avant" at bounding box center [608, 290] width 17 height 17
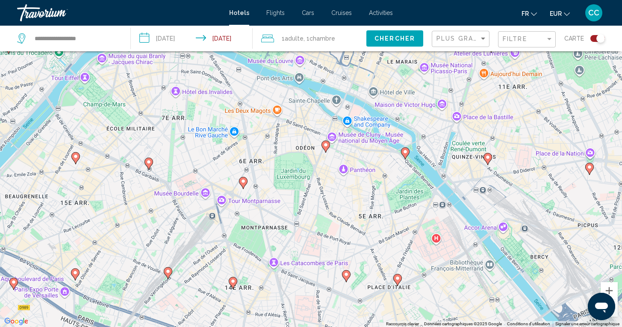
drag, startPoint x: 291, startPoint y: 295, endPoint x: 321, endPoint y: 174, distance: 124.0
click at [321, 174] on div "Pour activer le glissement avec le clavier, appuyez sur Alt+Entrée. Une fois ce…" at bounding box center [311, 163] width 622 height 327
click at [328, 147] on image "Main content" at bounding box center [325, 144] width 5 height 5
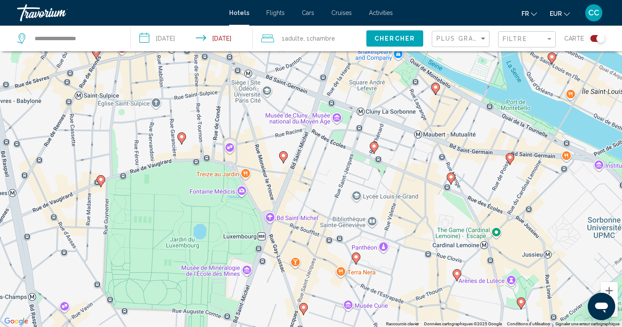
click at [285, 159] on icon "Main content" at bounding box center [283, 156] width 8 height 11
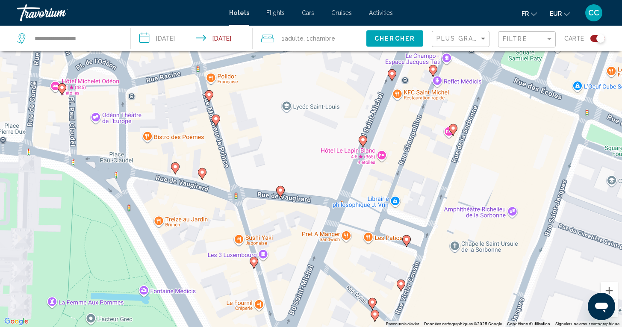
click at [375, 318] on icon "Main content" at bounding box center [375, 315] width 8 height 11
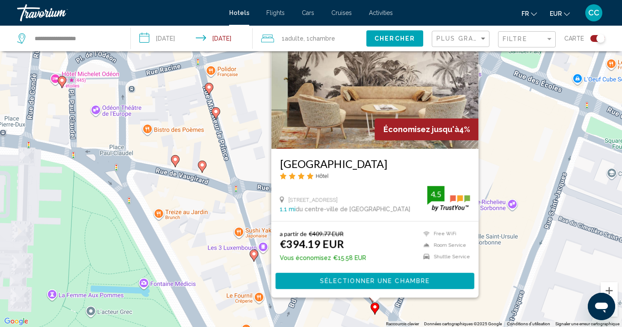
click at [344, 310] on div "Pour naviguer, appuyez sur les touches fléchées. Pour activer le glissement ave…" at bounding box center [311, 163] width 622 height 327
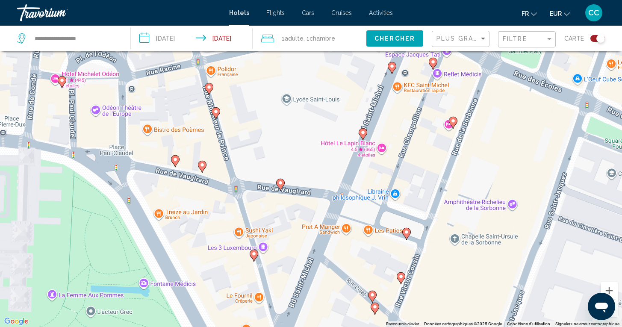
click at [373, 294] on image "Main content" at bounding box center [372, 294] width 5 height 5
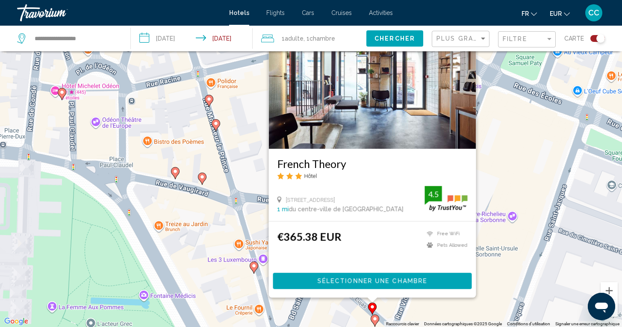
click at [327, 312] on div "Pour activer le glissement avec le clavier, appuyez sur Alt+Entrée. Une fois ce…" at bounding box center [311, 163] width 622 height 327
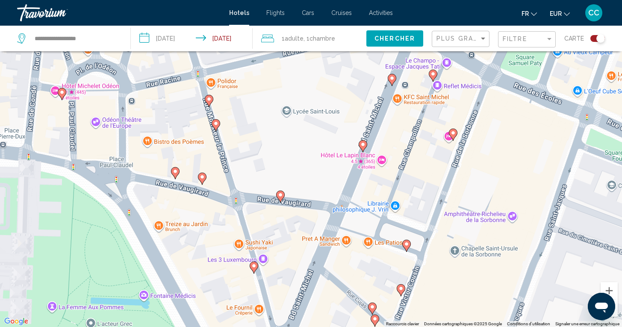
click at [401, 290] on image "Main content" at bounding box center [400, 288] width 5 height 5
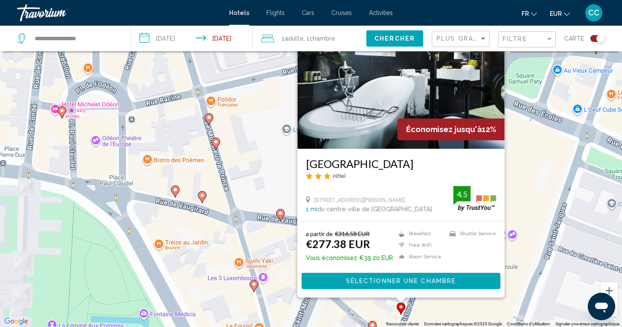
click at [374, 298] on div "Pour activer le glissement avec le clavier, appuyez sur Alt+Entrée. Une fois ce…" at bounding box center [311, 163] width 622 height 327
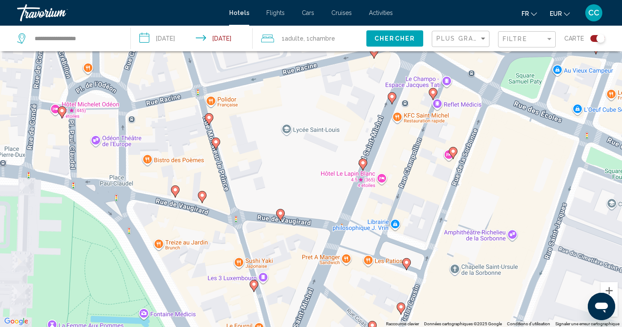
click at [594, 40] on div "Toggle map" at bounding box center [597, 38] width 15 height 7
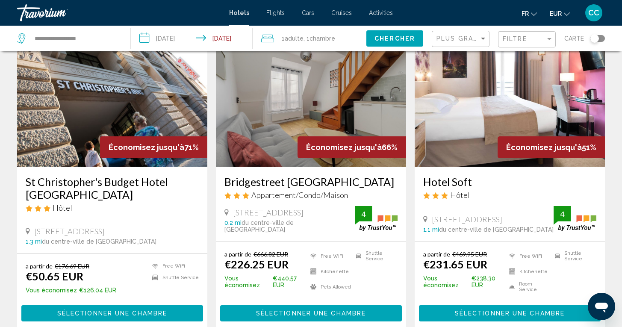
scroll to position [48, 0]
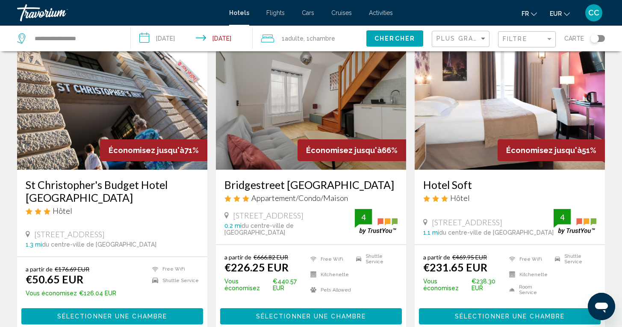
click at [309, 183] on h3 "Bridgestreet [GEOGRAPHIC_DATA]" at bounding box center [310, 184] width 173 height 13
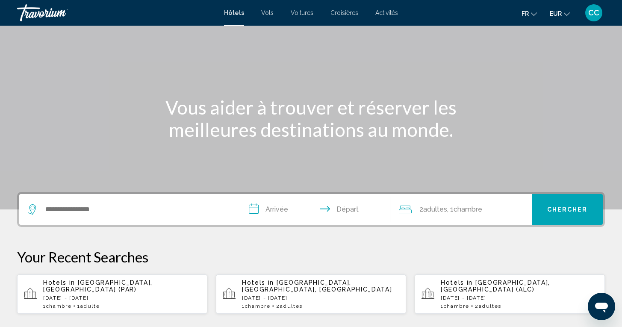
scroll to position [51, 0]
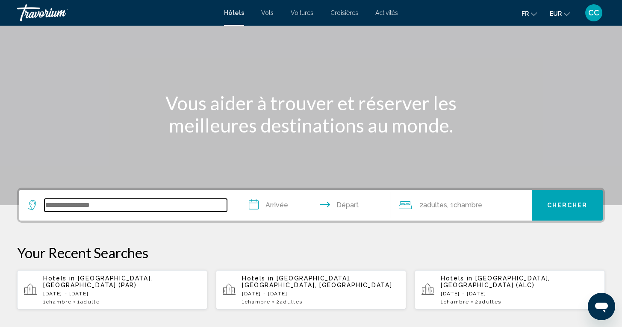
click at [109, 206] on input "Search widget" at bounding box center [135, 205] width 182 height 13
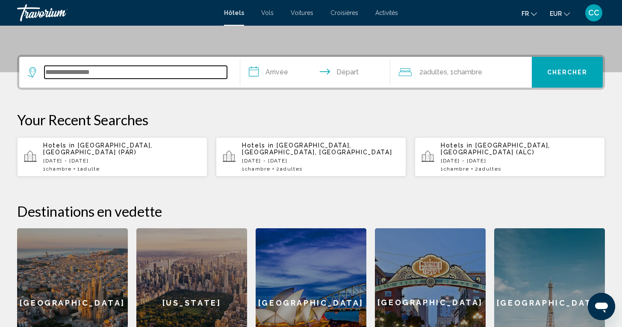
scroll to position [211, 0]
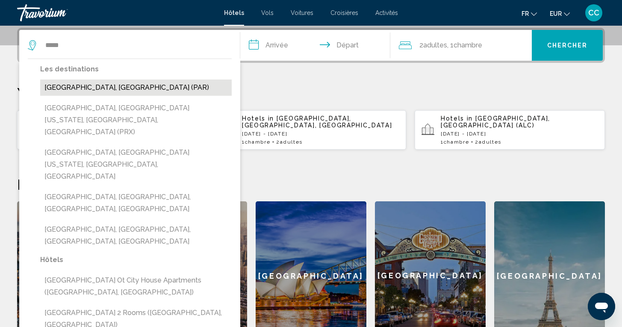
click at [150, 85] on button "[GEOGRAPHIC_DATA], [GEOGRAPHIC_DATA] (PAR)" at bounding box center [135, 87] width 191 height 16
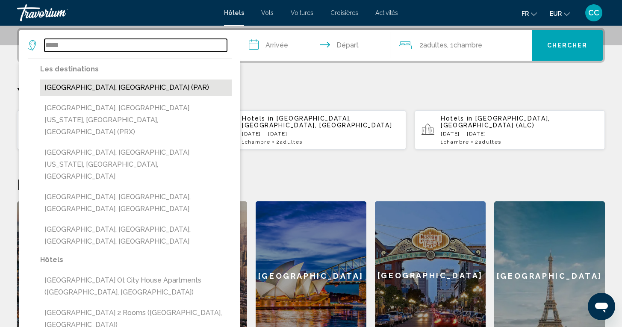
type input "**********"
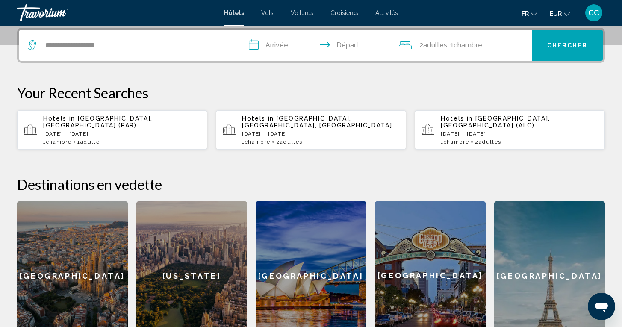
click at [281, 48] on input "**********" at bounding box center [316, 46] width 153 height 33
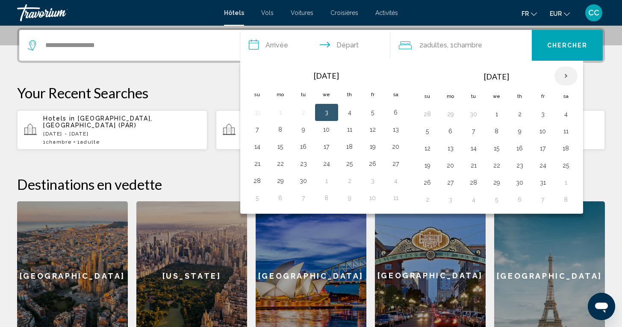
click at [568, 75] on th "Next month" at bounding box center [565, 76] width 23 height 19
click at [256, 201] on button "30" at bounding box center [257, 200] width 14 height 12
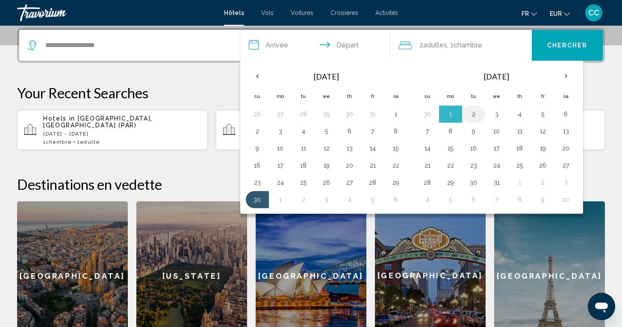
click at [471, 113] on button "2" at bounding box center [474, 114] width 14 height 12
type input "**********"
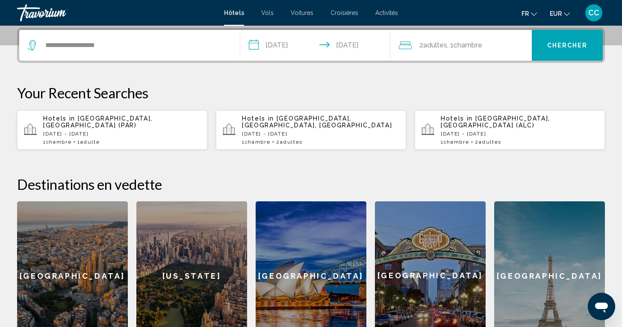
click at [457, 46] on span "Chambre" at bounding box center [467, 45] width 29 height 8
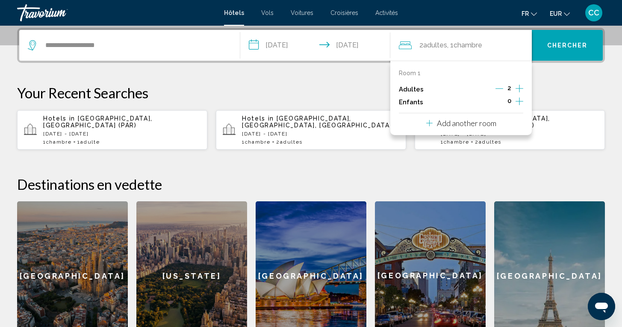
click at [499, 90] on icon "Decrement adults" at bounding box center [499, 89] width 8 height 8
click at [565, 43] on span "Chercher" at bounding box center [567, 45] width 41 height 7
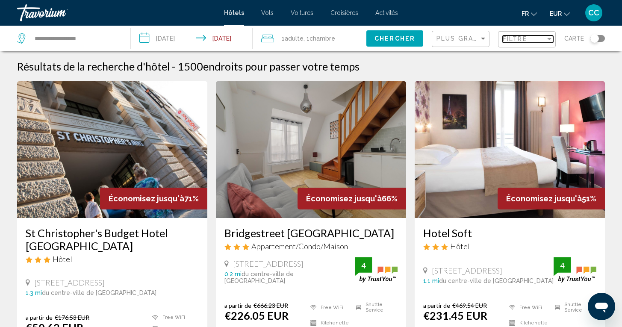
click at [544, 38] on div "Filtre" at bounding box center [524, 38] width 43 height 7
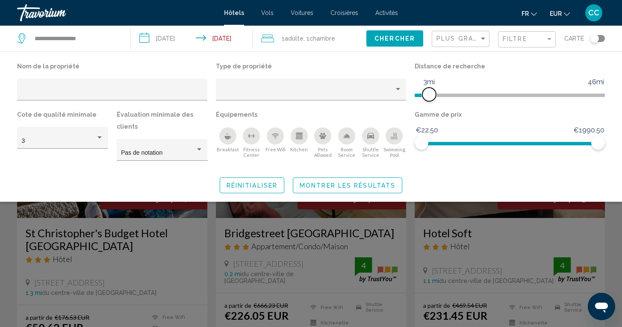
drag, startPoint x: 533, startPoint y: 93, endPoint x: 430, endPoint y: 94, distance: 102.6
click at [430, 94] on span "Hotel Filters" at bounding box center [429, 95] width 14 height 14
click at [371, 186] on span "Montrer les résultats" at bounding box center [348, 185] width 96 height 7
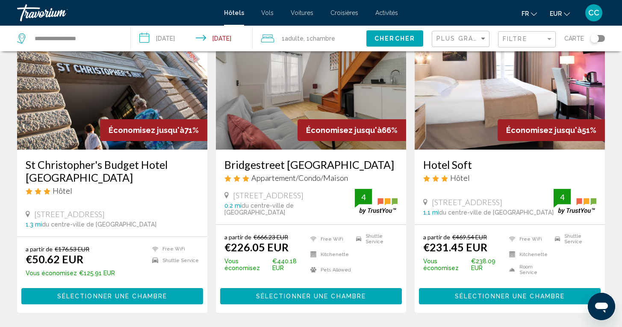
scroll to position [72, 0]
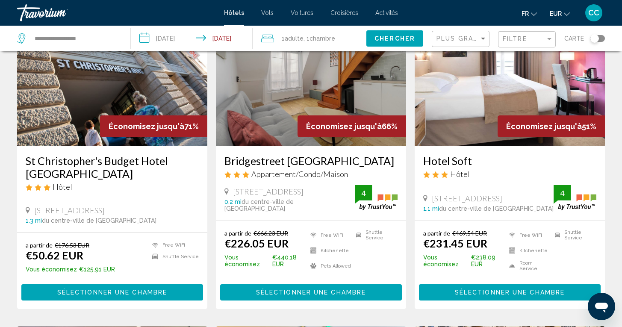
click at [290, 156] on h3 "Bridgestreet [GEOGRAPHIC_DATA]" at bounding box center [310, 160] width 173 height 13
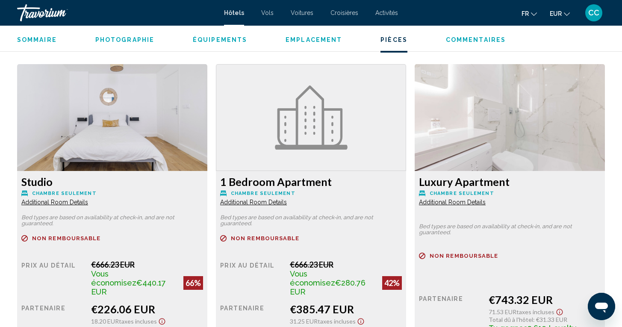
scroll to position [1149, 0]
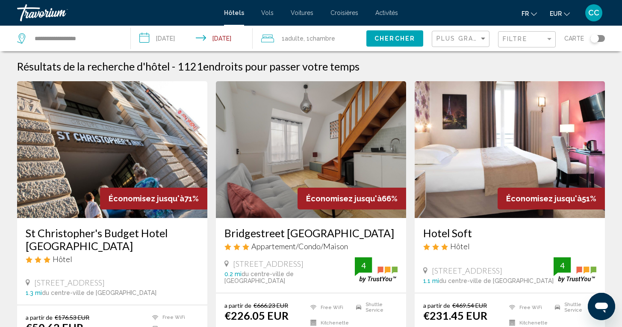
click at [449, 236] on h3 "Hotel Soft" at bounding box center [509, 233] width 173 height 13
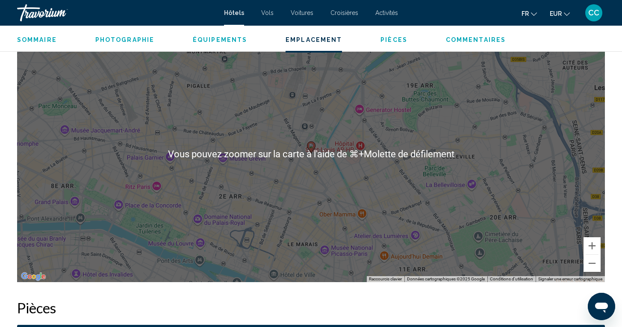
scroll to position [835, 0]
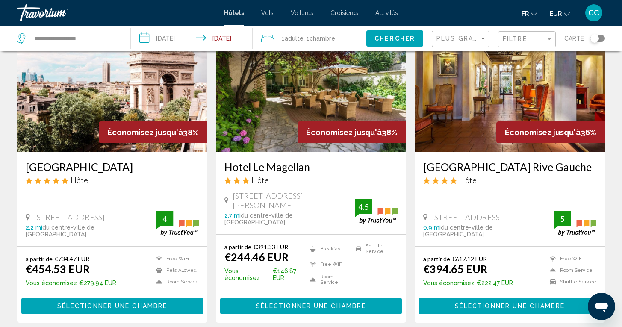
scroll to position [1043, 0]
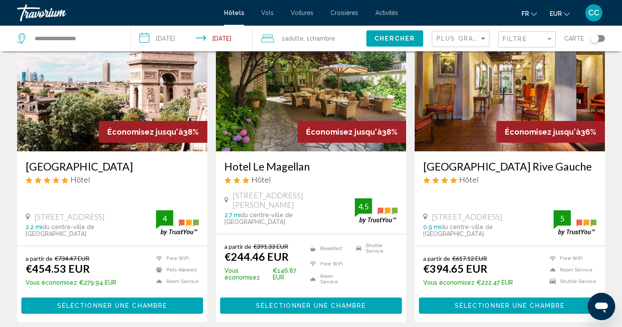
click at [266, 172] on h3 "Hotel Le Magellan" at bounding box center [310, 166] width 173 height 13
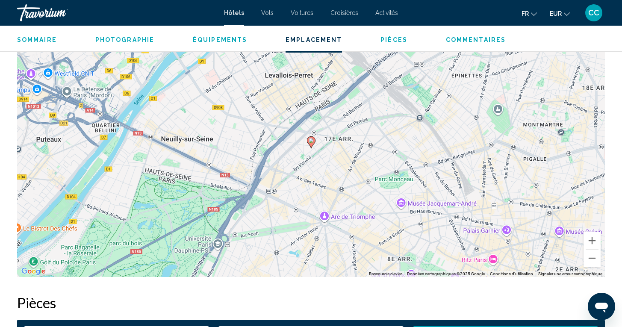
scroll to position [794, 0]
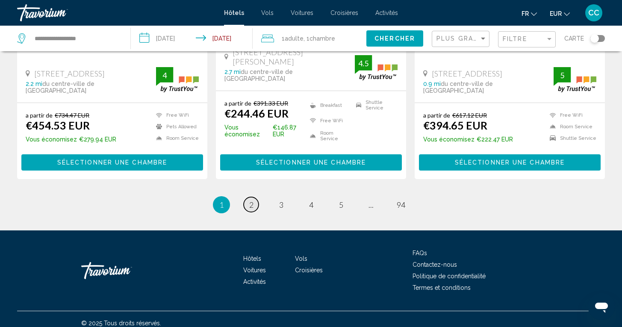
click at [250, 200] on span "2" at bounding box center [251, 204] width 4 height 9
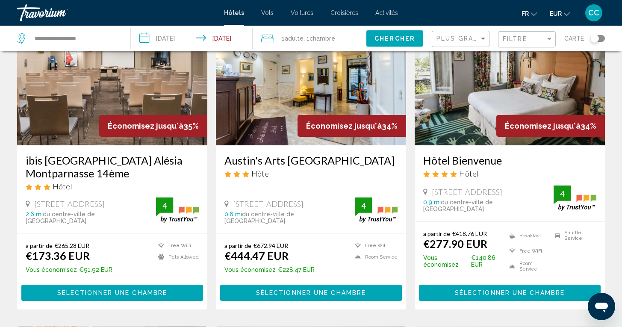
scroll to position [74, 0]
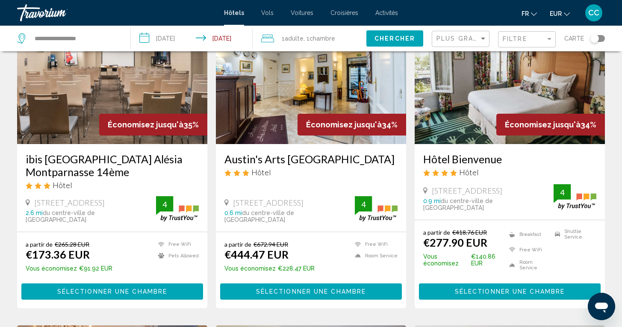
click at [86, 156] on h3 "ibis Paris Alésia Montparnasse 14ème" at bounding box center [112, 166] width 173 height 26
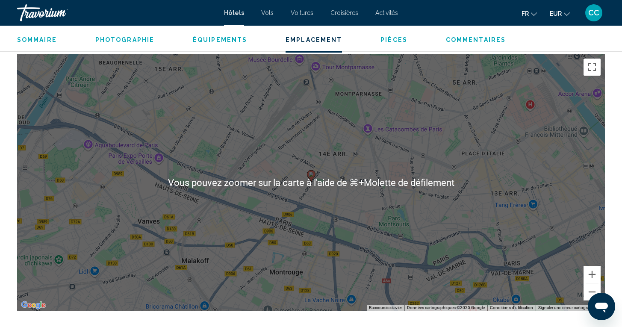
scroll to position [805, 0]
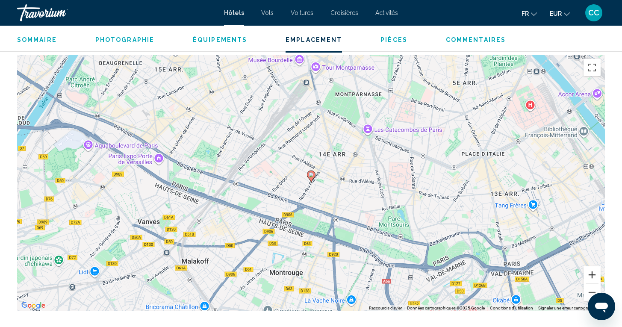
click at [590, 271] on button "Zoom avant" at bounding box center [591, 274] width 17 height 17
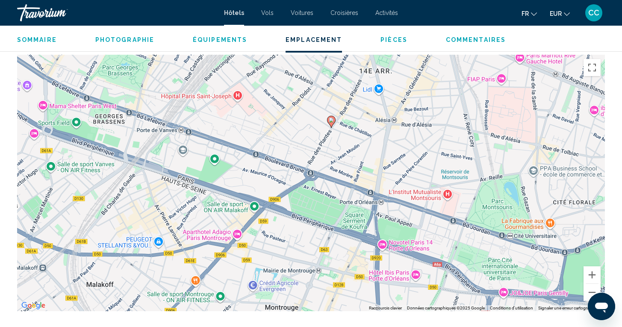
drag, startPoint x: 395, startPoint y: 153, endPoint x: 423, endPoint y: 79, distance: 78.6
click at [423, 79] on div "Pour activer le glissement avec le clavier, appuyez sur Alt+Entrée. Une fois ce…" at bounding box center [311, 183] width 588 height 256
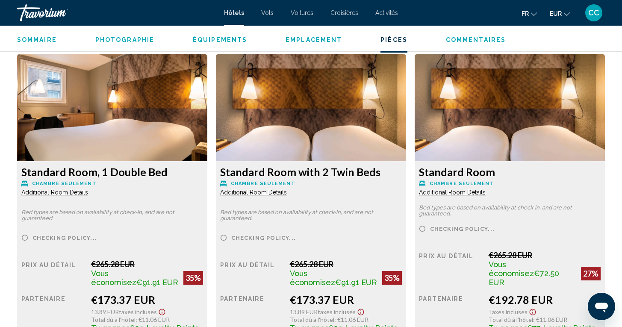
scroll to position [1184, 0]
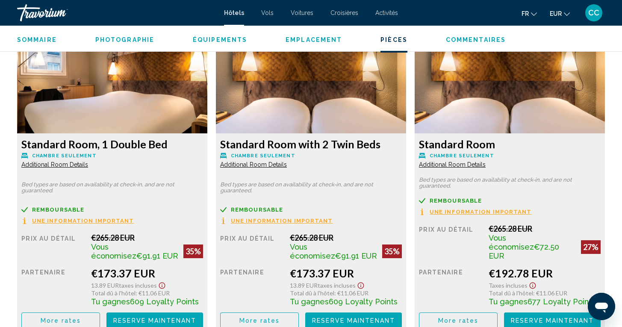
click at [65, 165] on span "Additional Room Details" at bounding box center [54, 164] width 67 height 7
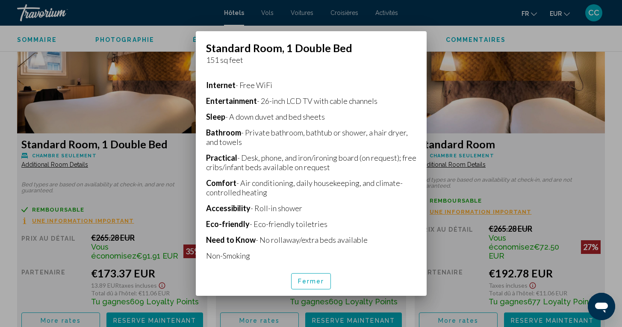
scroll to position [191, 0]
click at [312, 282] on span "Fermer" at bounding box center [311, 281] width 26 height 7
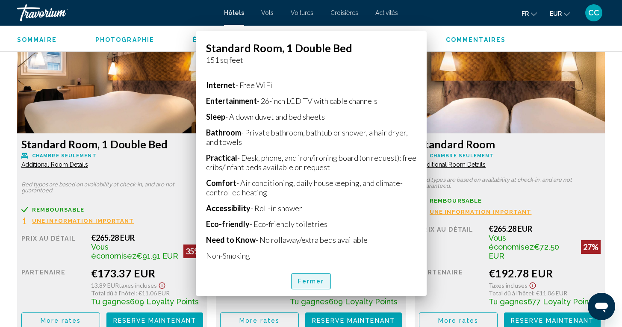
scroll to position [1184, 0]
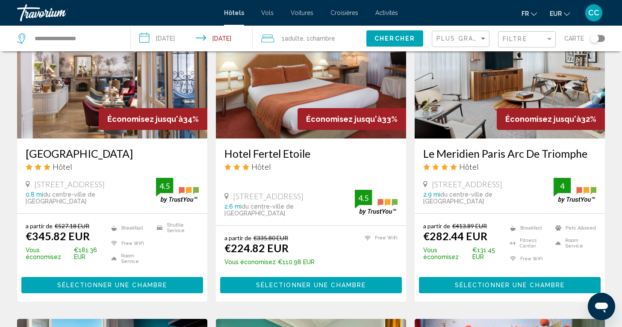
scroll to position [398, 0]
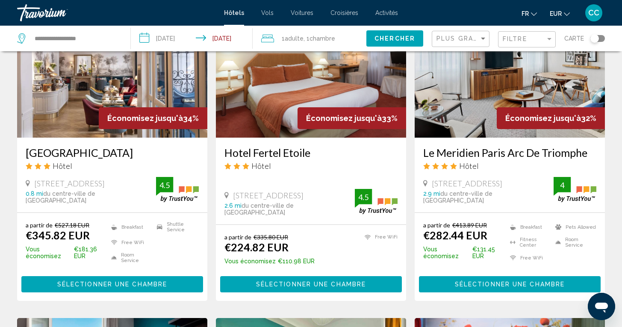
click at [275, 152] on h3 "Hotel Fertel Etoile" at bounding box center [310, 152] width 173 height 13
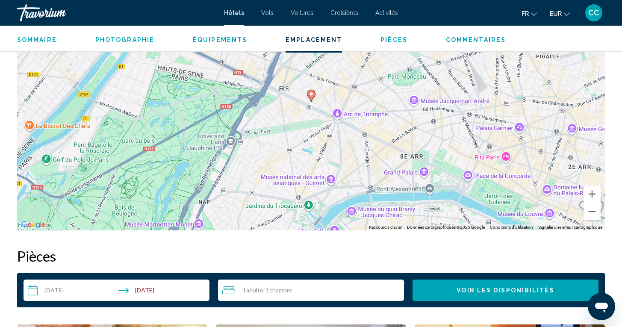
scroll to position [885, 0]
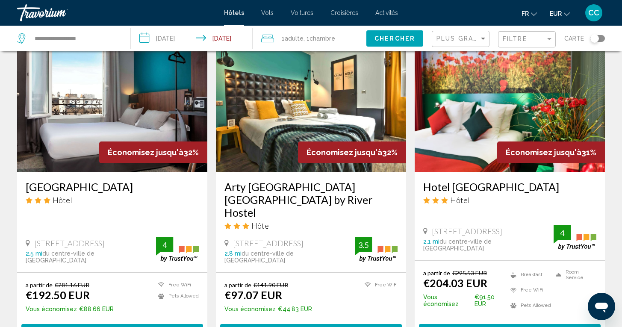
scroll to position [695, 0]
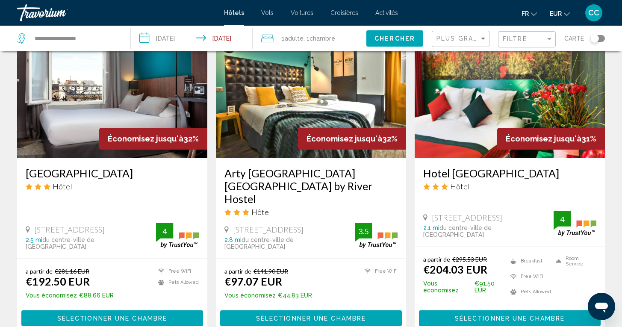
click at [97, 174] on h3 "Hotel Montparnasse Alesia" at bounding box center [112, 173] width 173 height 13
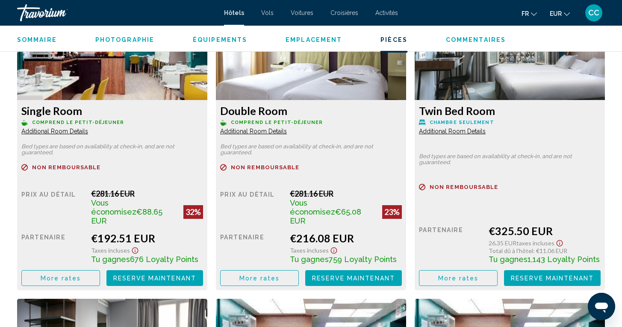
scroll to position [1241, 0]
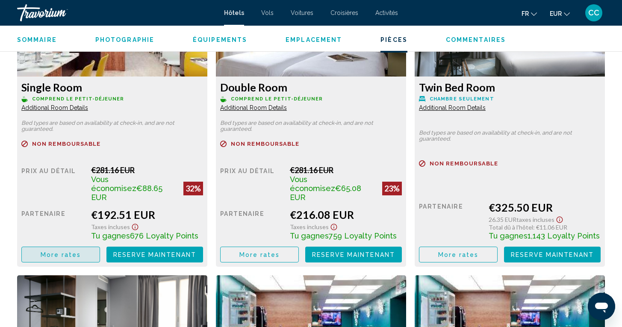
click at [63, 251] on span "More rates" at bounding box center [61, 254] width 41 height 7
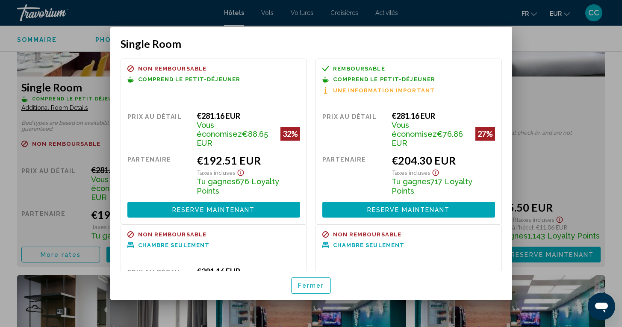
click at [307, 285] on span "Fermer" at bounding box center [311, 285] width 26 height 7
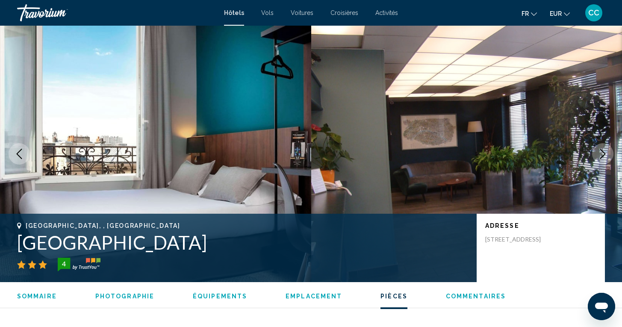
scroll to position [1241, 0]
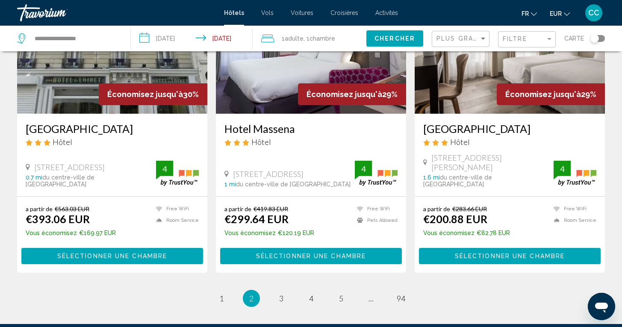
scroll to position [1088, 0]
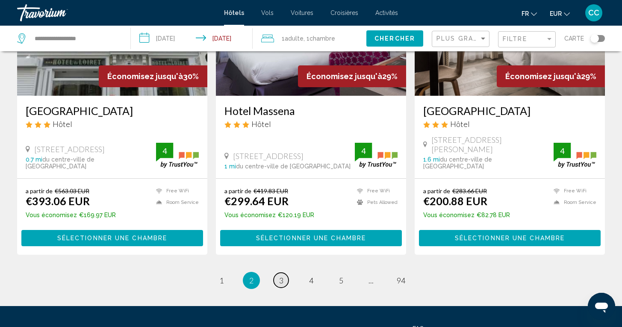
click at [282, 276] on span "3" at bounding box center [281, 280] width 4 height 9
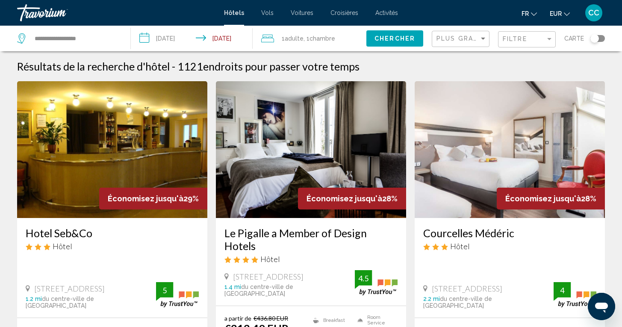
click at [180, 41] on input "**********" at bounding box center [194, 40] width 126 height 28
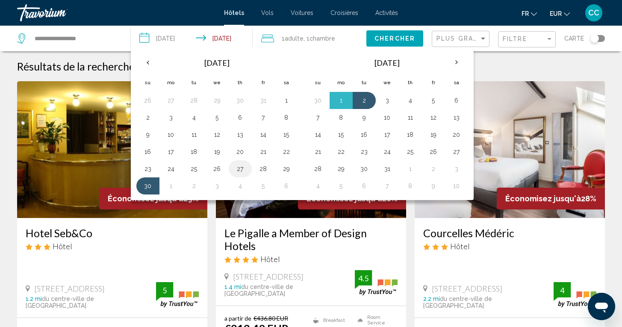
click at [238, 168] on button "27" at bounding box center [240, 169] width 14 height 12
click at [259, 170] on button "28" at bounding box center [263, 169] width 14 height 12
type input "**********"
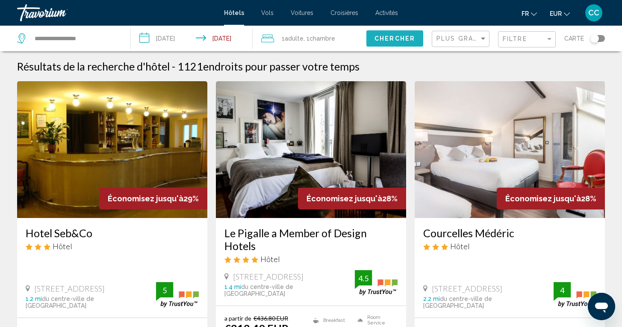
click at [390, 39] on span "Chercher" at bounding box center [394, 38] width 41 height 7
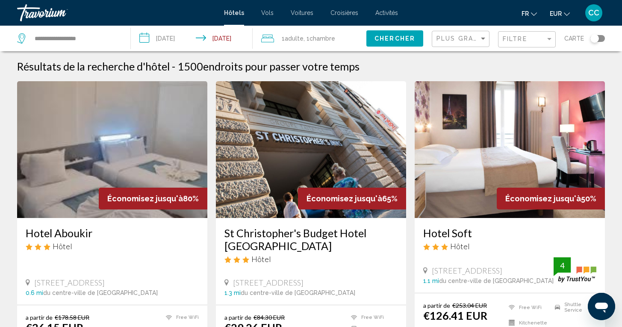
click at [600, 38] on div "Toggle map" at bounding box center [597, 38] width 15 height 7
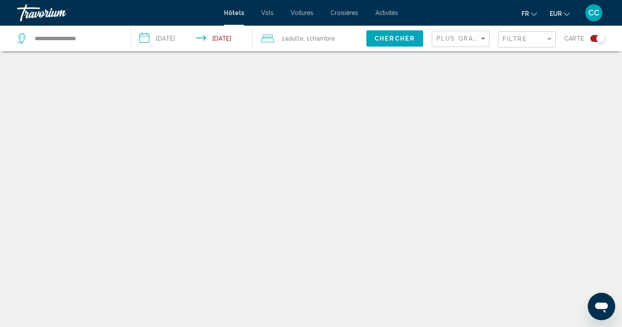
scroll to position [51, 0]
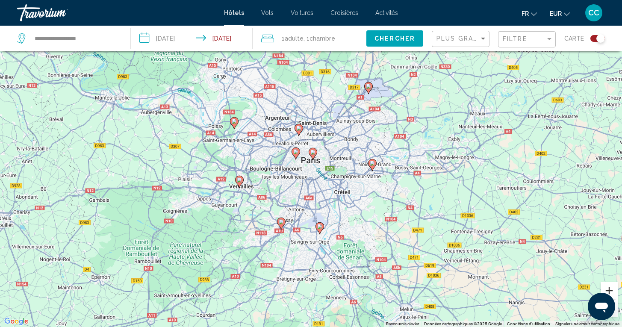
click at [609, 288] on button "Zoom avant" at bounding box center [608, 290] width 17 height 17
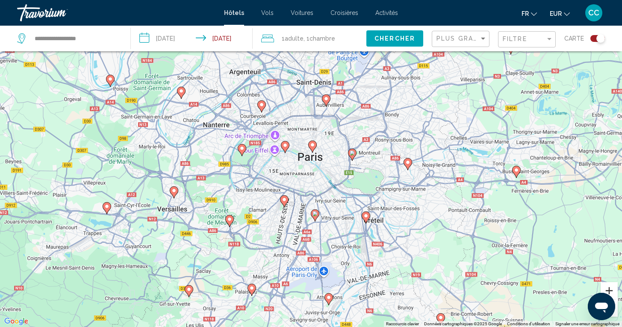
click at [609, 288] on button "Zoom avant" at bounding box center [608, 290] width 17 height 17
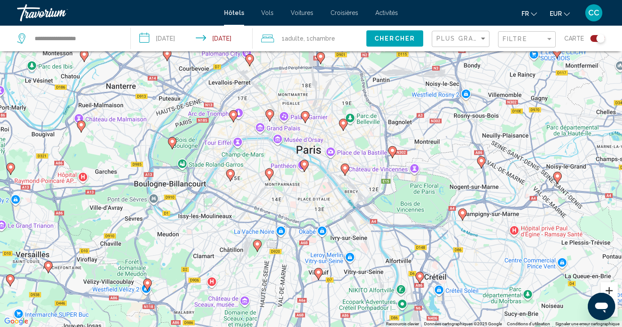
click at [609, 288] on button "Zoom avant" at bounding box center [608, 290] width 17 height 17
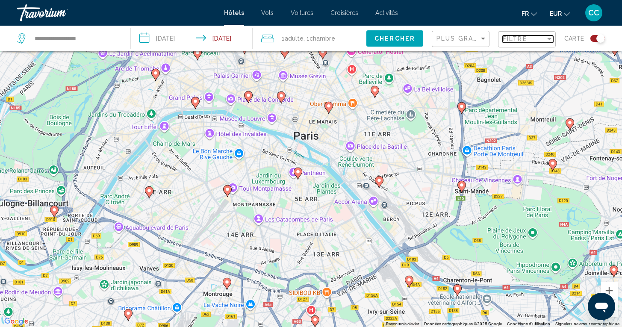
click at [536, 41] on div "Filtre" at bounding box center [524, 38] width 43 height 7
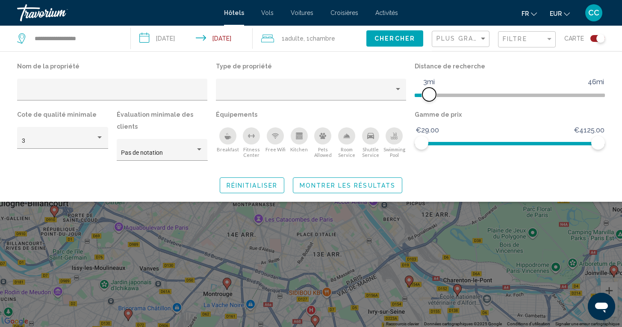
drag, startPoint x: 537, startPoint y: 93, endPoint x: 430, endPoint y: 97, distance: 106.5
click at [430, 97] on span "Hotel Filters" at bounding box center [429, 95] width 14 height 14
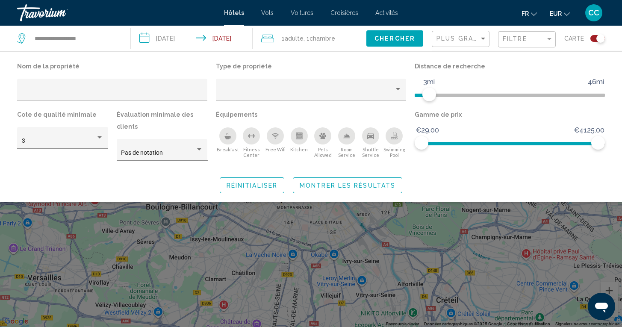
click at [380, 191] on button "Montrer les résultats" at bounding box center [347, 185] width 109 height 16
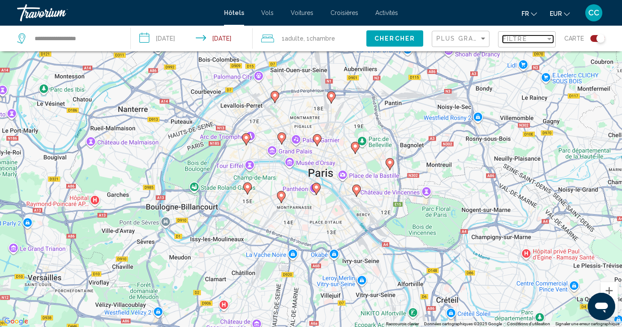
click at [523, 41] on span "Filtre" at bounding box center [515, 38] width 24 height 7
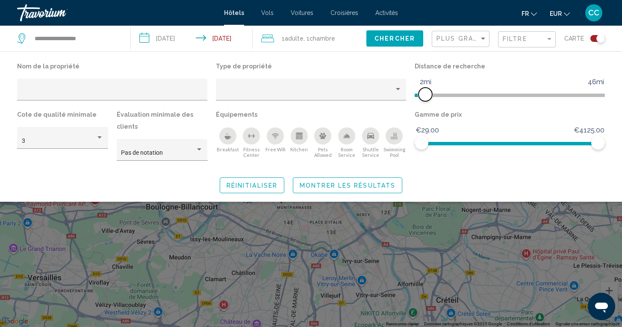
click at [426, 91] on span "Hotel Filters" at bounding box center [425, 95] width 14 height 14
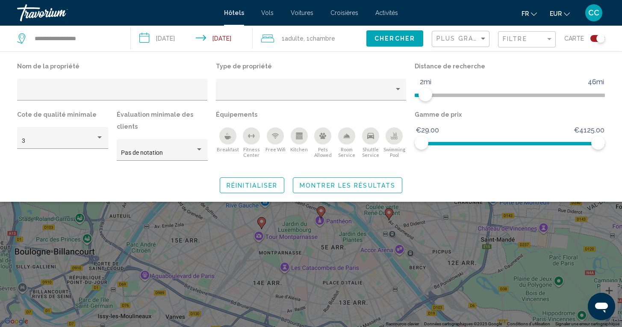
click at [371, 185] on span "Montrer les résultats" at bounding box center [348, 185] width 96 height 7
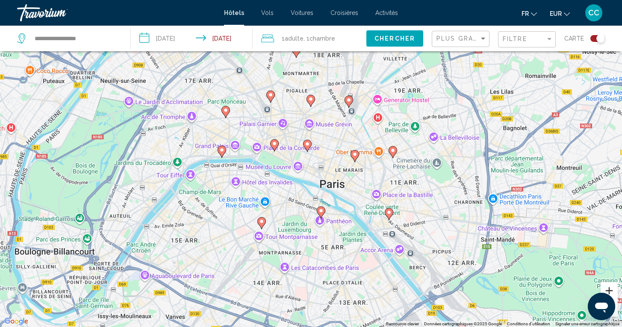
click at [608, 292] on button "Zoom avant" at bounding box center [608, 290] width 17 height 17
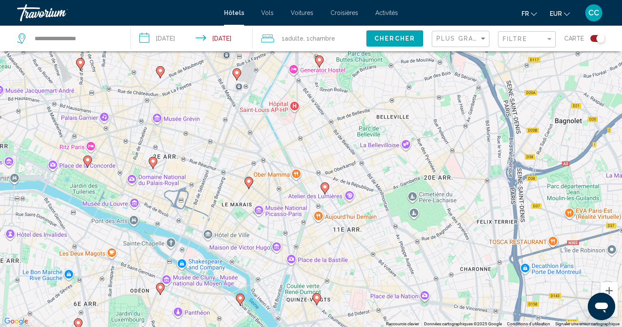
drag, startPoint x: 513, startPoint y: 235, endPoint x: 363, endPoint y: 264, distance: 153.2
click at [362, 263] on div "Pour activer le glissement avec le clavier, appuyez sur Alt+Entrée. Une fois ce…" at bounding box center [311, 163] width 622 height 327
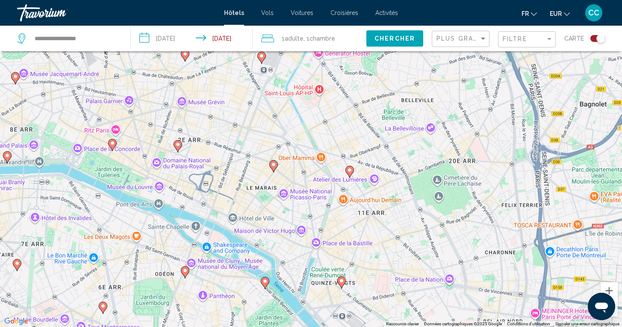
drag, startPoint x: 359, startPoint y: 280, endPoint x: 383, endPoint y: 263, distance: 30.1
click at [383, 263] on div "Pour activer le glissement avec le clavier, appuyez sur Alt+Entrée. Une fois ce…" at bounding box center [311, 163] width 622 height 327
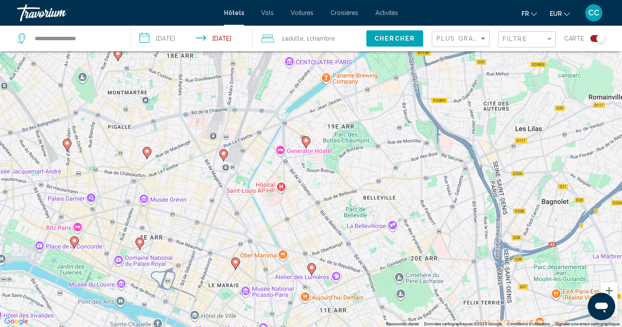
drag, startPoint x: 383, startPoint y: 159, endPoint x: 345, endPoint y: 258, distance: 106.0
click at [345, 258] on div "Pour activer le glissement avec le clavier, appuyez sur Alt+Entrée. Une fois ce…" at bounding box center [311, 163] width 622 height 327
click at [286, 219] on div "Pour activer le glissement avec le clavier, appuyez sur Alt+Entrée. Une fois ce…" at bounding box center [311, 163] width 622 height 327
click at [300, 232] on div "Pour activer le glissement avec le clavier, appuyez sur Alt+Entrée. Une fois ce…" at bounding box center [311, 163] width 622 height 327
click at [312, 271] on icon "Main content" at bounding box center [311, 268] width 8 height 11
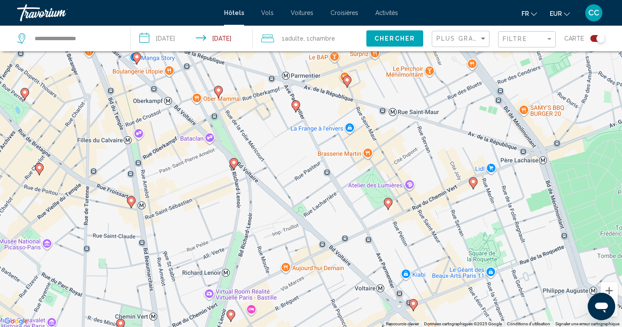
click at [296, 104] on image "Main content" at bounding box center [295, 104] width 5 height 5
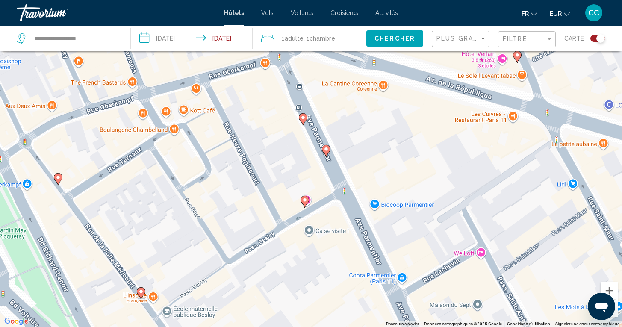
click at [330, 147] on icon "Main content" at bounding box center [326, 150] width 9 height 12
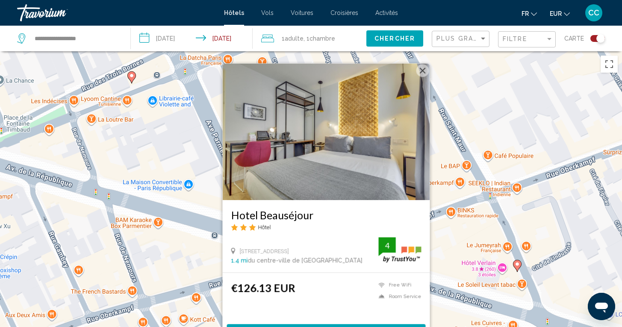
click at [201, 247] on div "Pour activer le glissement avec le clavier, appuyez sur Alt+Entrée. Une fois ce…" at bounding box center [311, 214] width 622 height 327
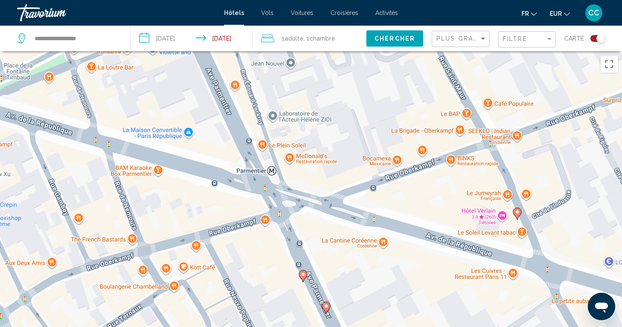
drag, startPoint x: 318, startPoint y: 309, endPoint x: 318, endPoint y: 254, distance: 54.3
click at [318, 254] on div "Pour activer le glissement avec le clavier, appuyez sur Alt+Entrée. Une fois ce…" at bounding box center [311, 214] width 622 height 327
click at [302, 276] on image "Main content" at bounding box center [302, 274] width 5 height 5
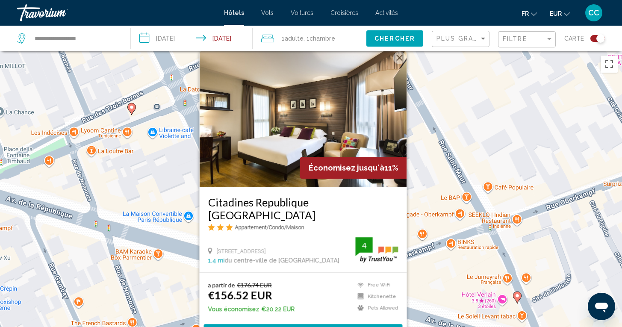
click at [422, 189] on div "Pour activer le glissement avec le clavier, appuyez sur Alt+Entrée. Une fois ce…" at bounding box center [311, 214] width 622 height 327
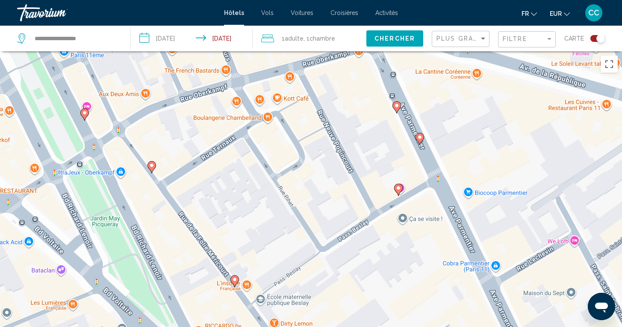
drag, startPoint x: 301, startPoint y: 281, endPoint x: 395, endPoint y: 27, distance: 270.7
click at [395, 51] on div "**********" at bounding box center [311, 240] width 622 height 378
click at [609, 68] on button "Passer en plein écran" at bounding box center [608, 64] width 17 height 17
